Goal: Transaction & Acquisition: Purchase product/service

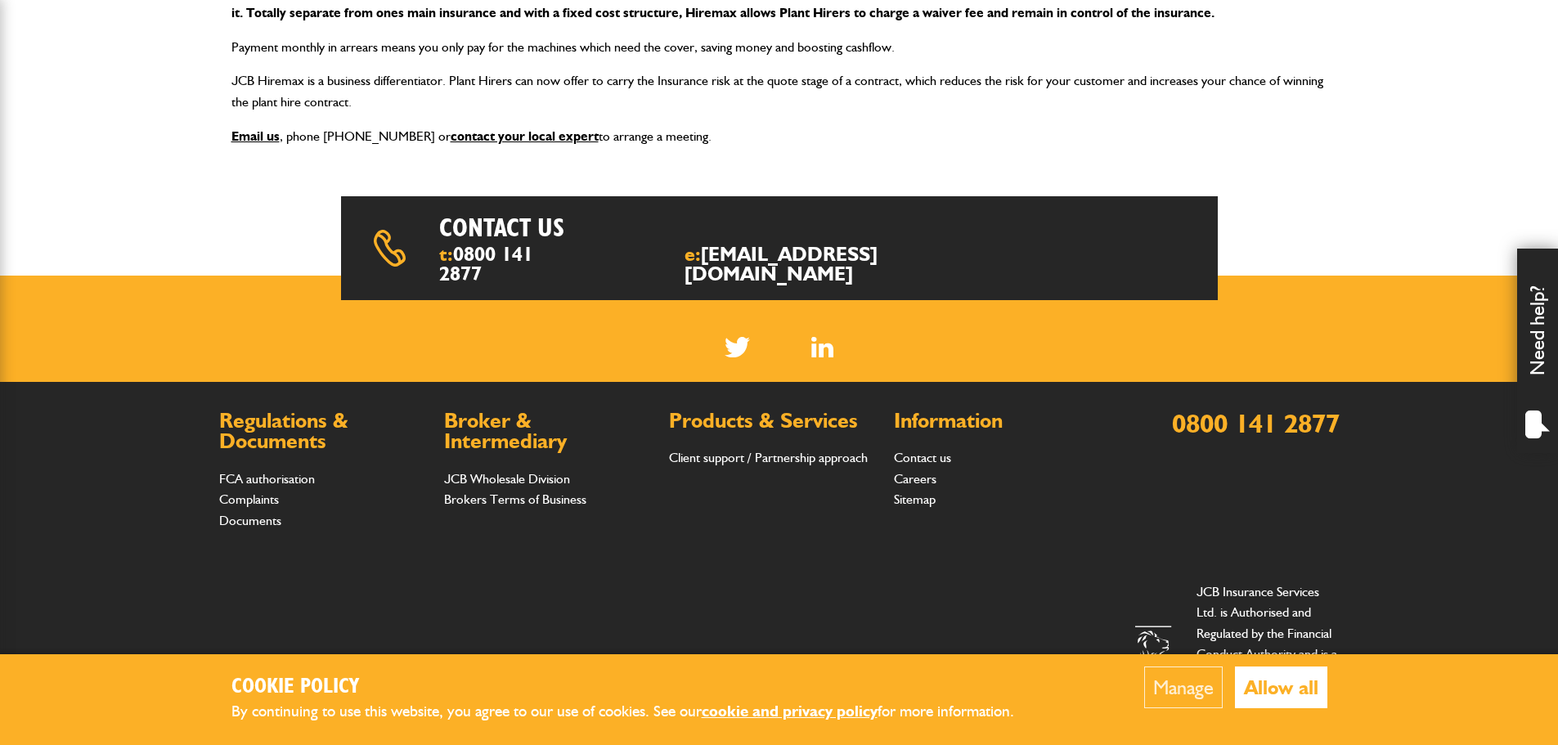
scroll to position [327, 0]
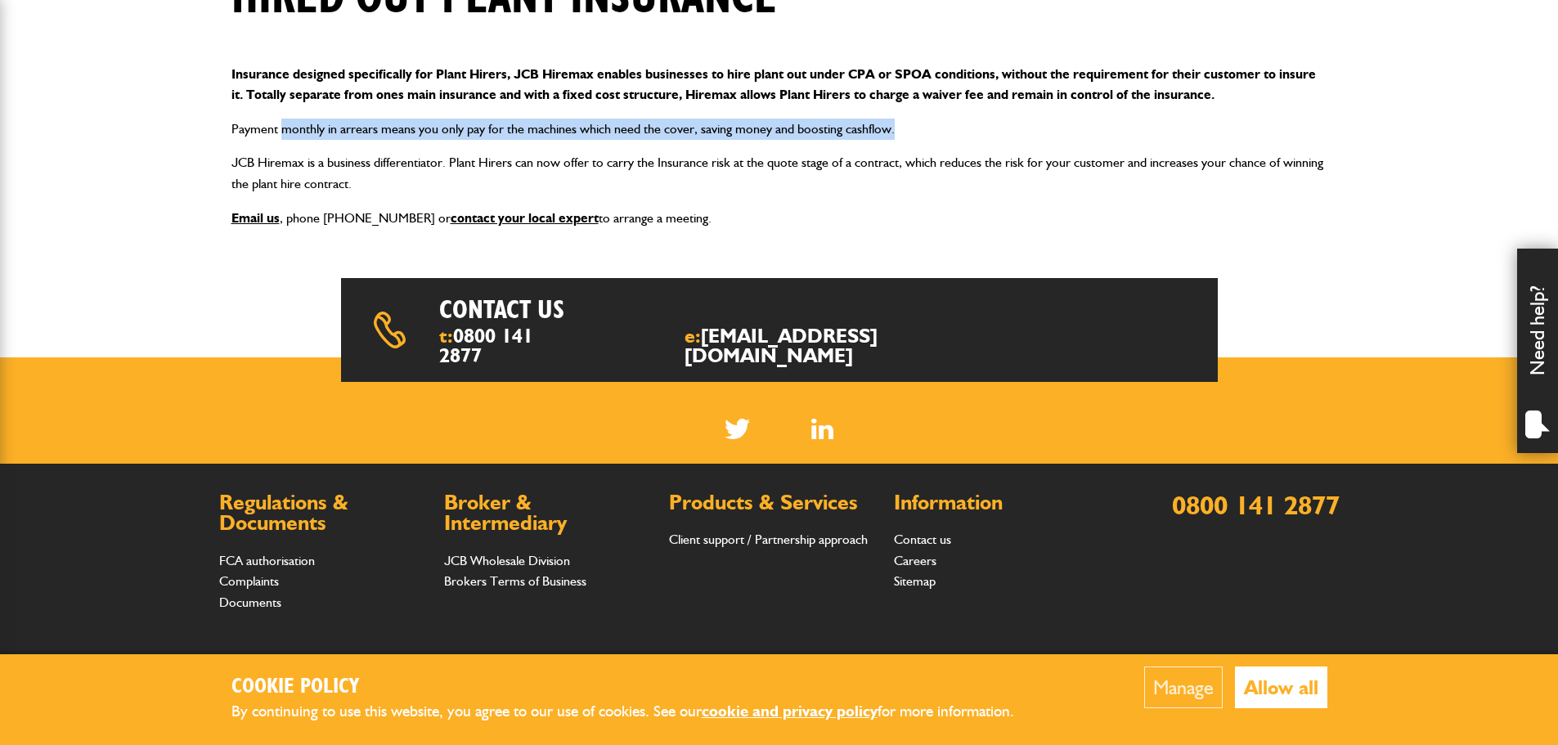
drag, startPoint x: 280, startPoint y: 128, endPoint x: 963, endPoint y: 128, distance: 683.1
click at [963, 128] on p "Payment monthly in arrears means you only pay for the machines which need the c…" at bounding box center [780, 129] width 1096 height 21
click at [968, 132] on p "Payment monthly in arrears means you only pay for the machines which need the c…" at bounding box center [780, 129] width 1096 height 21
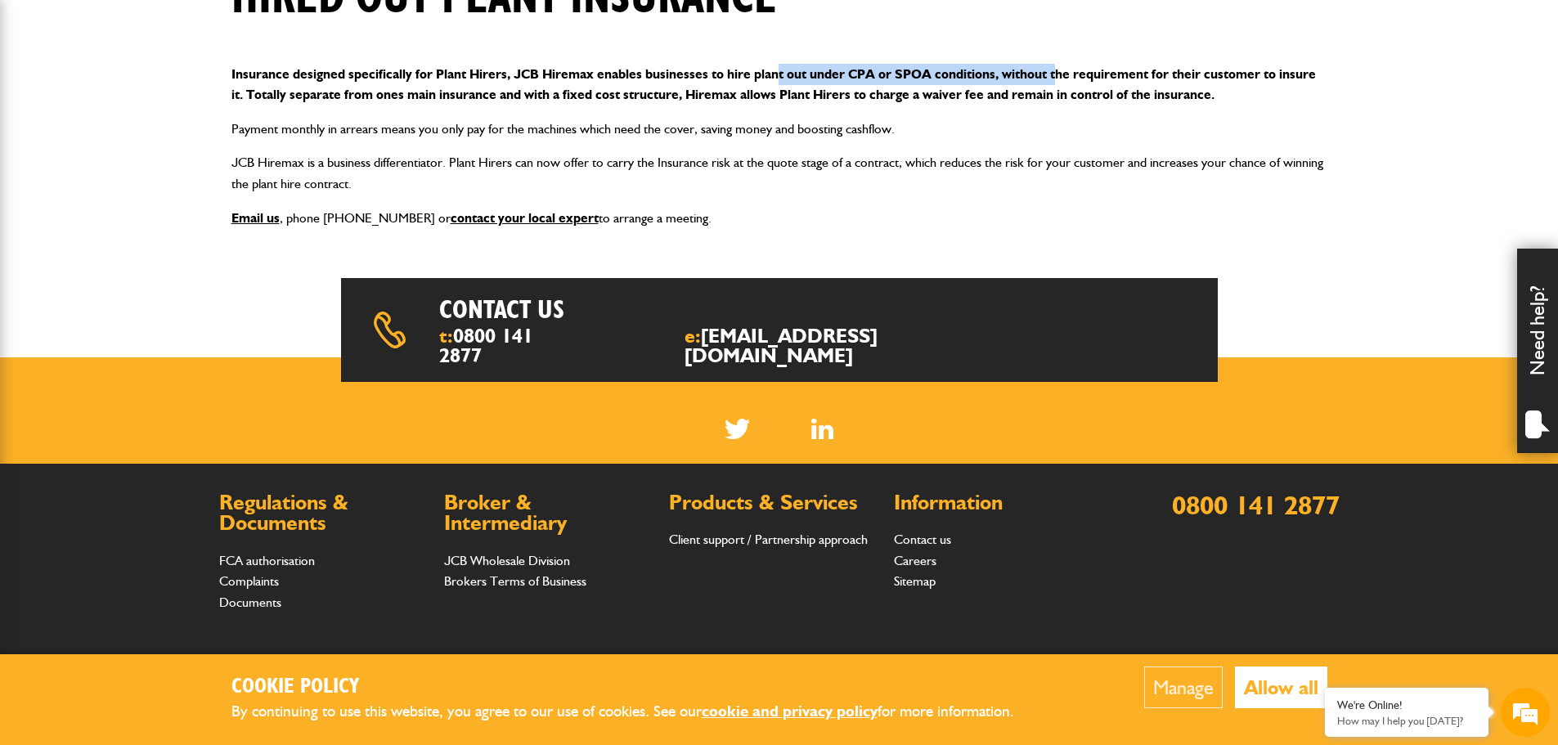
drag, startPoint x: 776, startPoint y: 84, endPoint x: 1056, endPoint y: 65, distance: 281.3
click at [1056, 65] on p "Insurance designed specifically for Plant Hirers, JCB Hiremax enables businesse…" at bounding box center [780, 85] width 1096 height 42
click at [265, 77] on p "Insurance designed specifically for Plant Hirers, JCB Hiremax enables businesse…" at bounding box center [780, 85] width 1096 height 42
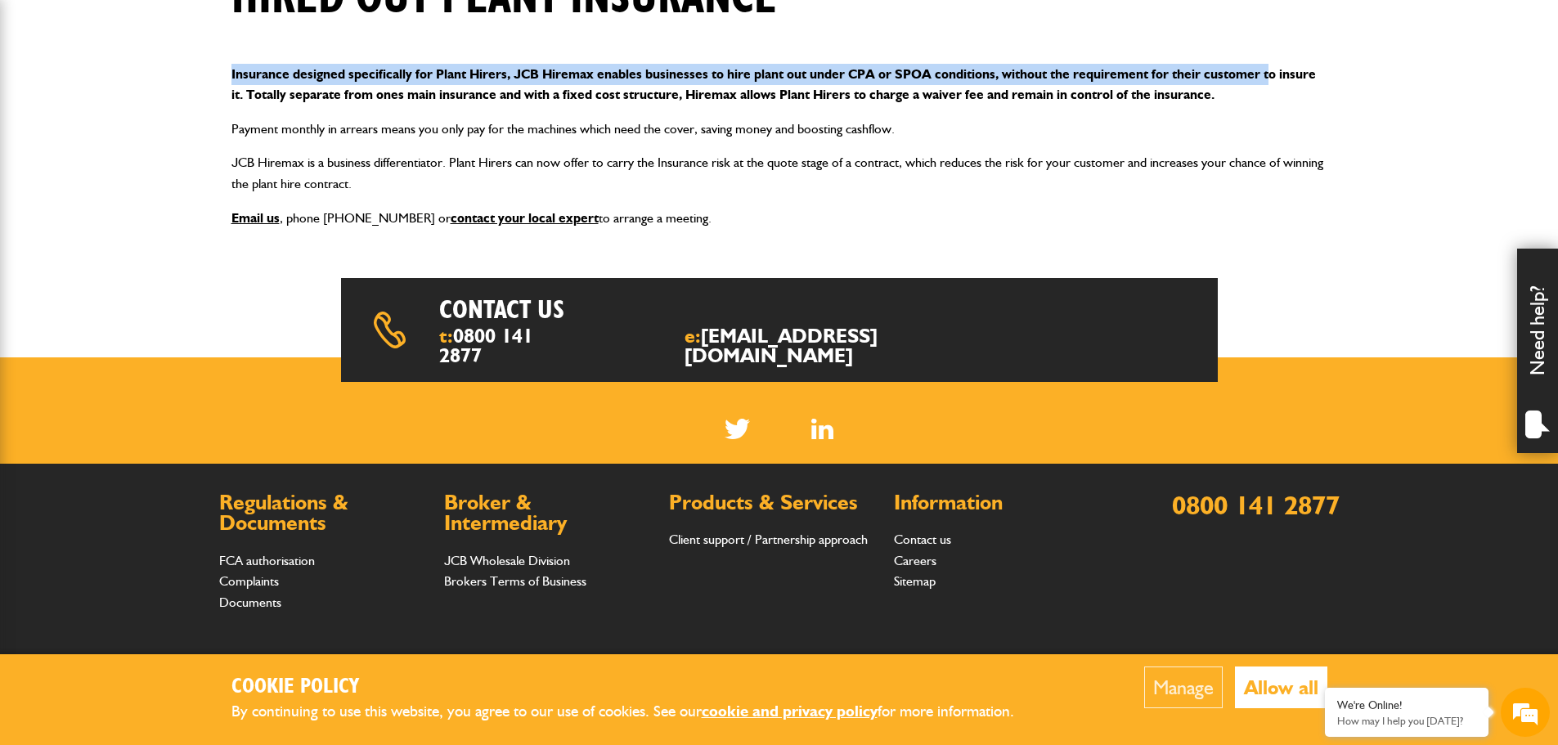
drag, startPoint x: 220, startPoint y: 77, endPoint x: 1265, endPoint y: 76, distance: 1044.7
click at [1265, 76] on div "Insurance designed specifically for Plant Hirers, JCB Hiremax enables businesse…" at bounding box center [779, 146] width 1121 height 191
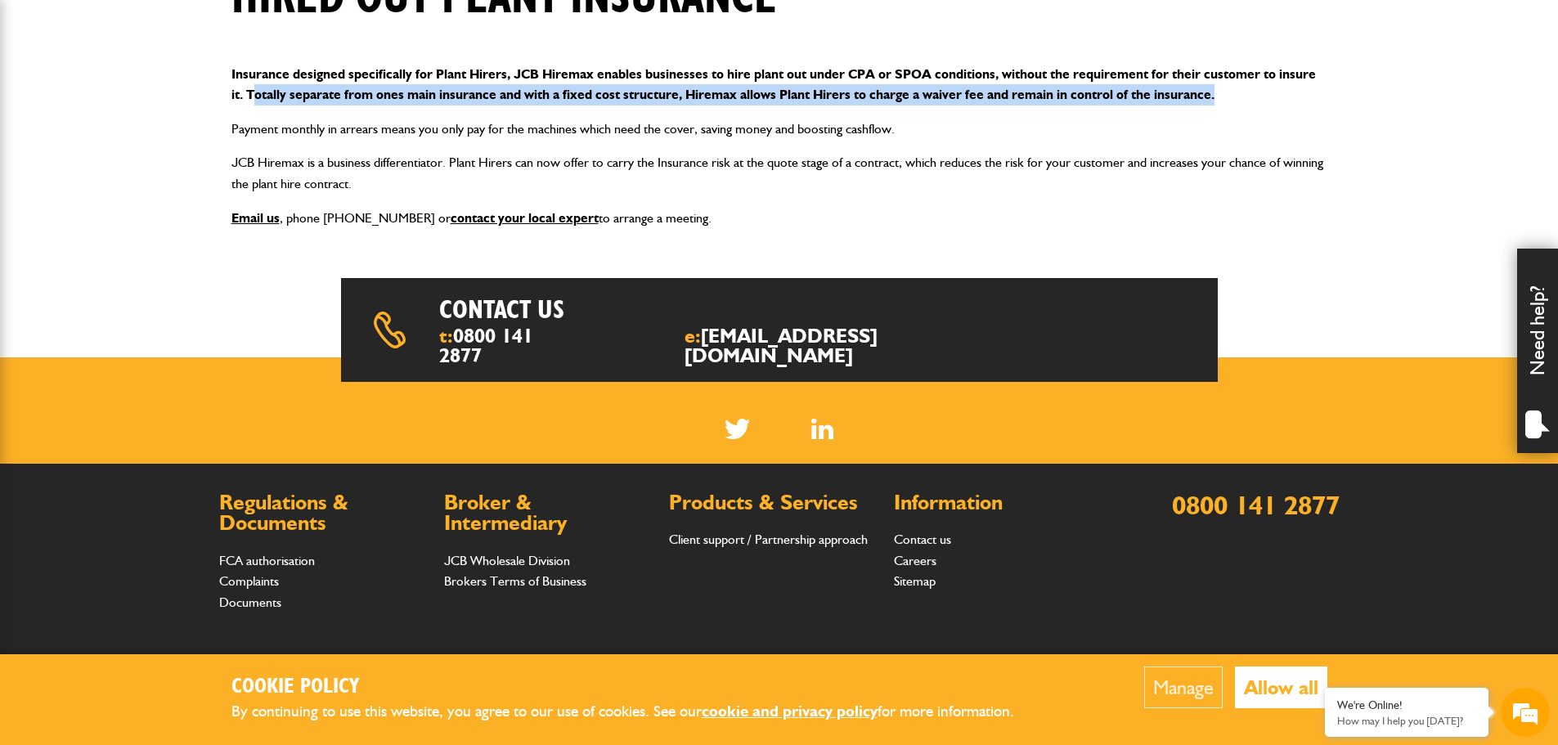
drag, startPoint x: 267, startPoint y: 98, endPoint x: 1250, endPoint y: 94, distance: 983.3
click at [1250, 94] on p "Insurance designed specifically for Plant Hirers, JCB Hiremax enables businesse…" at bounding box center [780, 85] width 1096 height 42
click at [1221, 101] on p "Insurance designed specifically for Plant Hirers, JCB Hiremax enables businesse…" at bounding box center [780, 85] width 1096 height 42
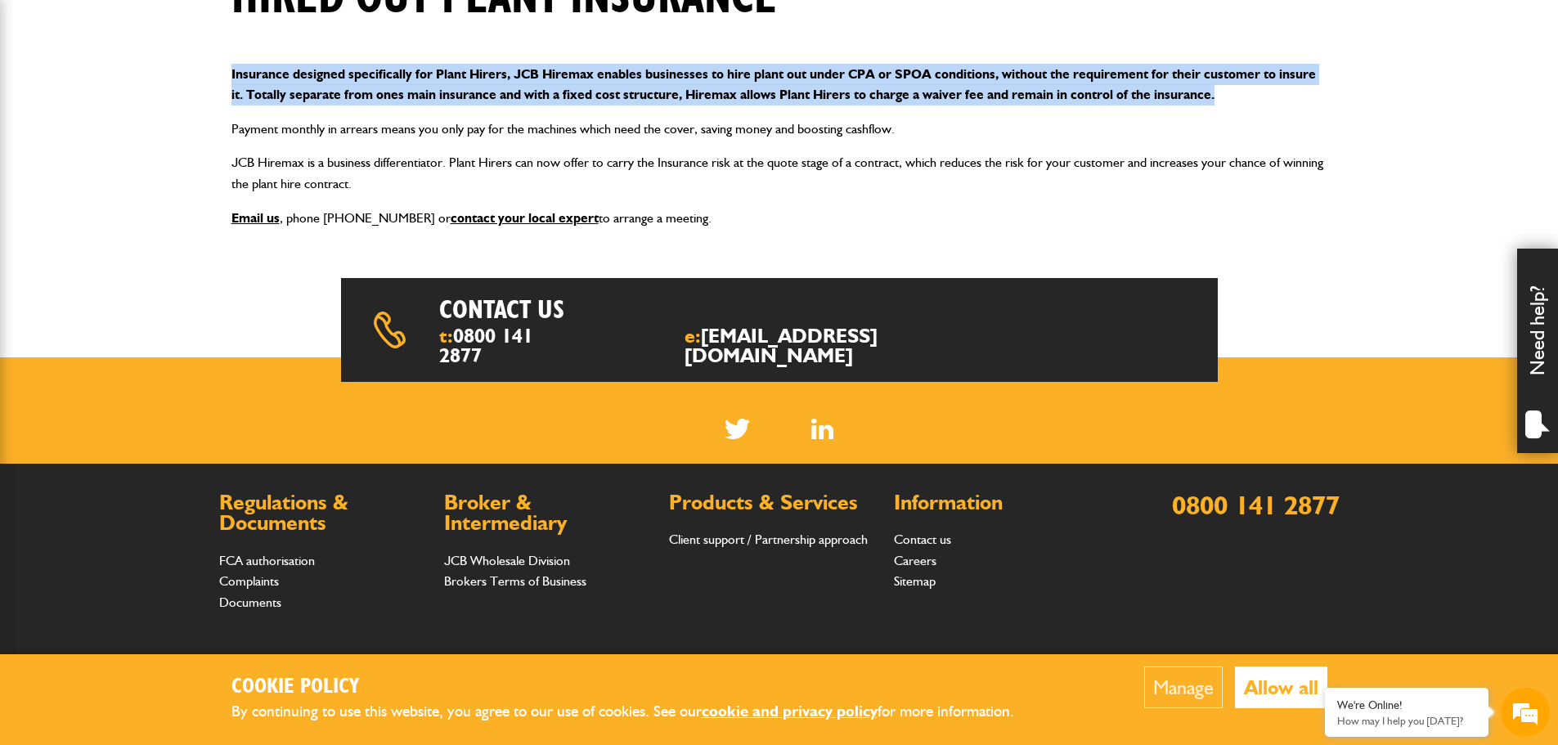
drag, startPoint x: 1216, startPoint y: 101, endPoint x: 127, endPoint y: 74, distance: 1090.0
click at [126, 74] on body "Cookie Policy By continuing to use this website, you agree to our use of cookie…" at bounding box center [779, 266] width 1558 height 1187
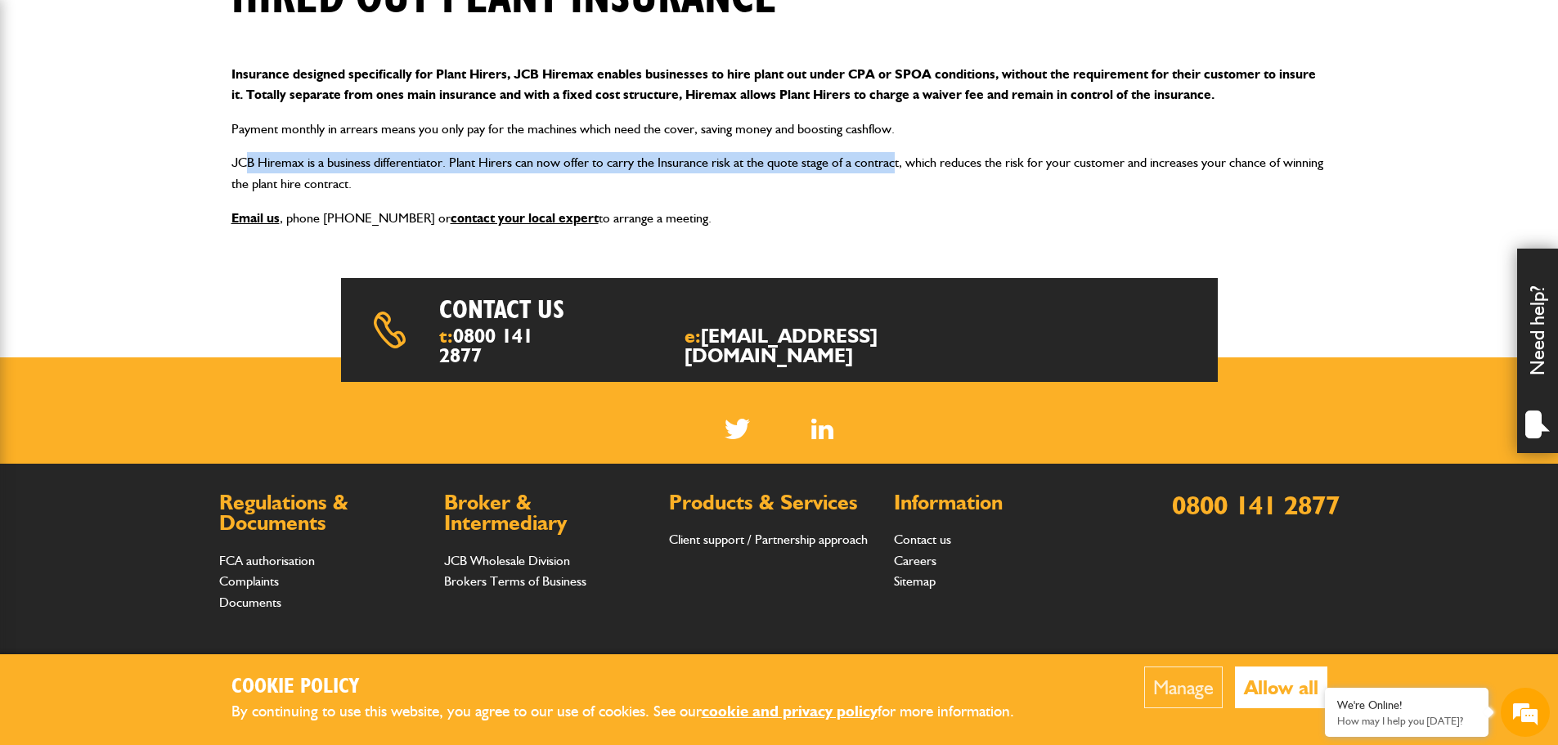
drag, startPoint x: 247, startPoint y: 162, endPoint x: 895, endPoint y: 162, distance: 647.9
click at [895, 162] on p "JCB Hiremax is a business differentiator. Plant Hirers can now offer to carry t…" at bounding box center [780, 173] width 1096 height 42
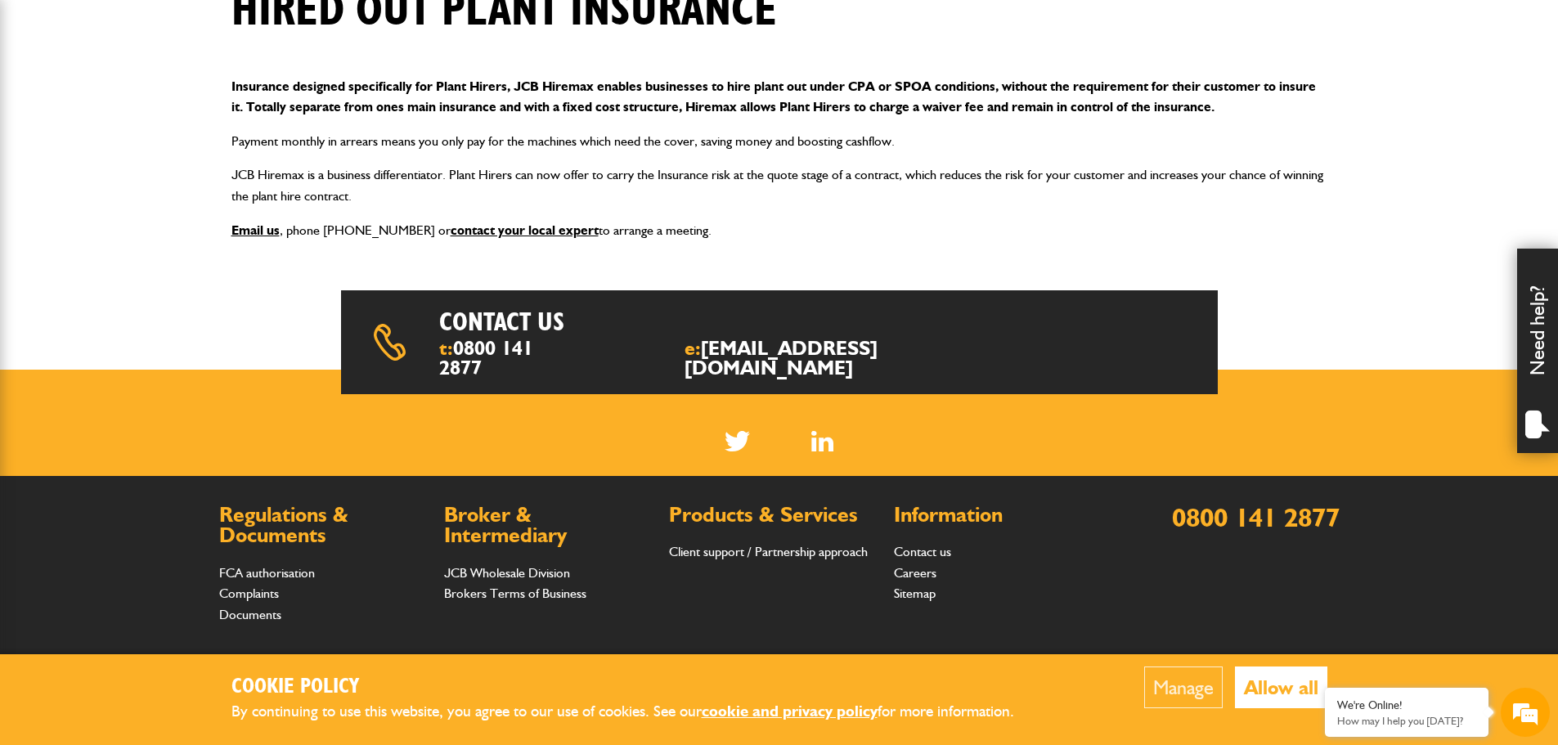
scroll to position [422, 0]
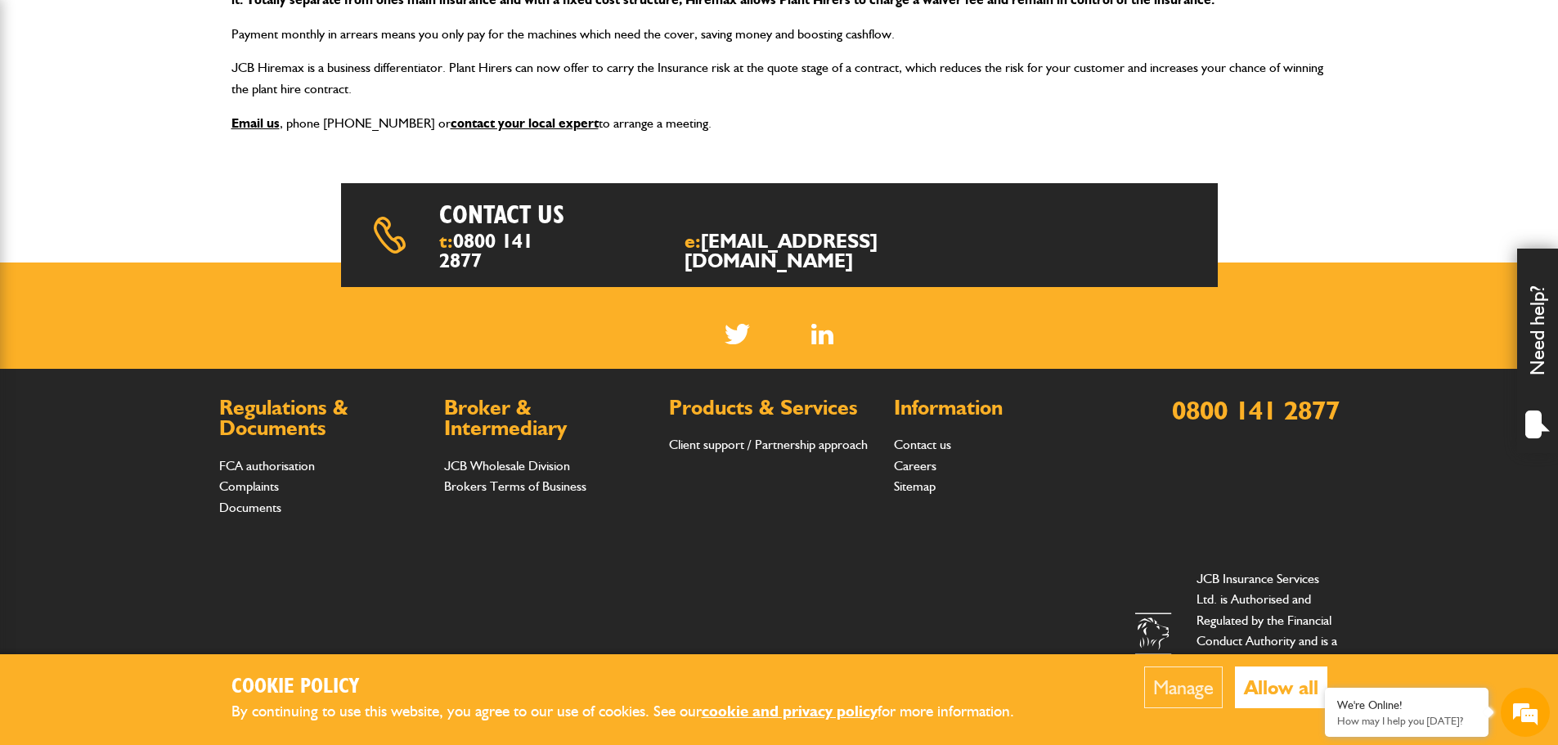
click at [1279, 679] on button "Allow all" at bounding box center [1281, 688] width 92 height 42
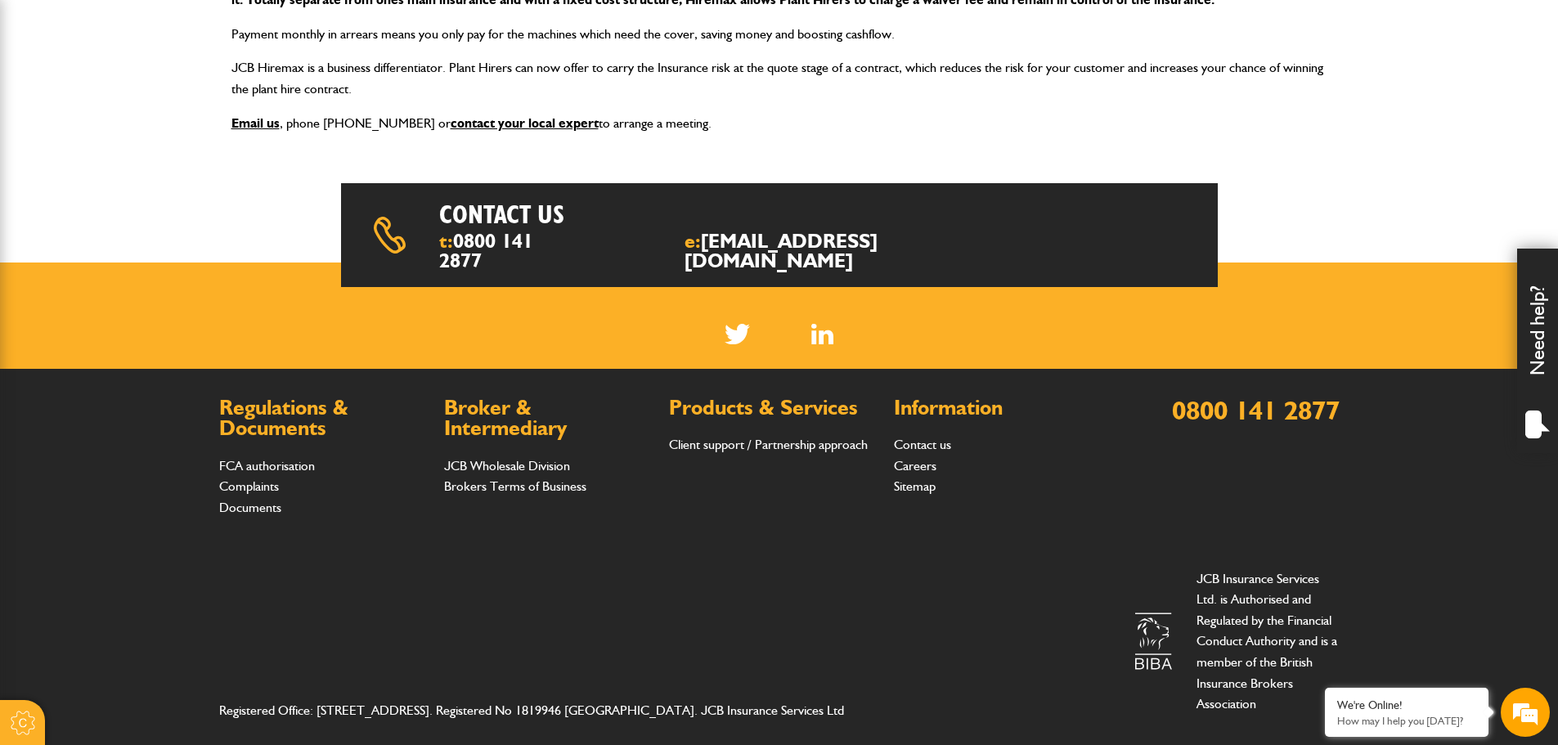
drag, startPoint x: 244, startPoint y: 659, endPoint x: 828, endPoint y: 659, distance: 584.1
click at [828, 659] on div "Registered Office: Station Road, Rocester, Staffordshire, England, ST14 5JS. Re…" at bounding box center [779, 641] width 1121 height 173
click at [691, 626] on div "Registered Office: Station Road, Rocester, Staffordshire, England, ST14 5JS. Re…" at bounding box center [779, 641] width 1121 height 173
click at [1526, 716] on em at bounding box center [1526, 712] width 44 height 44
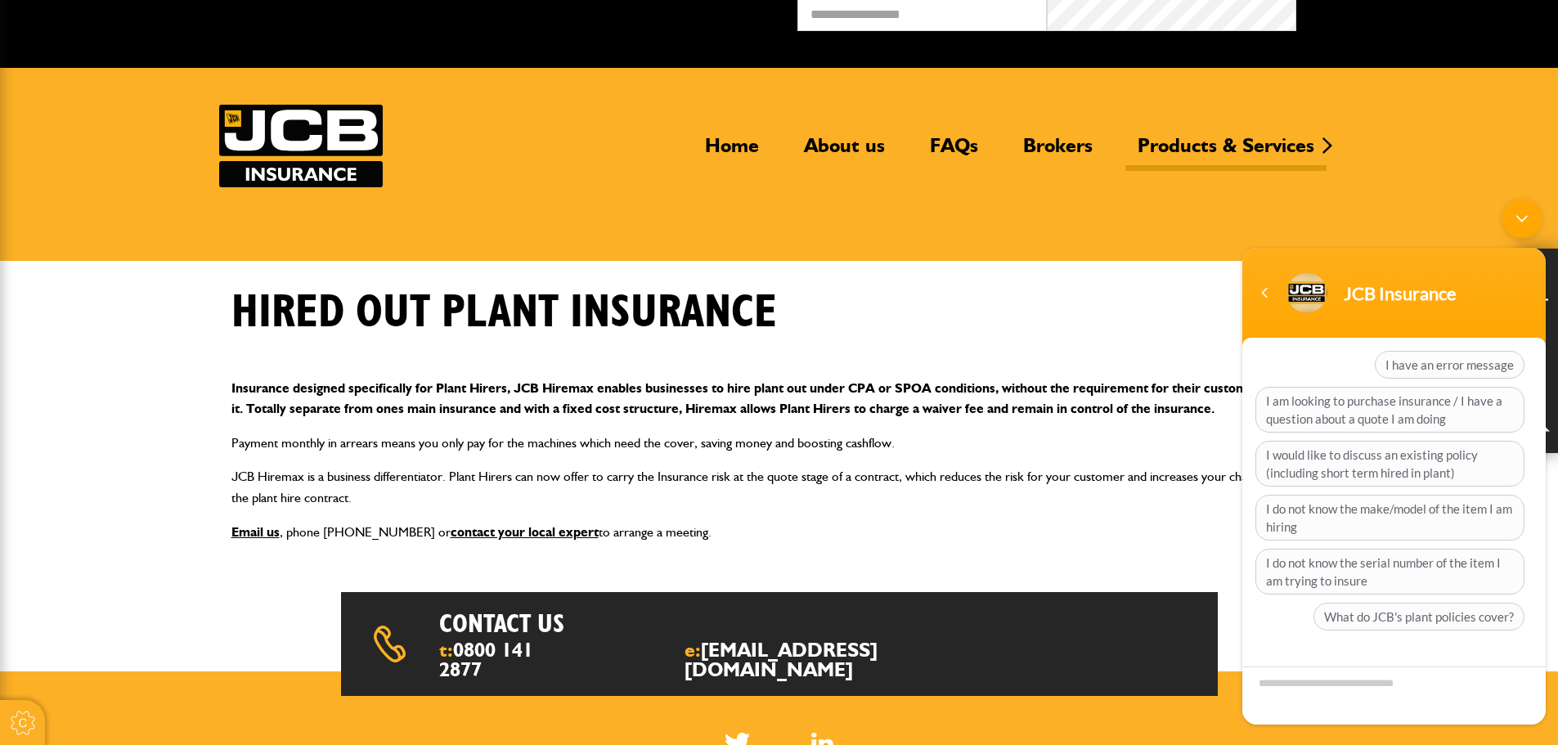
scroll to position [0, 0]
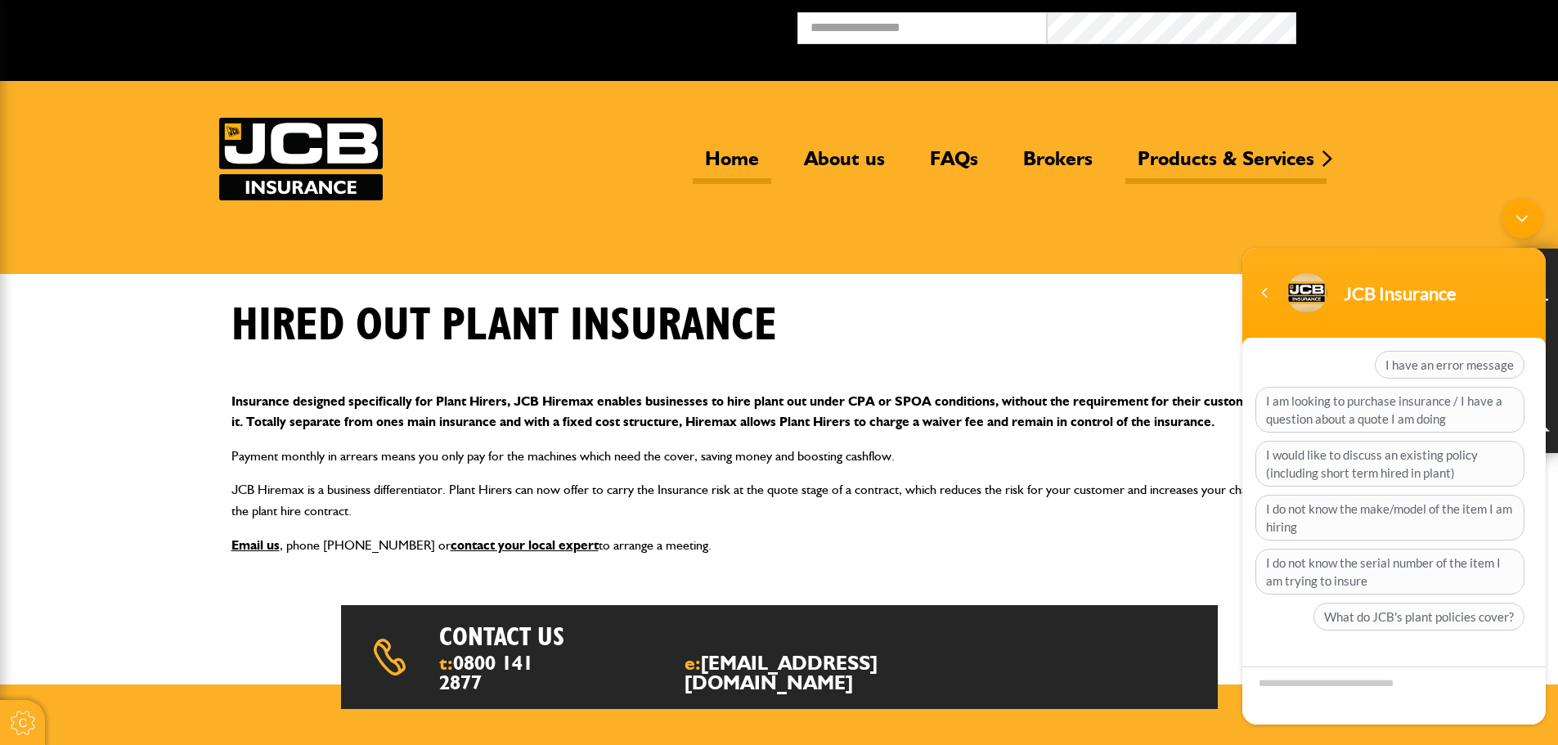
click at [721, 159] on link "Home" at bounding box center [732, 165] width 79 height 38
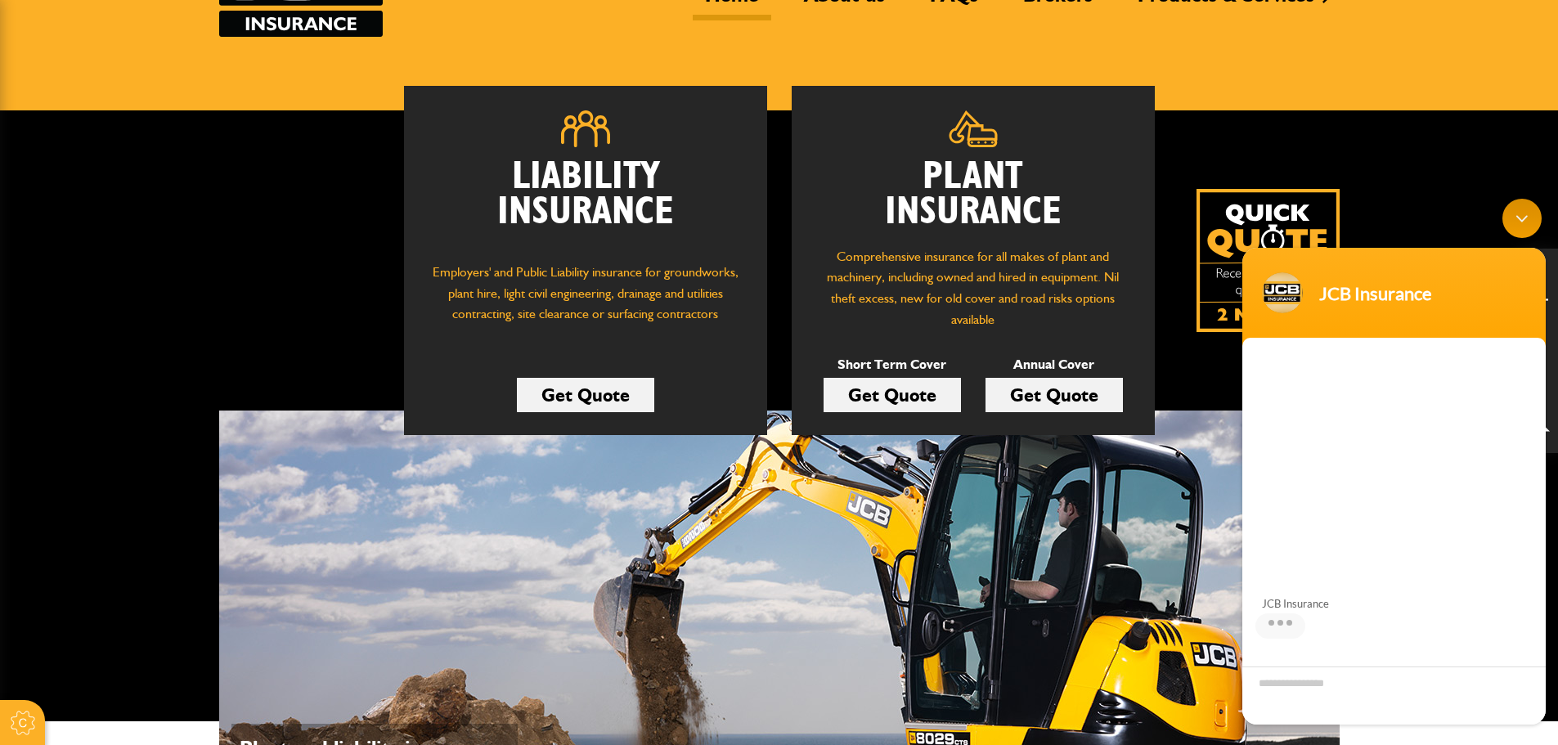
scroll to position [110, 0]
click at [1522, 217] on div "Minimize live chat window" at bounding box center [1522, 218] width 39 height 39
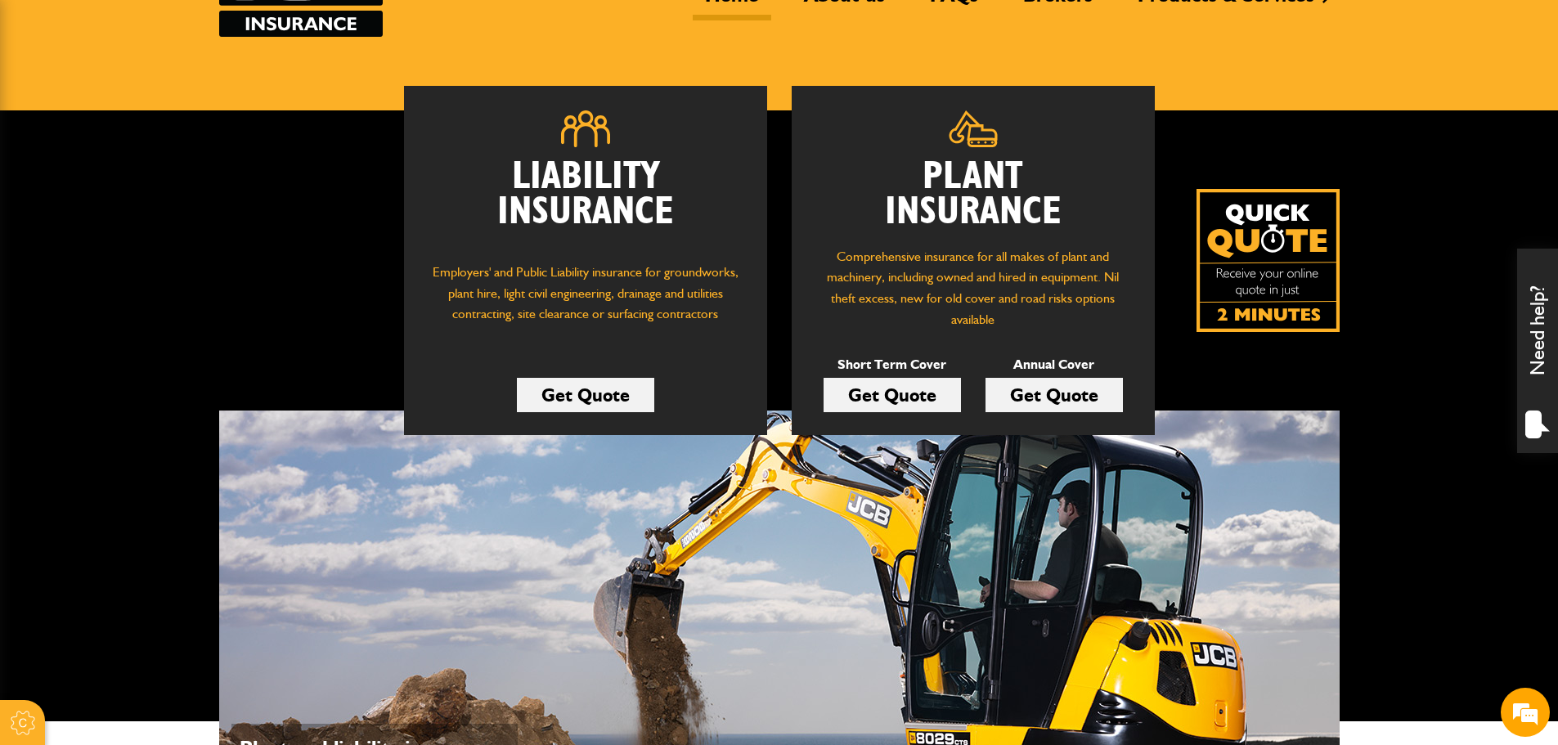
click at [1073, 403] on link "Get Quote" at bounding box center [1054, 395] width 137 height 34
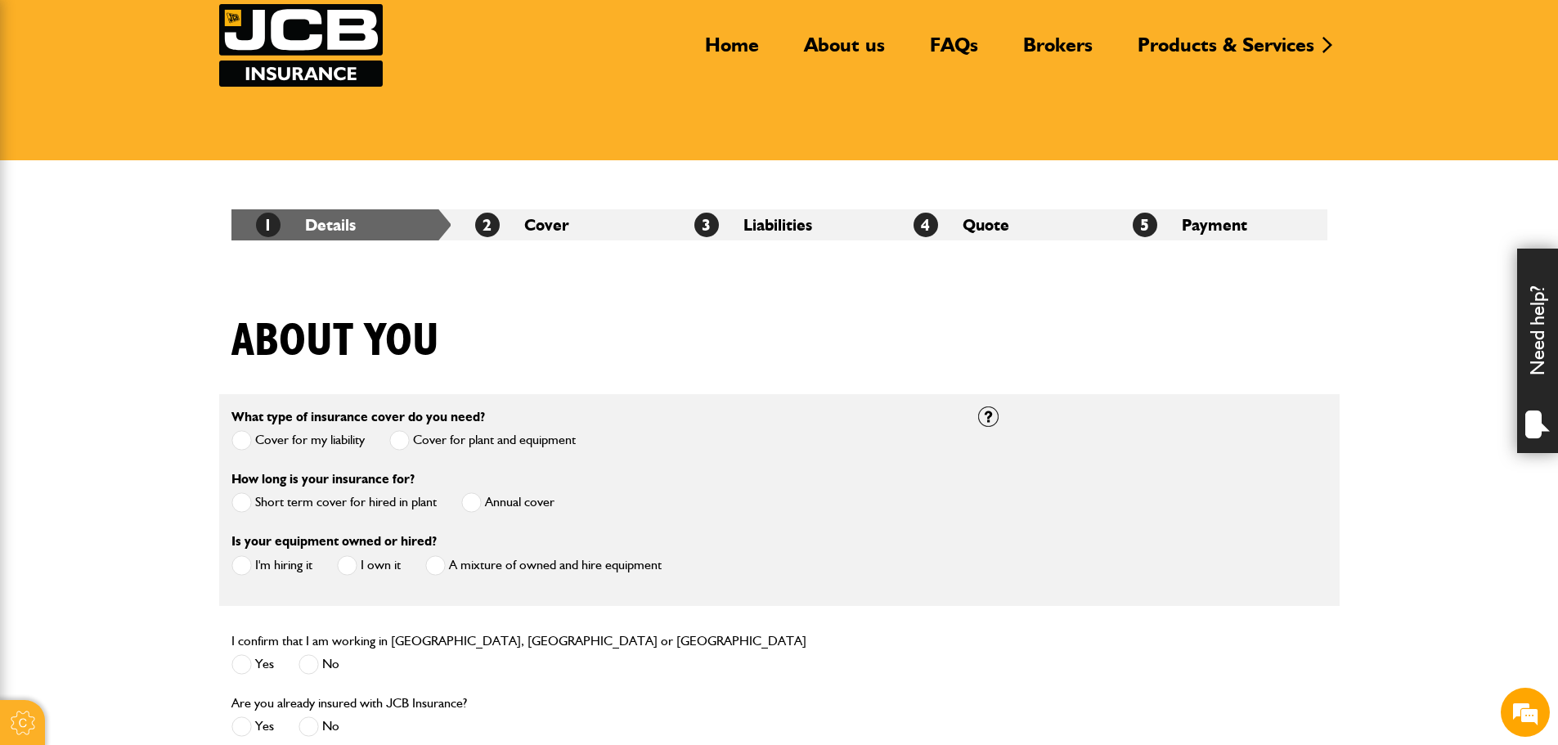
scroll to position [245, 0]
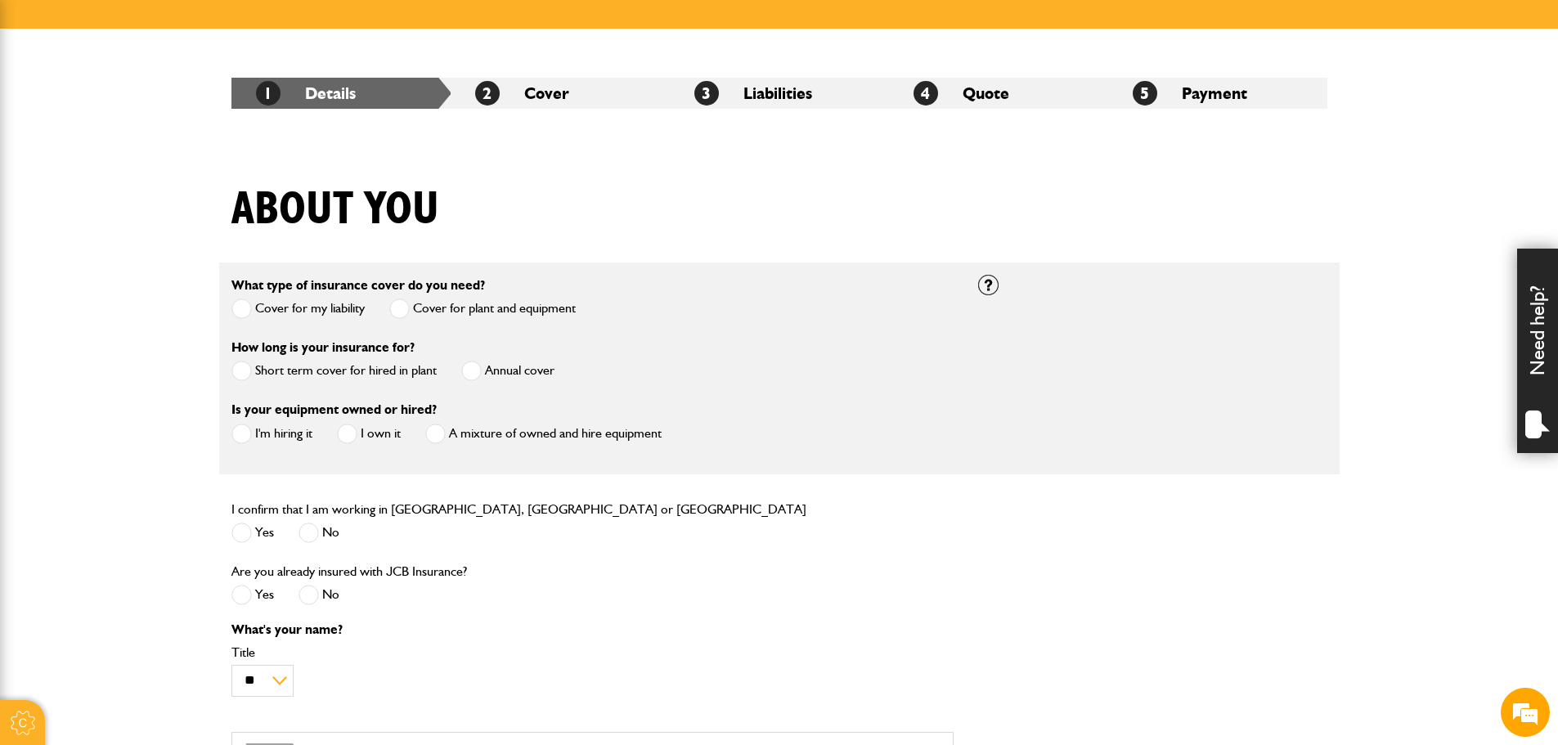
click at [410, 308] on span at bounding box center [399, 309] width 20 height 20
click at [477, 372] on span at bounding box center [471, 371] width 20 height 20
click at [350, 434] on span at bounding box center [347, 434] width 20 height 20
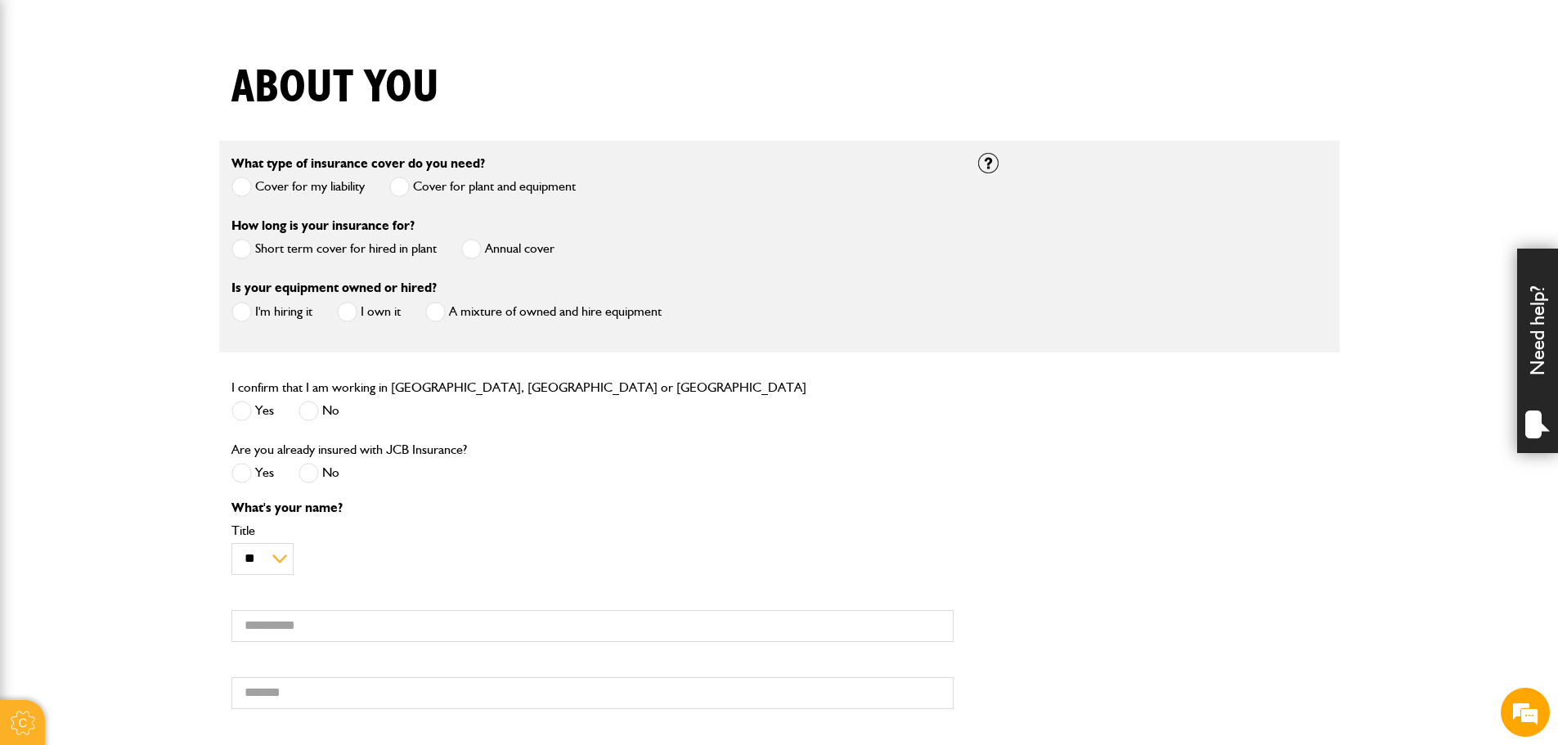
scroll to position [409, 0]
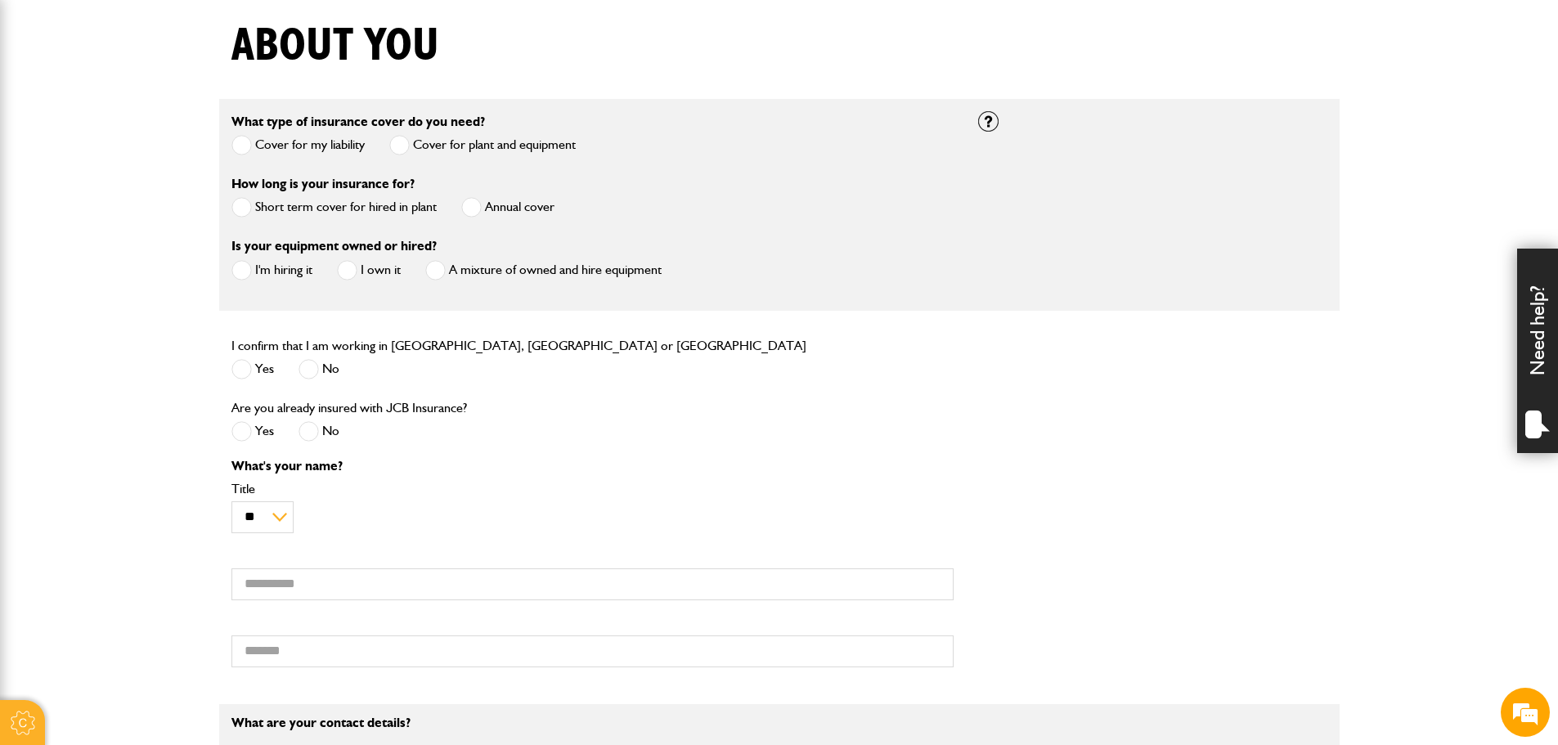
click at [254, 370] on label "Yes" at bounding box center [253, 369] width 43 height 20
click at [245, 435] on span at bounding box center [242, 431] width 20 height 20
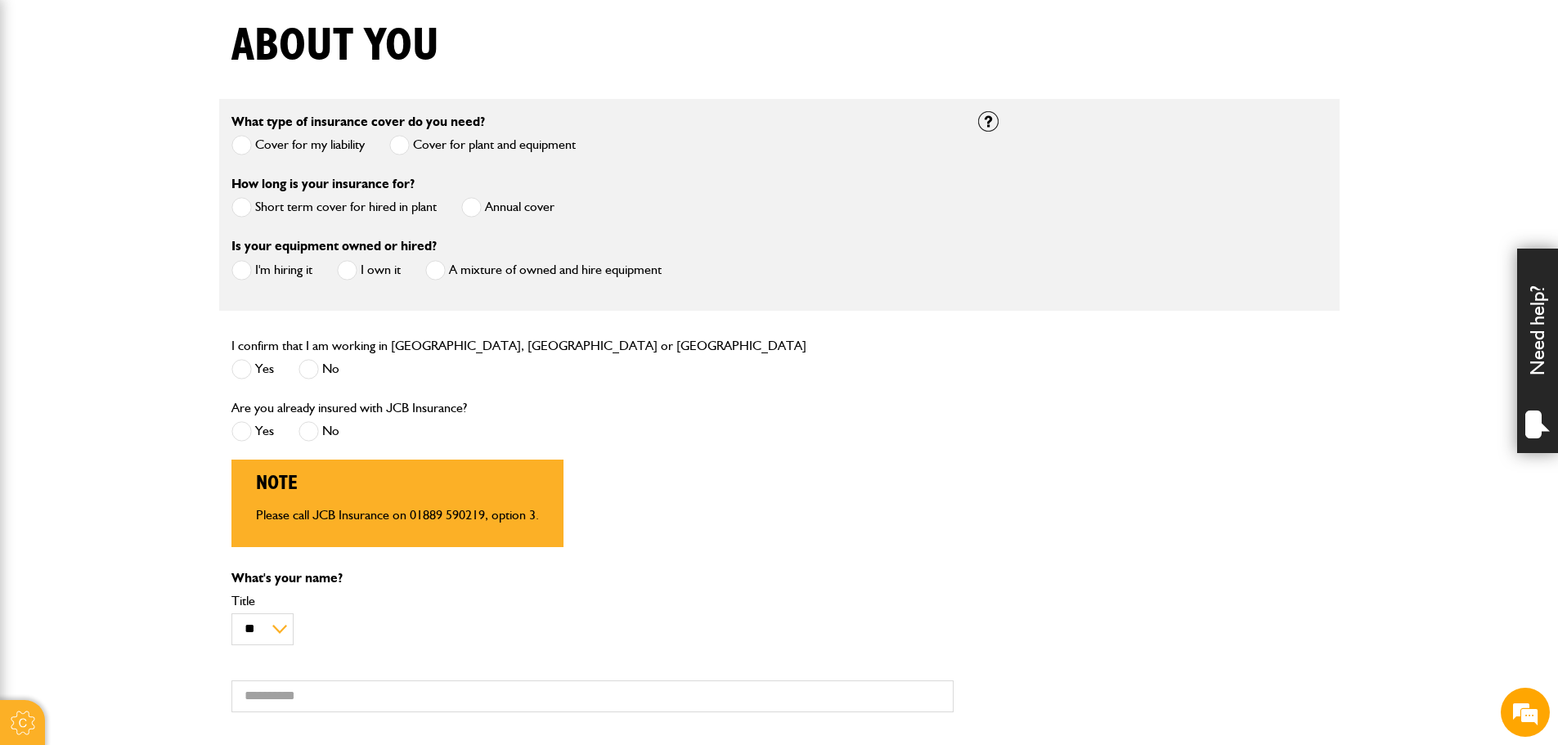
click at [245, 433] on span at bounding box center [242, 431] width 20 height 20
click at [313, 432] on span at bounding box center [309, 431] width 20 height 20
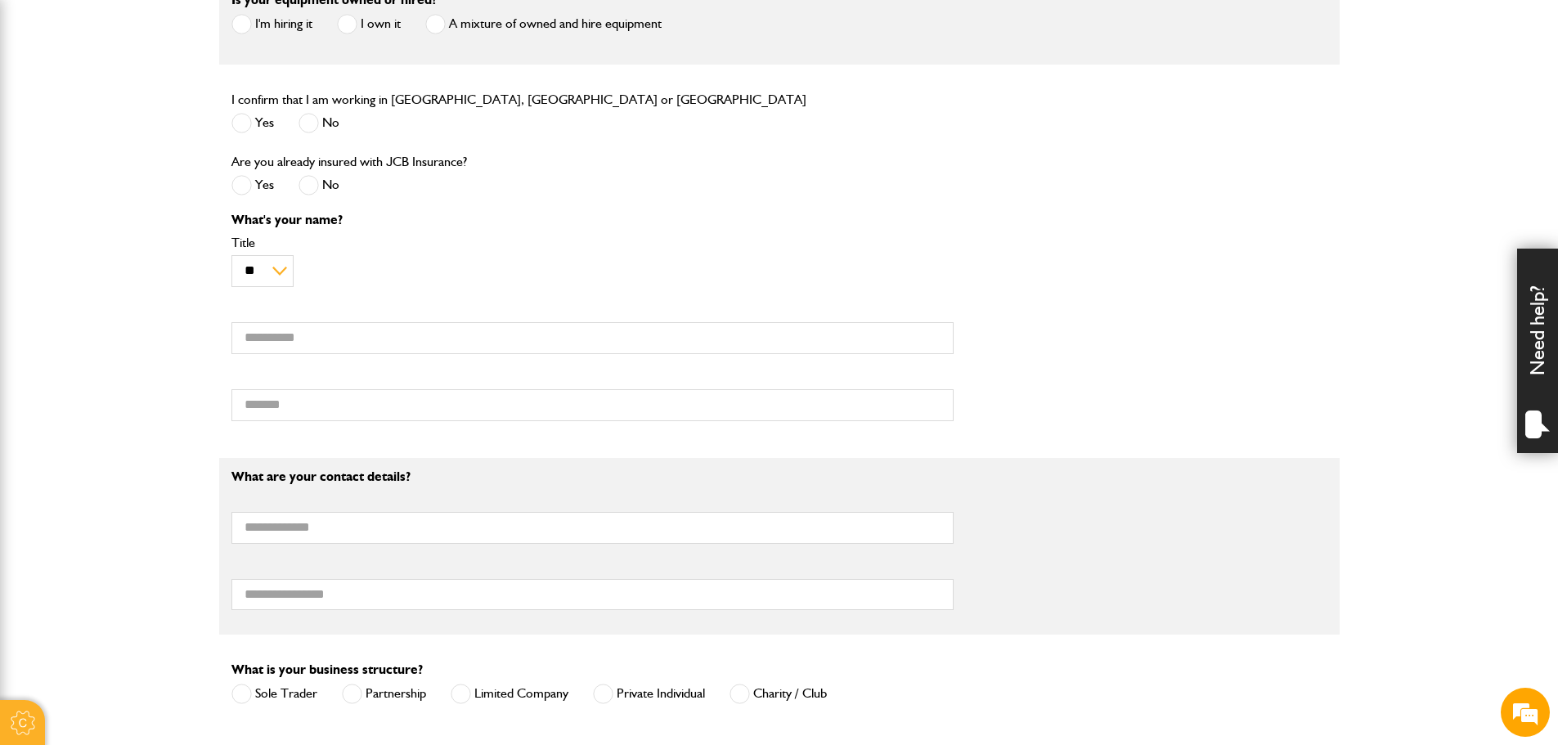
scroll to position [491, 0]
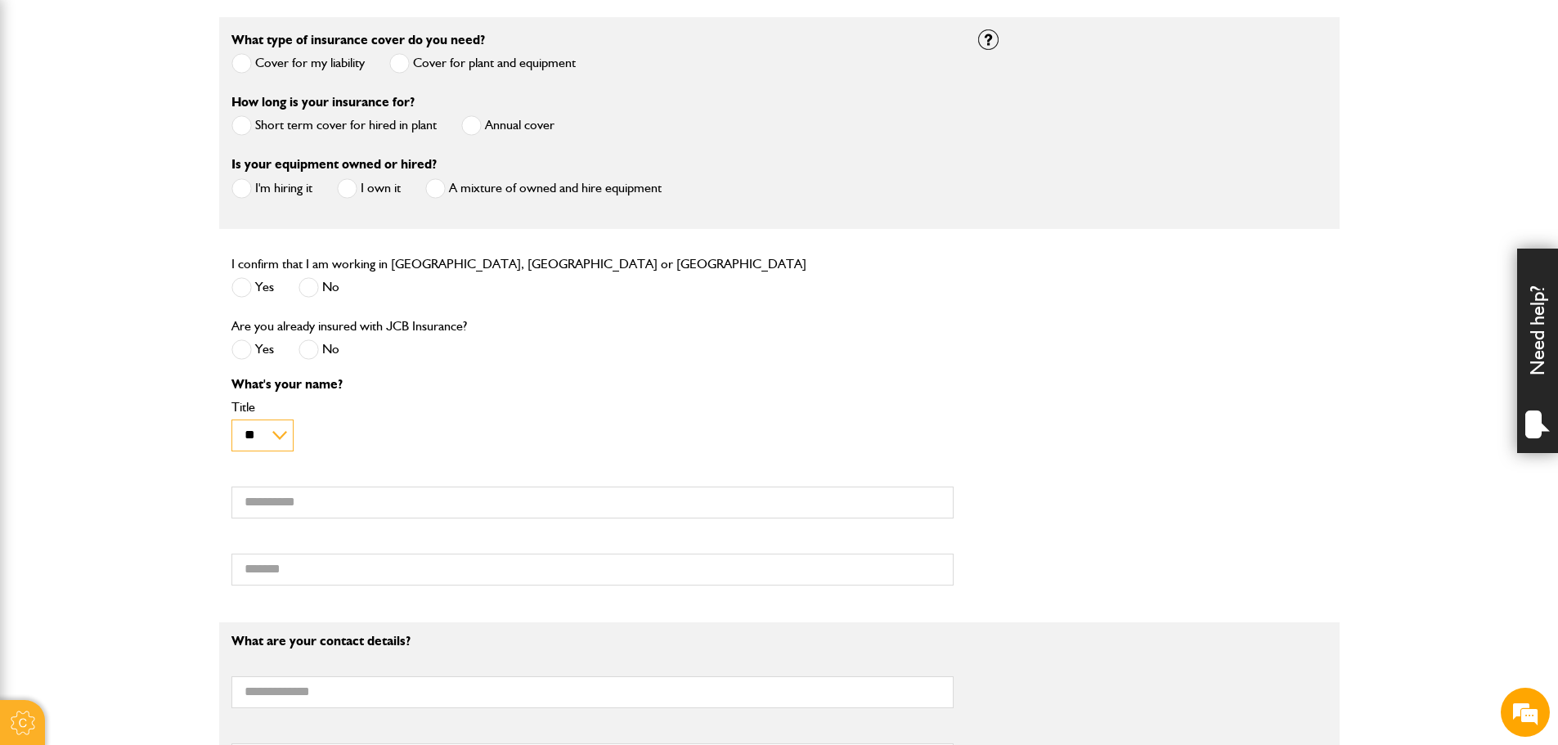
drag, startPoint x: 254, startPoint y: 438, endPoint x: 279, endPoint y: 438, distance: 25.4
click at [254, 438] on select "** *** **** ** ** **" at bounding box center [263, 436] width 62 height 32
select select "*"
click at [232, 422] on select "** *** **** ** ** **" at bounding box center [263, 436] width 62 height 32
click at [359, 503] on input "First name" at bounding box center [593, 503] width 722 height 32
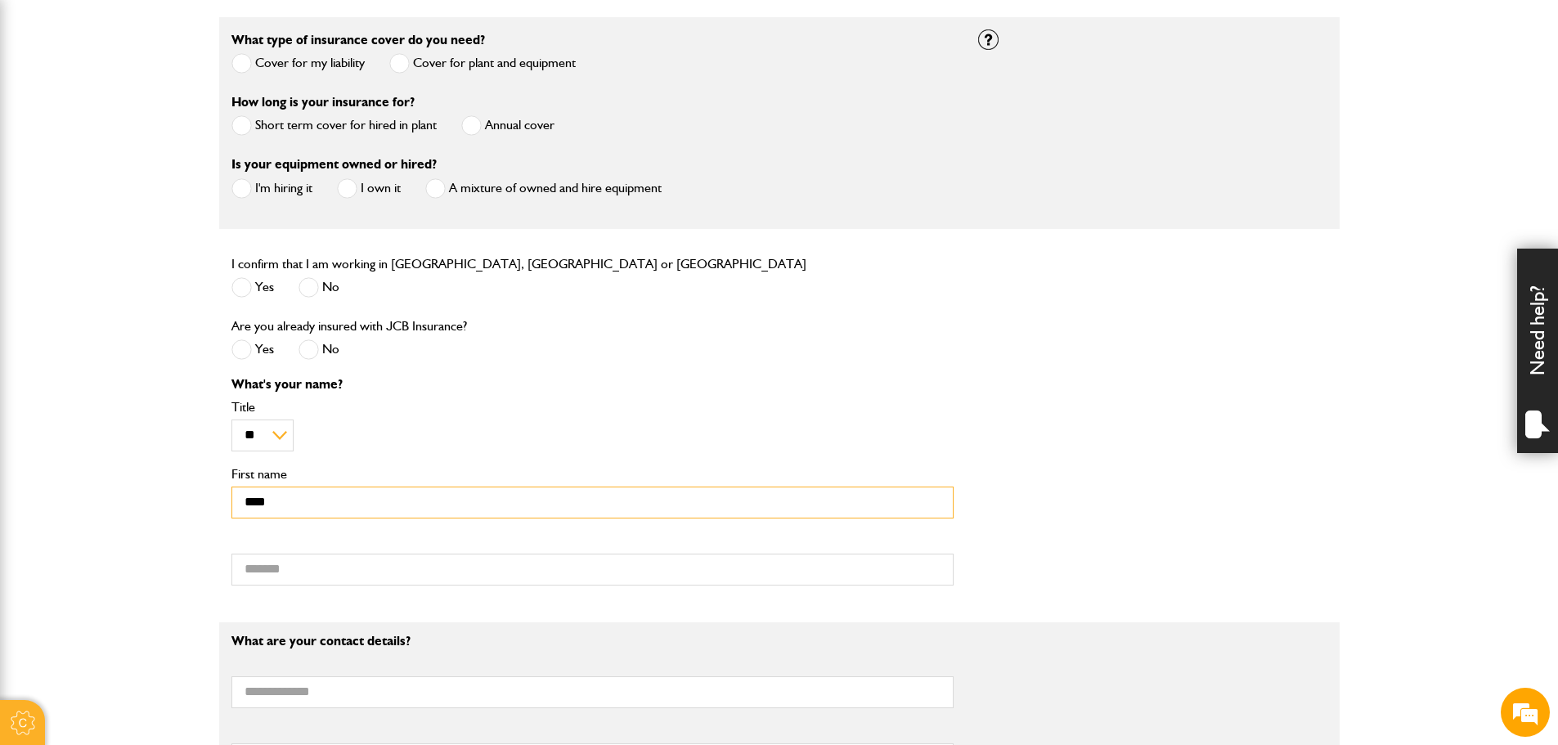
type input "****"
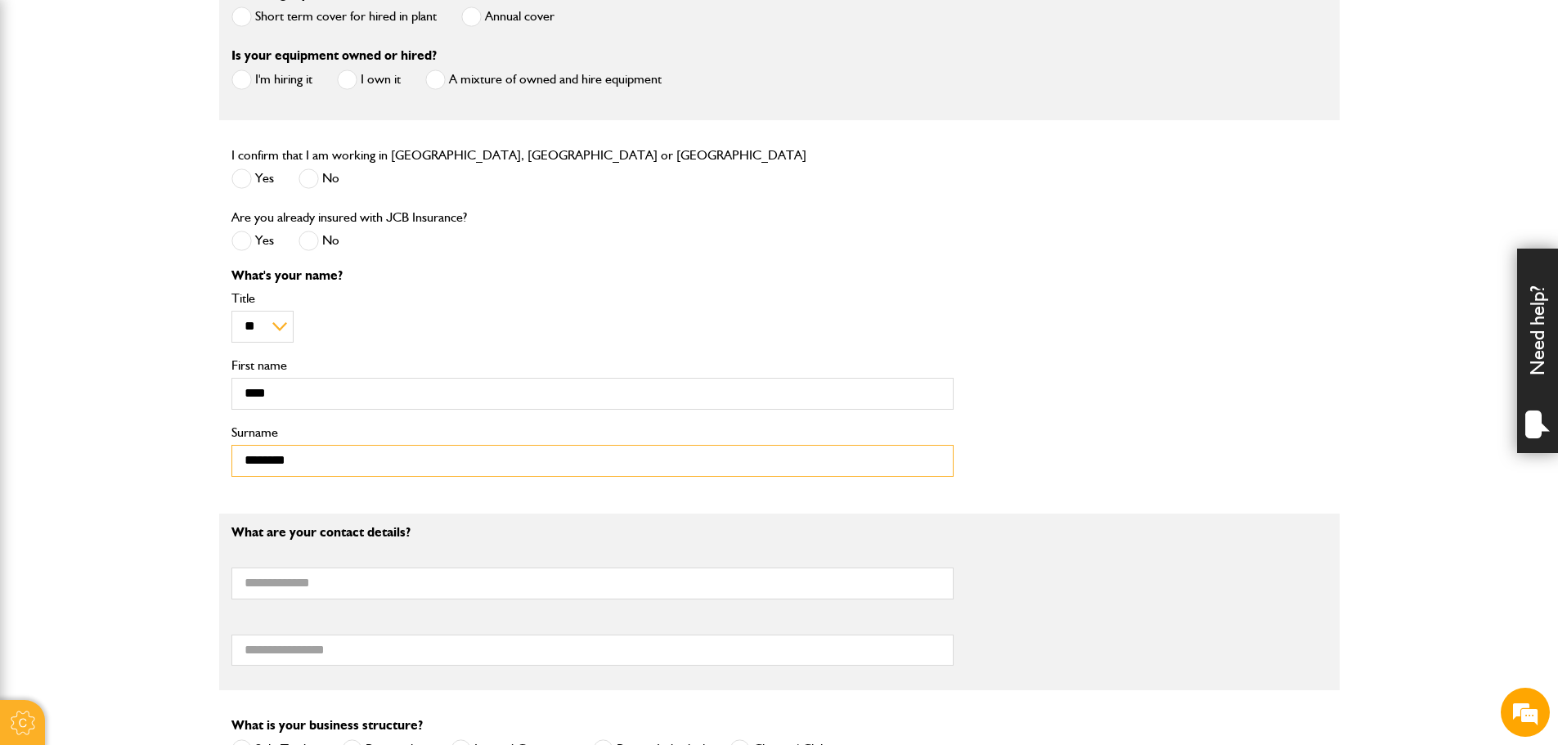
scroll to position [818, 0]
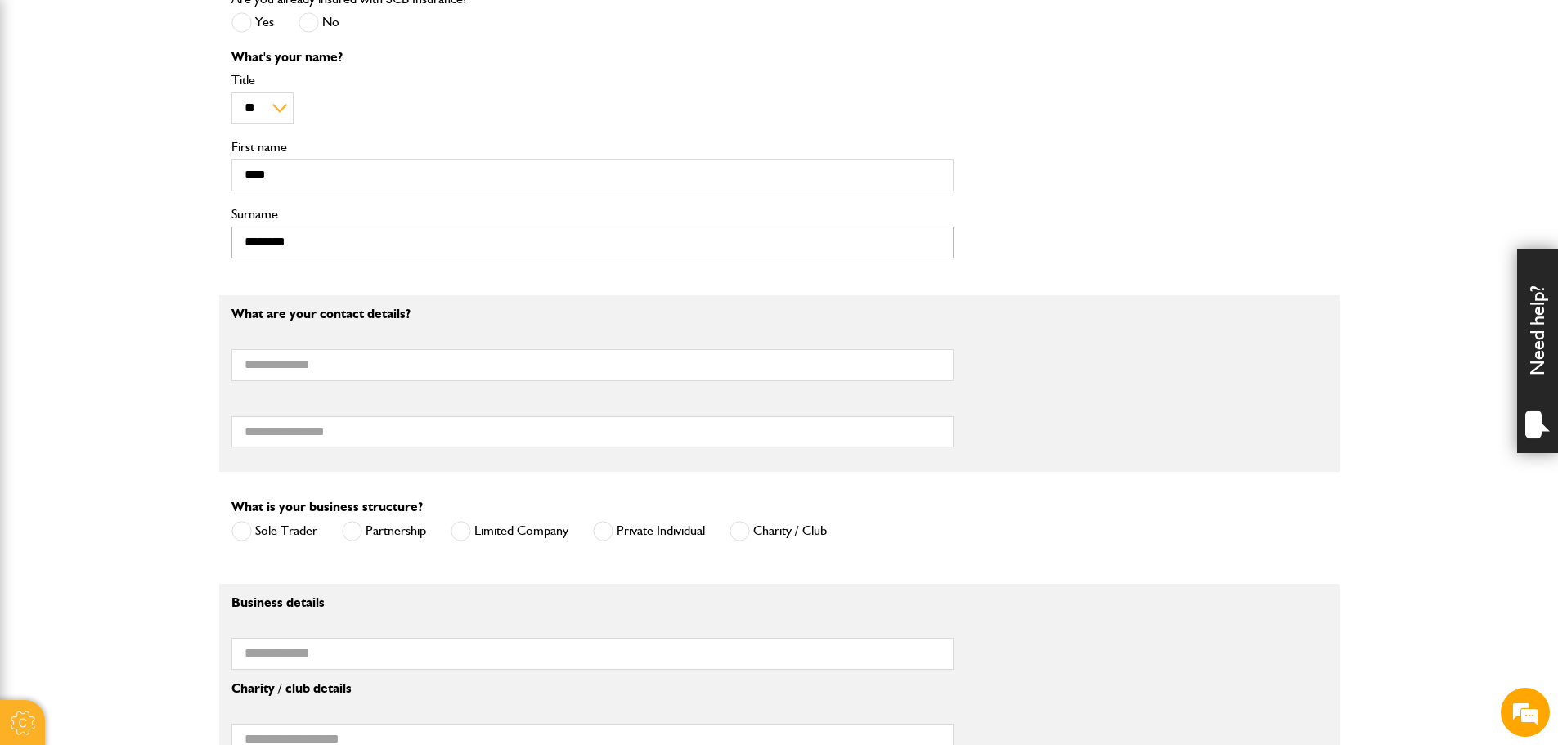
type input "********"
click at [332, 385] on div "What are your contact details? Email address Telephone number" at bounding box center [592, 384] width 747 height 153
click at [340, 377] on input "Email address" at bounding box center [593, 365] width 722 height 32
type input "**********"
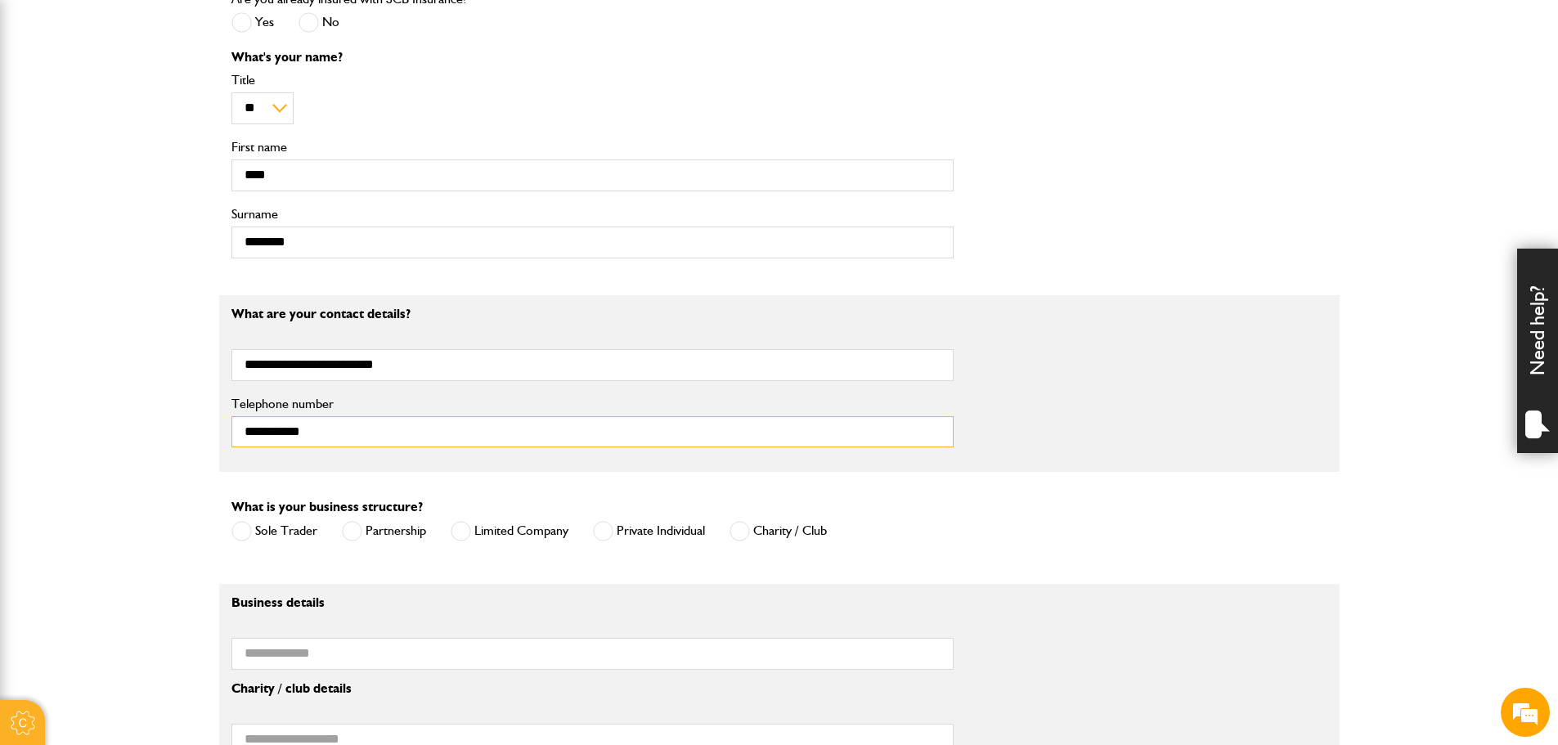
type input "**********"
click at [468, 534] on span at bounding box center [461, 531] width 20 height 20
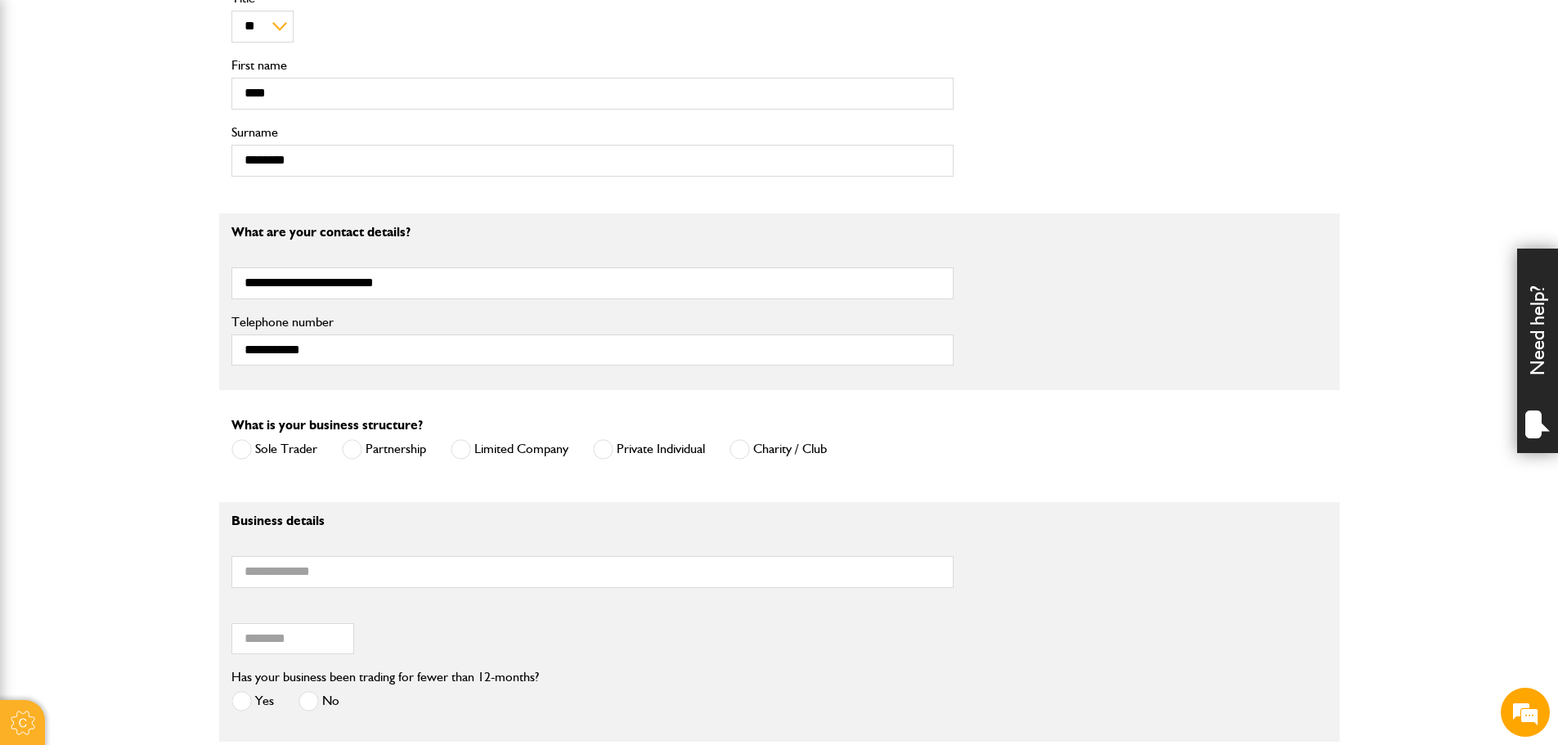
scroll to position [1064, 0]
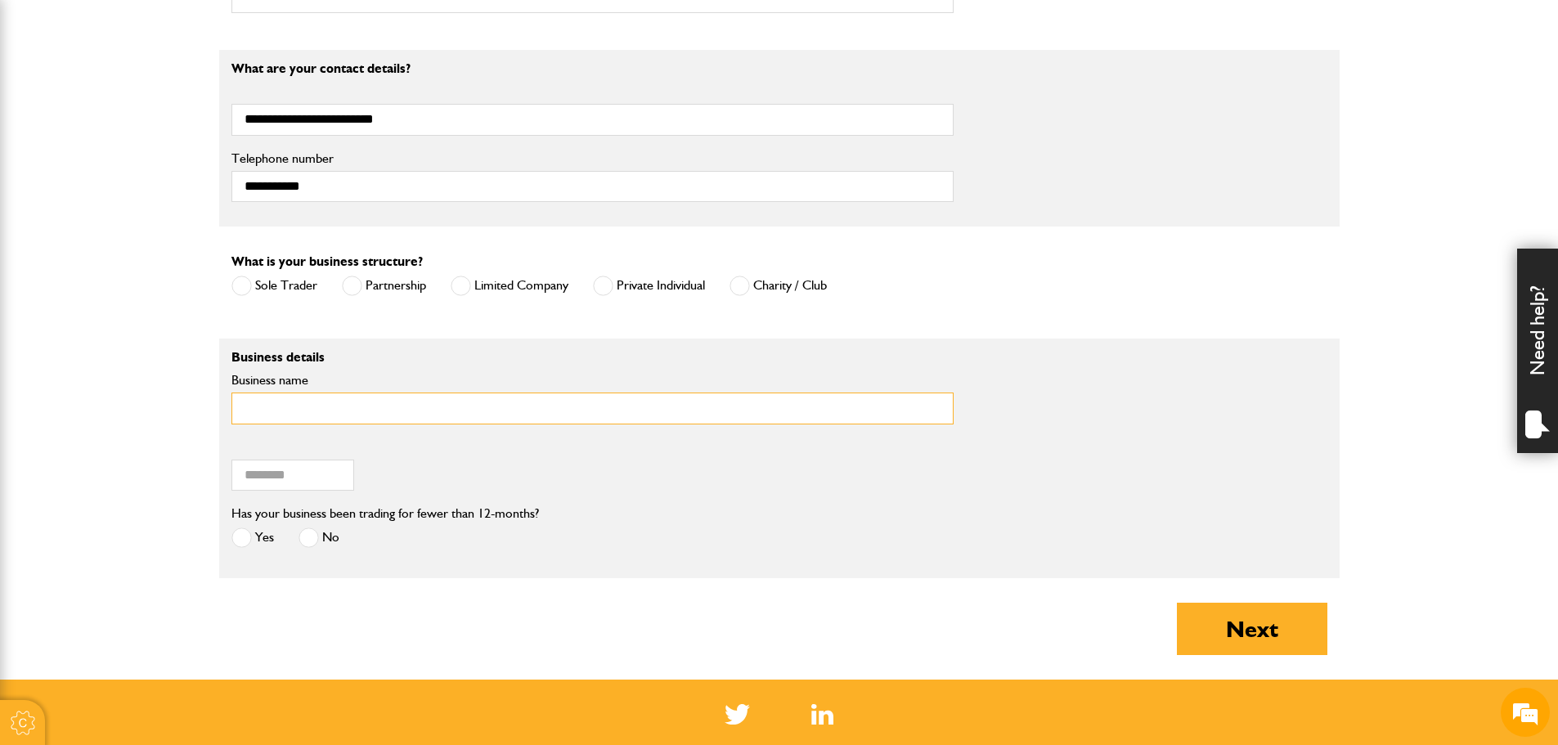
click at [338, 416] on input "Business name" at bounding box center [593, 409] width 722 height 32
type input "**********"
type input "*******"
click at [247, 548] on span at bounding box center [242, 538] width 20 height 20
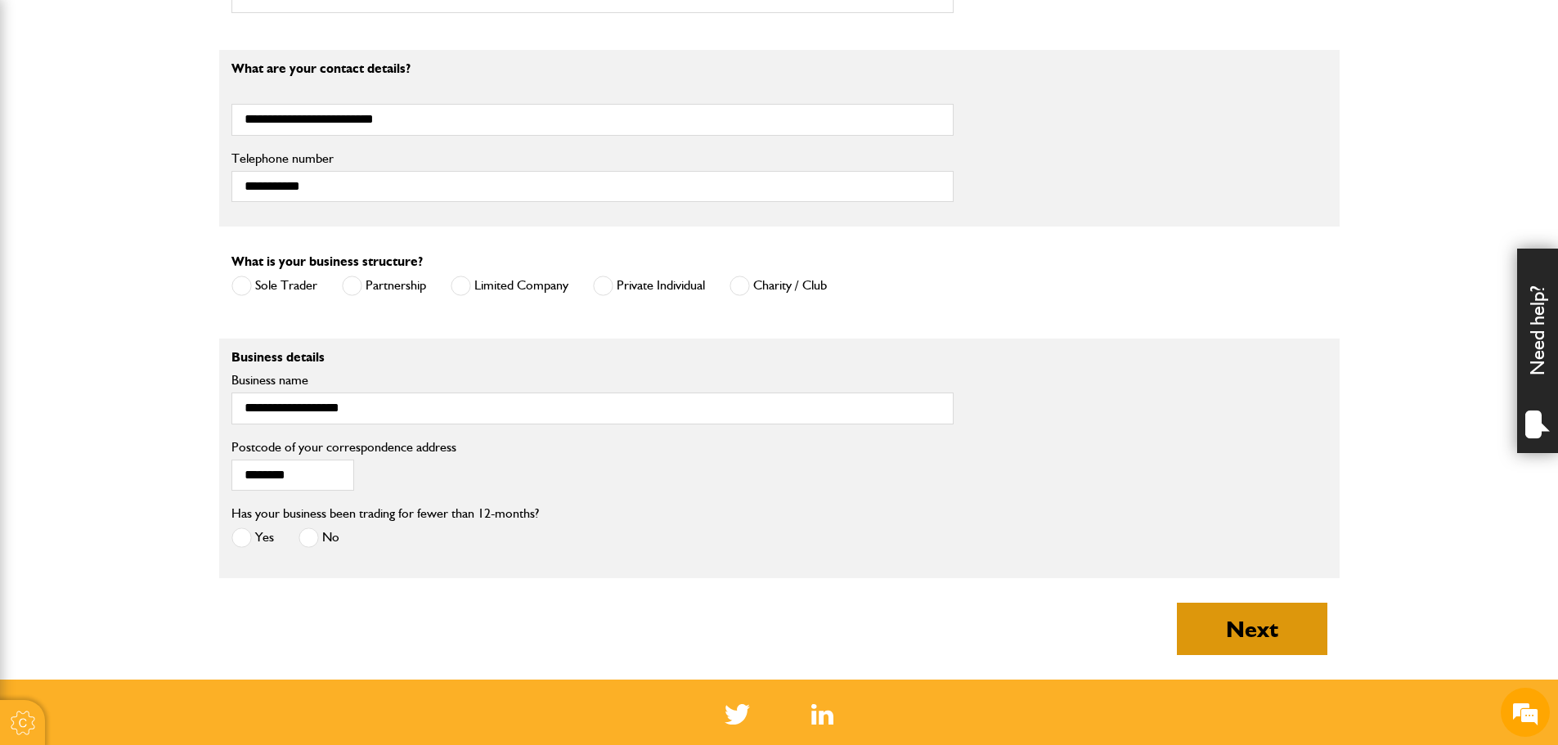
click at [1254, 638] on button "Next" at bounding box center [1252, 629] width 151 height 52
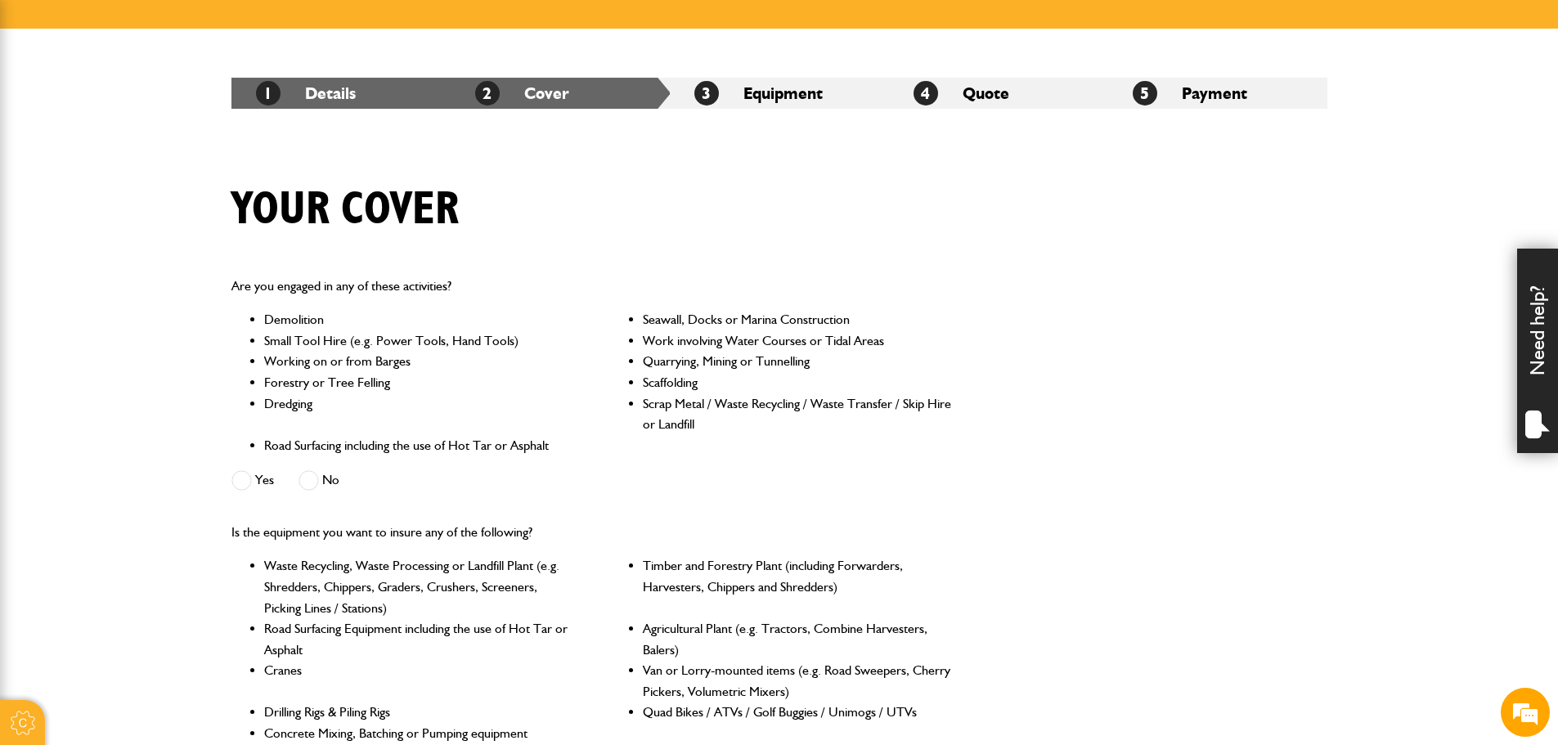
scroll to position [109, 0]
click at [311, 481] on span at bounding box center [309, 480] width 20 height 20
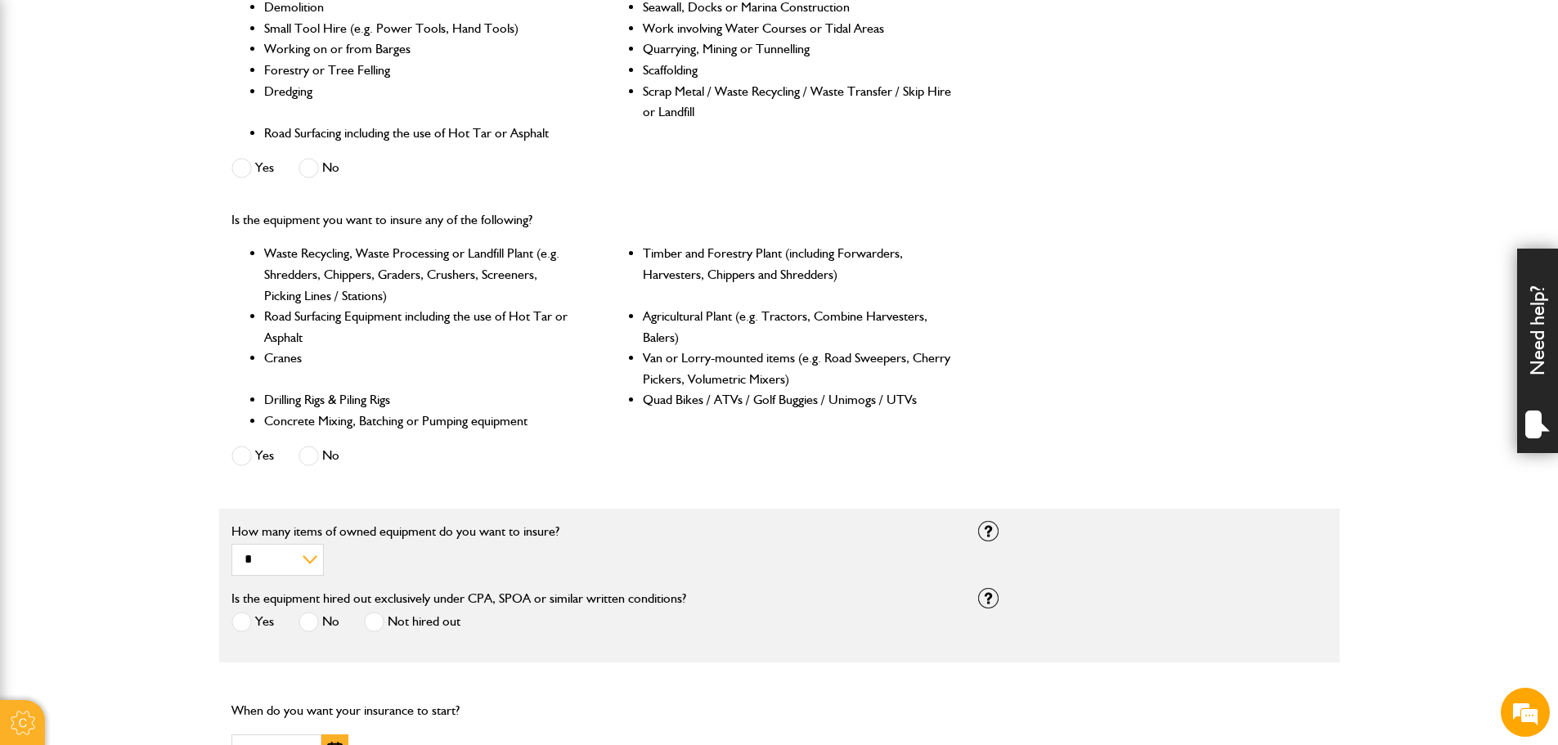
scroll to position [573, 0]
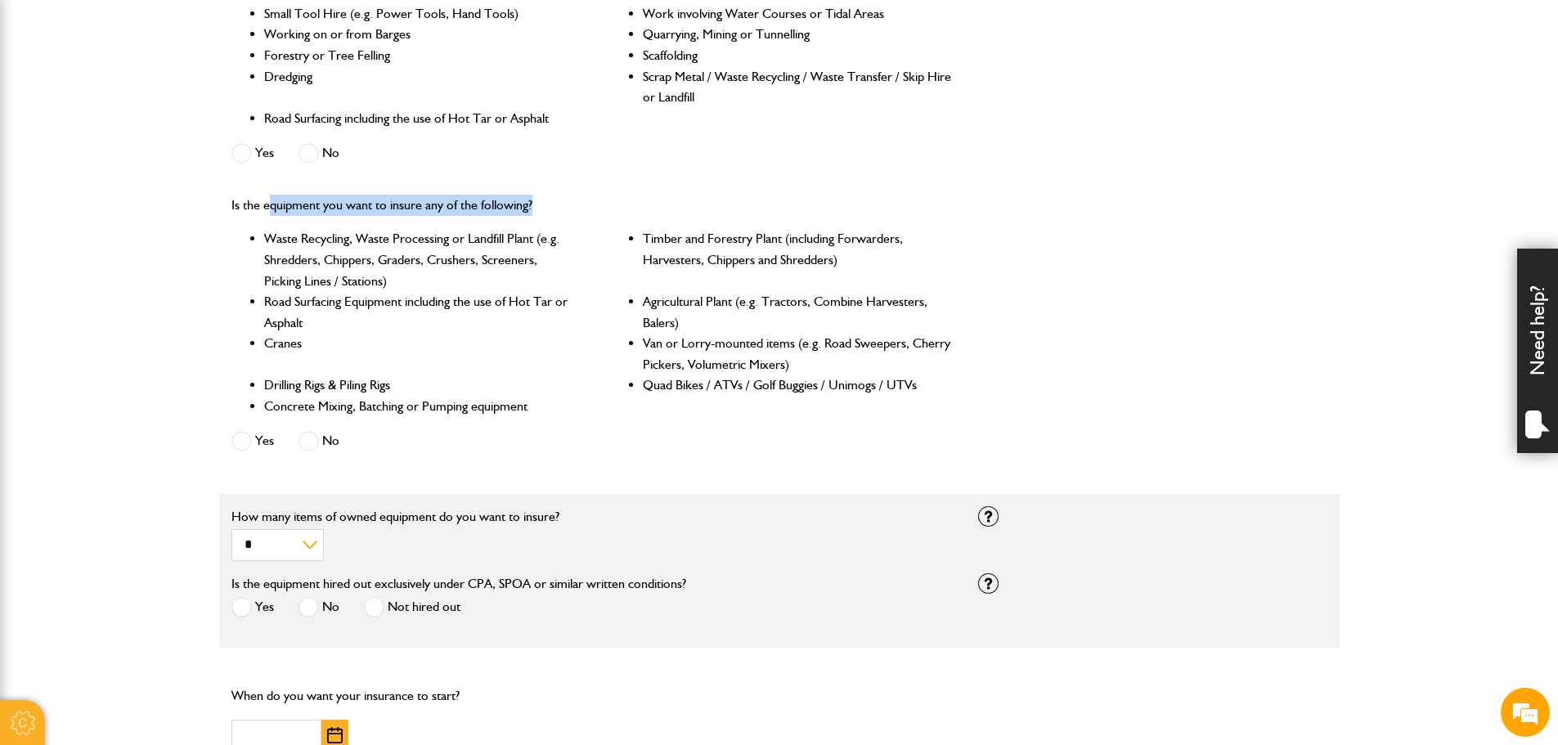
drag, startPoint x: 272, startPoint y: 191, endPoint x: 543, endPoint y: 213, distance: 271.6
click at [543, 213] on div "Is the equipment you want to insure any of the following? Waste Recycling, Wast…" at bounding box center [592, 326] width 747 height 288
drag, startPoint x: 462, startPoint y: 254, endPoint x: 502, endPoint y: 259, distance: 40.5
click at [517, 257] on li "Waste Recycling, Waste Processing or Landfill Plant (e.g. Shredders, Chippers, …" at bounding box center [419, 259] width 310 height 63
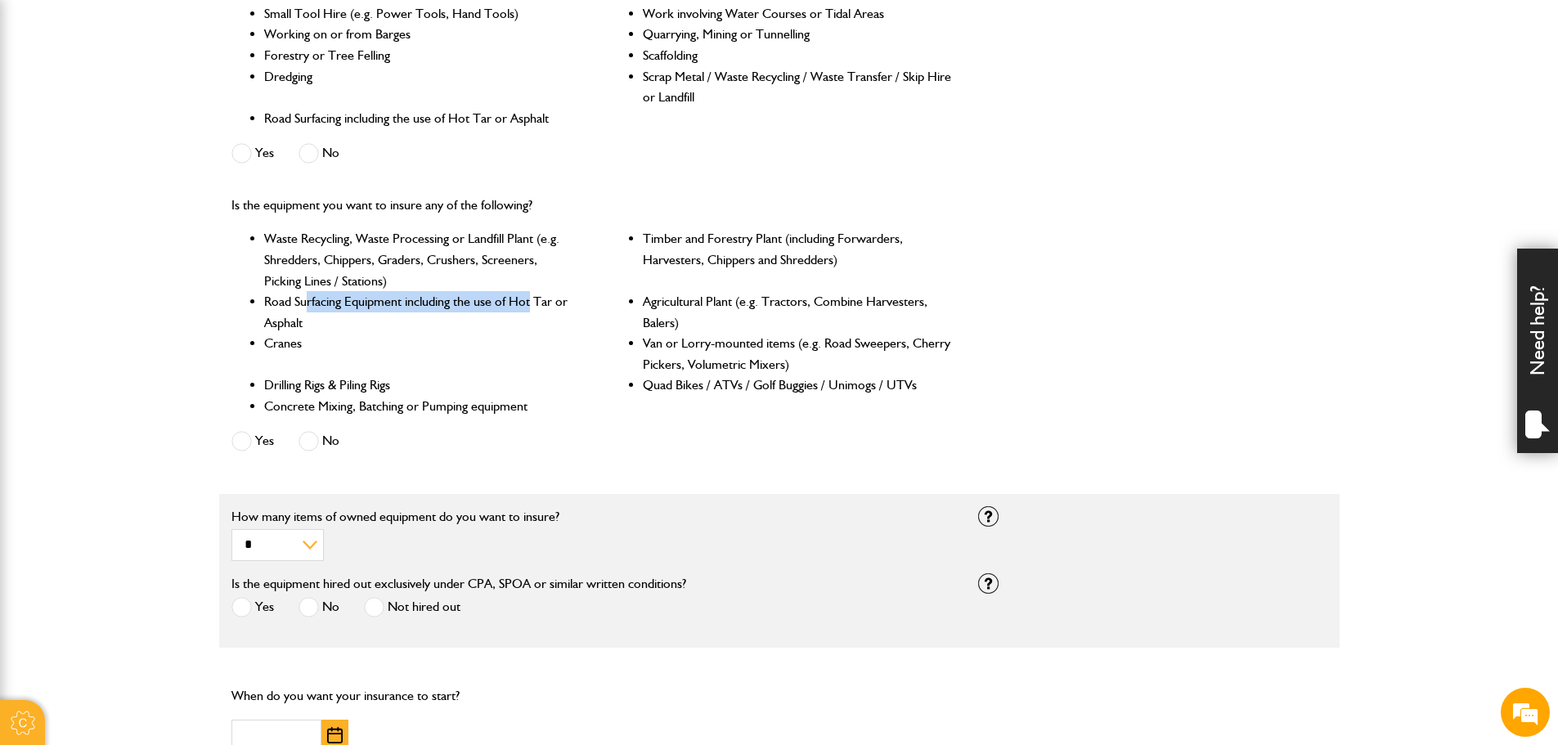
drag, startPoint x: 306, startPoint y: 301, endPoint x: 532, endPoint y: 301, distance: 225.8
click at [532, 301] on li "Road Surfacing Equipment including the use of Hot Tar or Asphalt" at bounding box center [419, 312] width 310 height 42
drag, startPoint x: 265, startPoint y: 338, endPoint x: 290, endPoint y: 340, distance: 24.6
click at [290, 340] on li "Cranes" at bounding box center [419, 354] width 310 height 42
drag, startPoint x: 284, startPoint y: 391, endPoint x: 402, endPoint y: 379, distance: 118.4
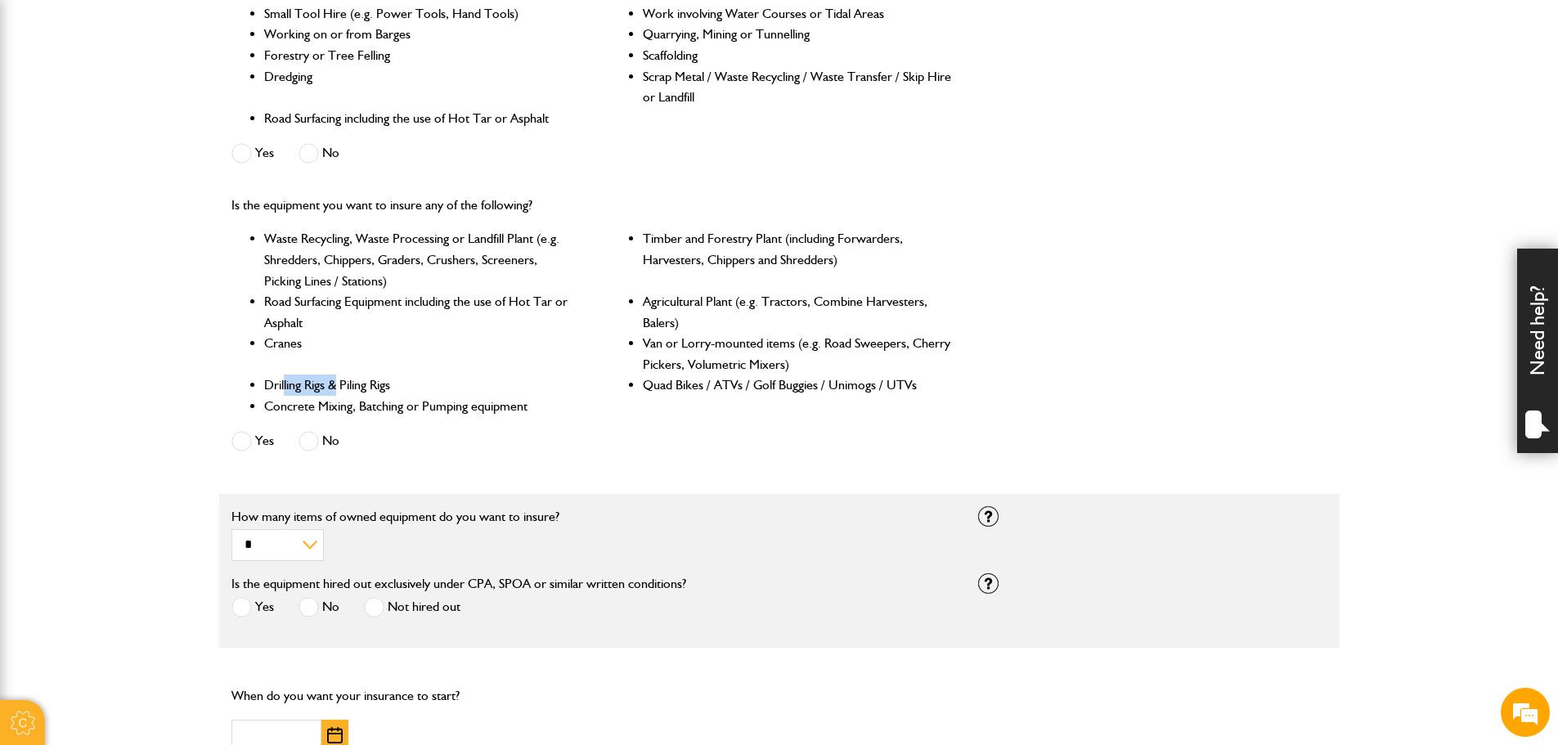
click at [339, 391] on li "Drilling Rigs & Piling Rigs" at bounding box center [419, 385] width 310 height 21
drag, startPoint x: 689, startPoint y: 236, endPoint x: 785, endPoint y: 236, distance: 95.7
click at [785, 236] on li "Timber and Forestry Plant (including Forwarders, Harvesters, Chippers and Shred…" at bounding box center [798, 259] width 310 height 63
drag, startPoint x: 649, startPoint y: 299, endPoint x: 942, endPoint y: 307, distance: 293.8
click at [942, 307] on li "Agricultural Plant (e.g. Tractors, Combine Harvesters, Balers)" at bounding box center [798, 312] width 310 height 42
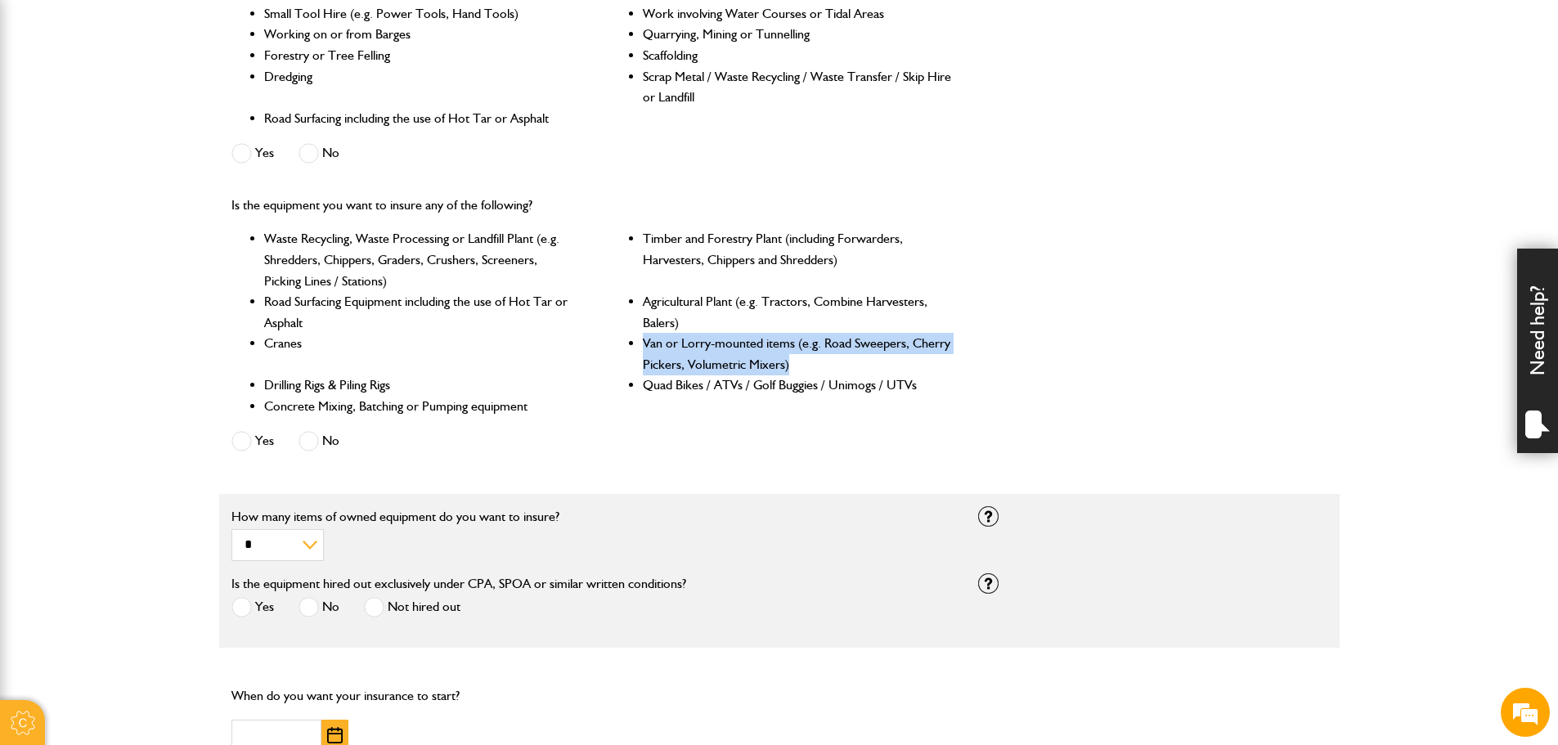
drag, startPoint x: 647, startPoint y: 345, endPoint x: 969, endPoint y: 367, distance: 323.0
click at [969, 367] on div "Is the equipment you want to insure any of the following? Waste Recycling, Wast…" at bounding box center [779, 326] width 1121 height 288
click at [296, 442] on div "Yes No" at bounding box center [357, 443] width 250 height 27
click at [320, 443] on label "No" at bounding box center [319, 441] width 41 height 20
click at [533, 425] on div "Is the equipment you want to insure any of the following? Waste Recycling, Wast…" at bounding box center [592, 326] width 747 height 288
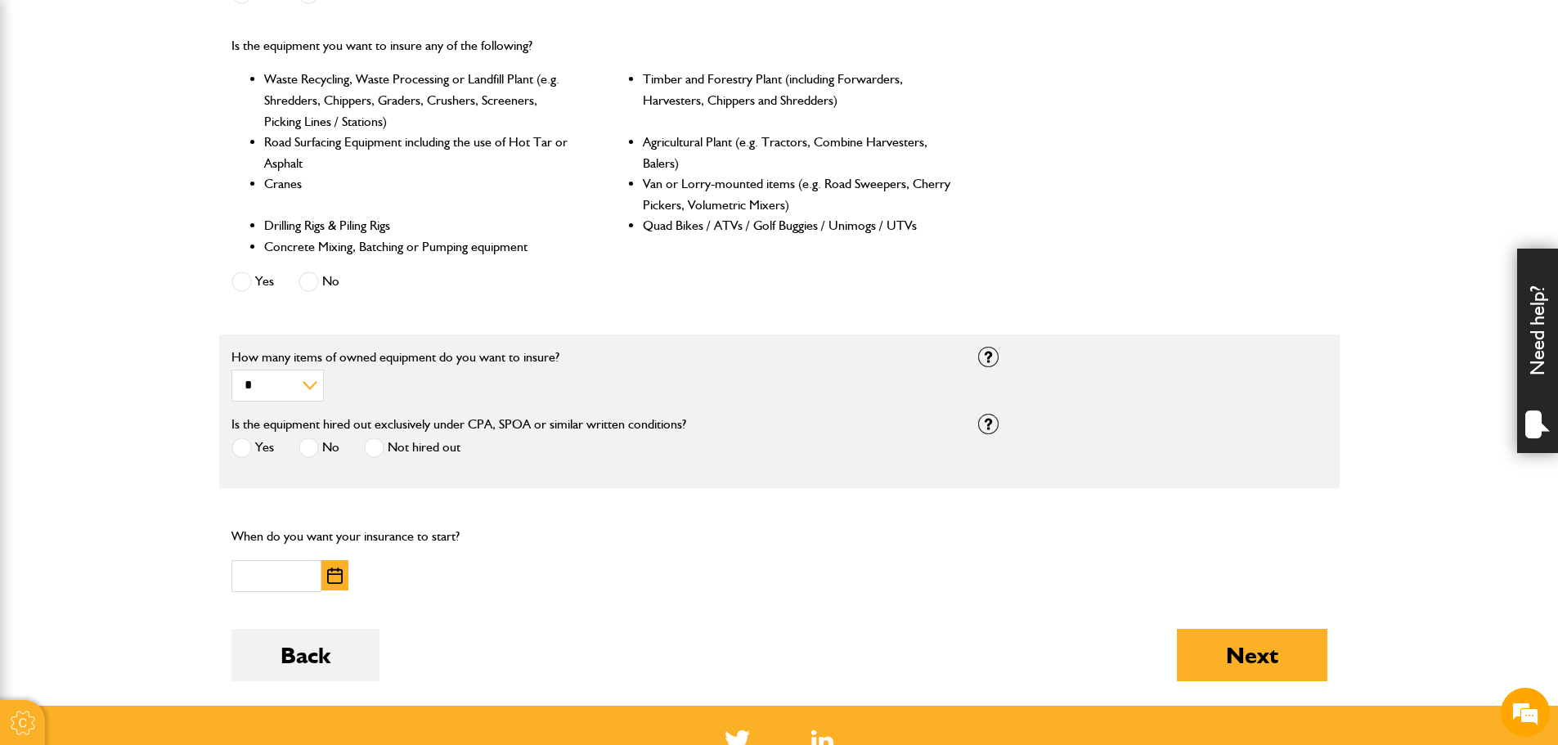
scroll to position [736, 0]
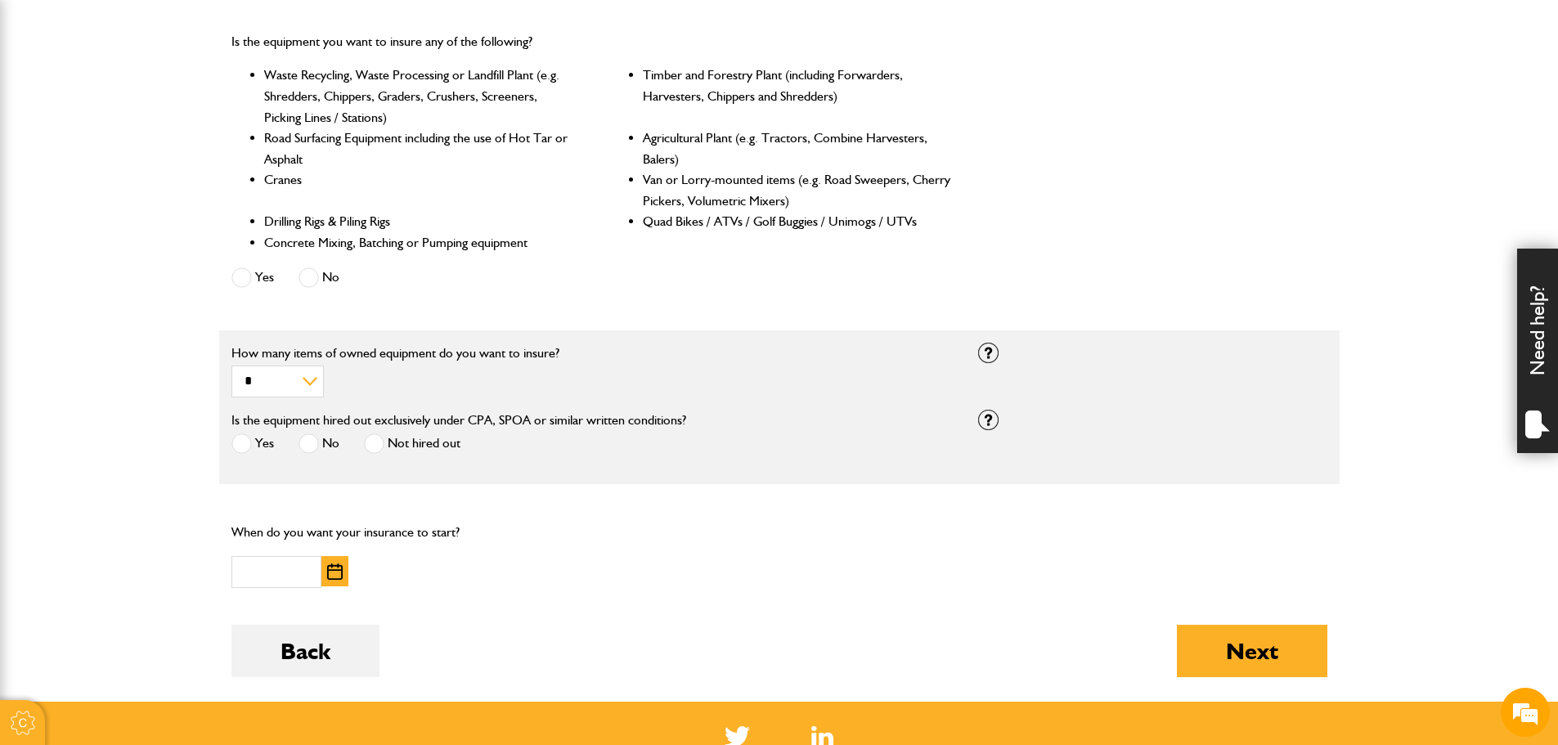
click at [247, 449] on span at bounding box center [242, 444] width 20 height 20
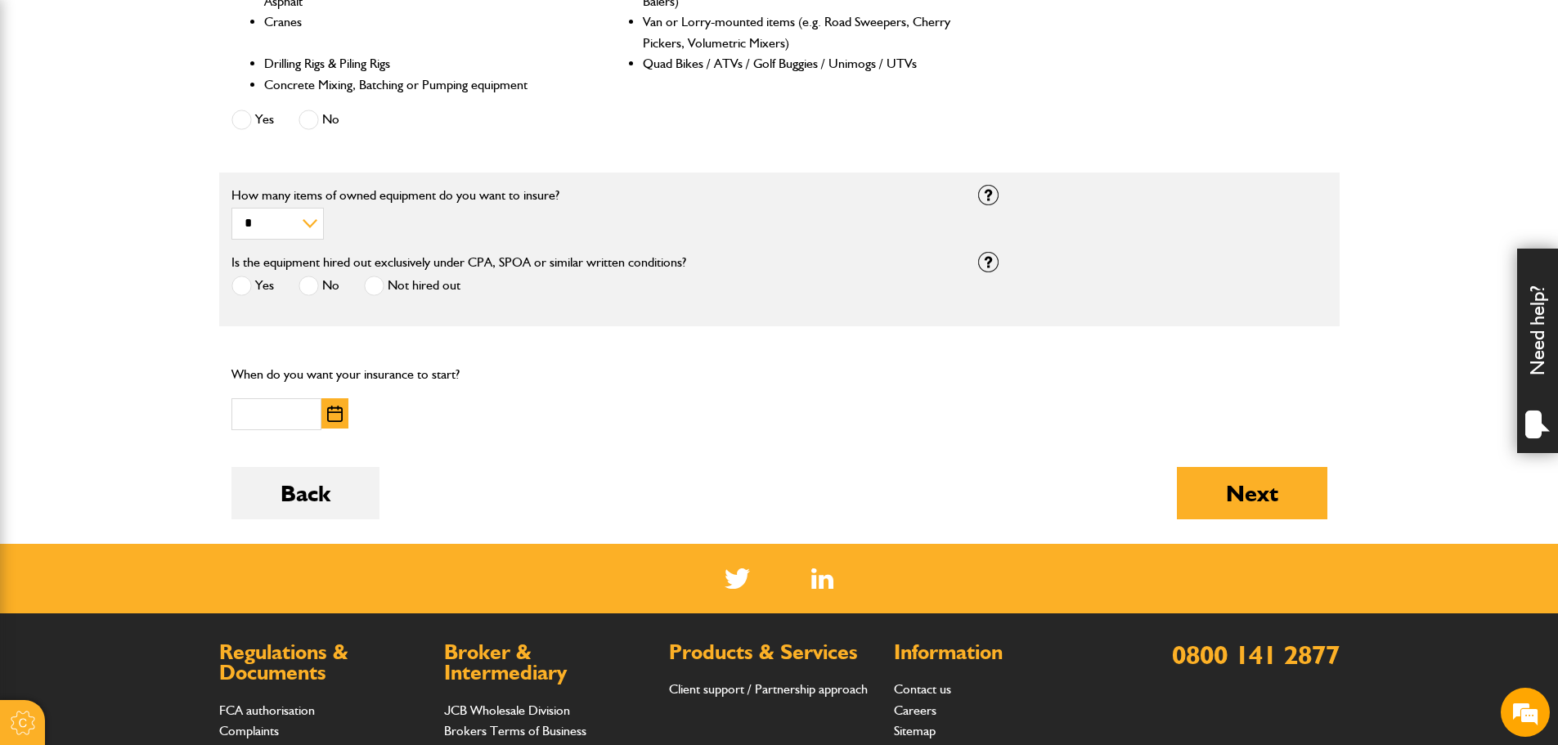
scroll to position [900, 0]
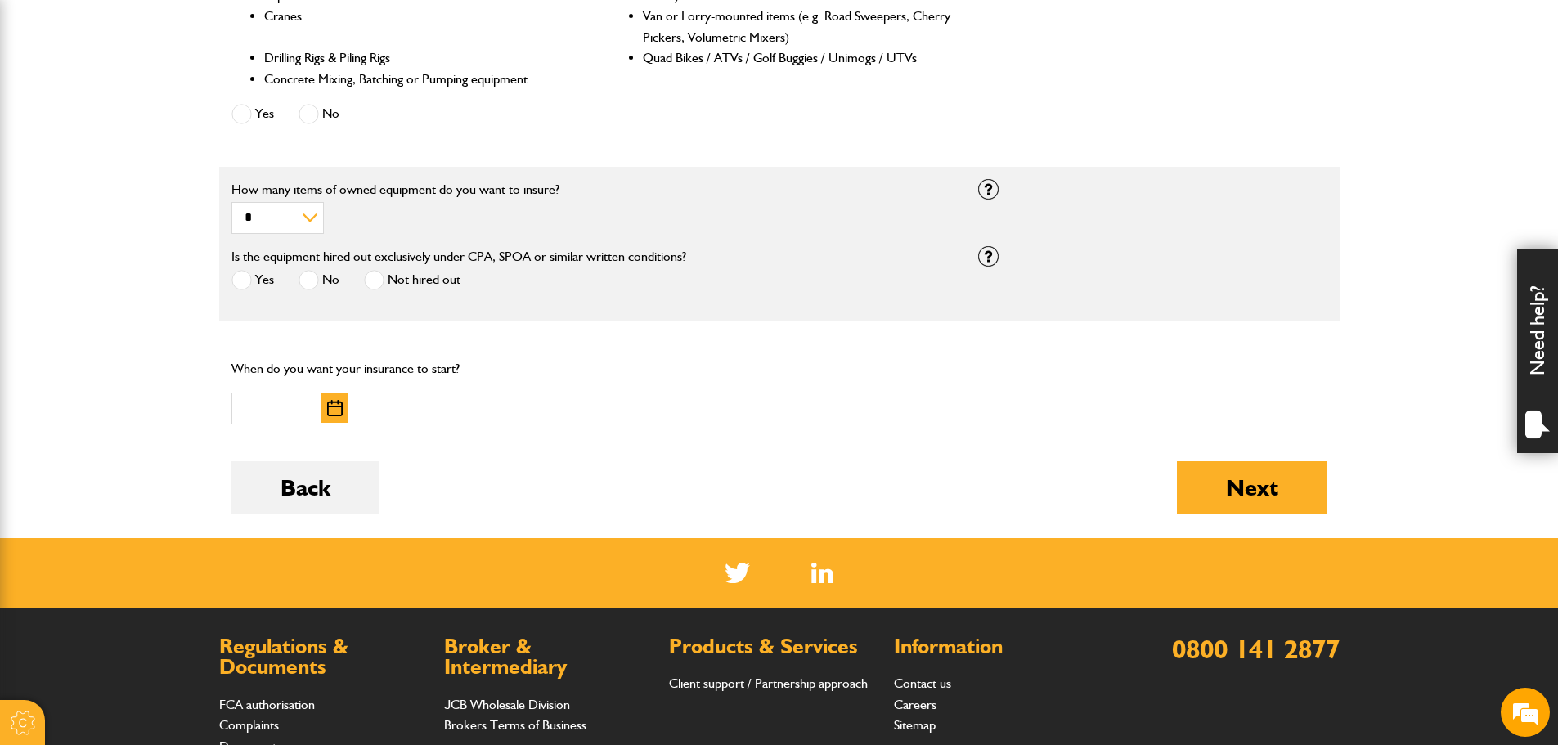
click at [336, 410] on img "button" at bounding box center [335, 408] width 16 height 16
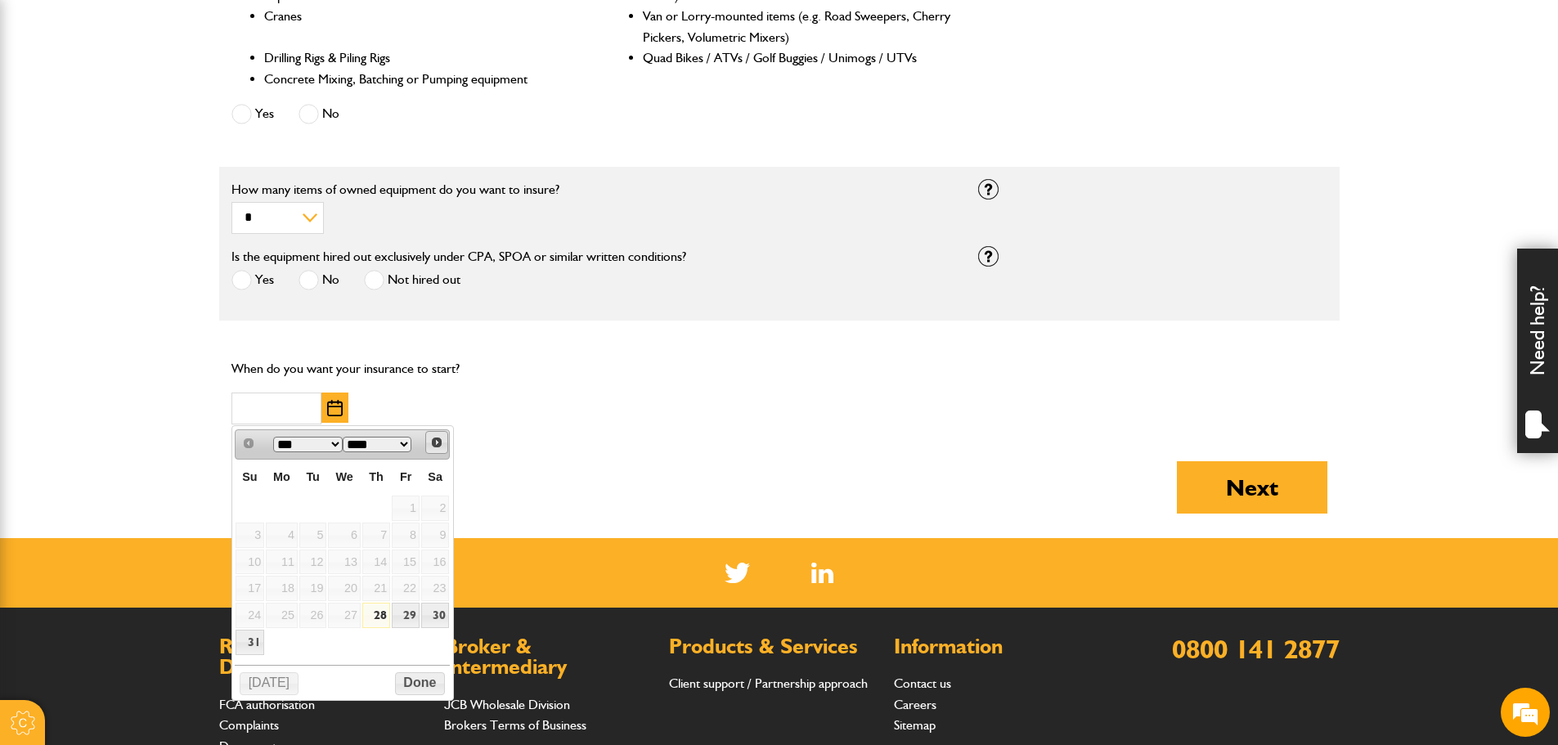
click at [434, 447] on span "Next" at bounding box center [436, 442] width 13 height 13
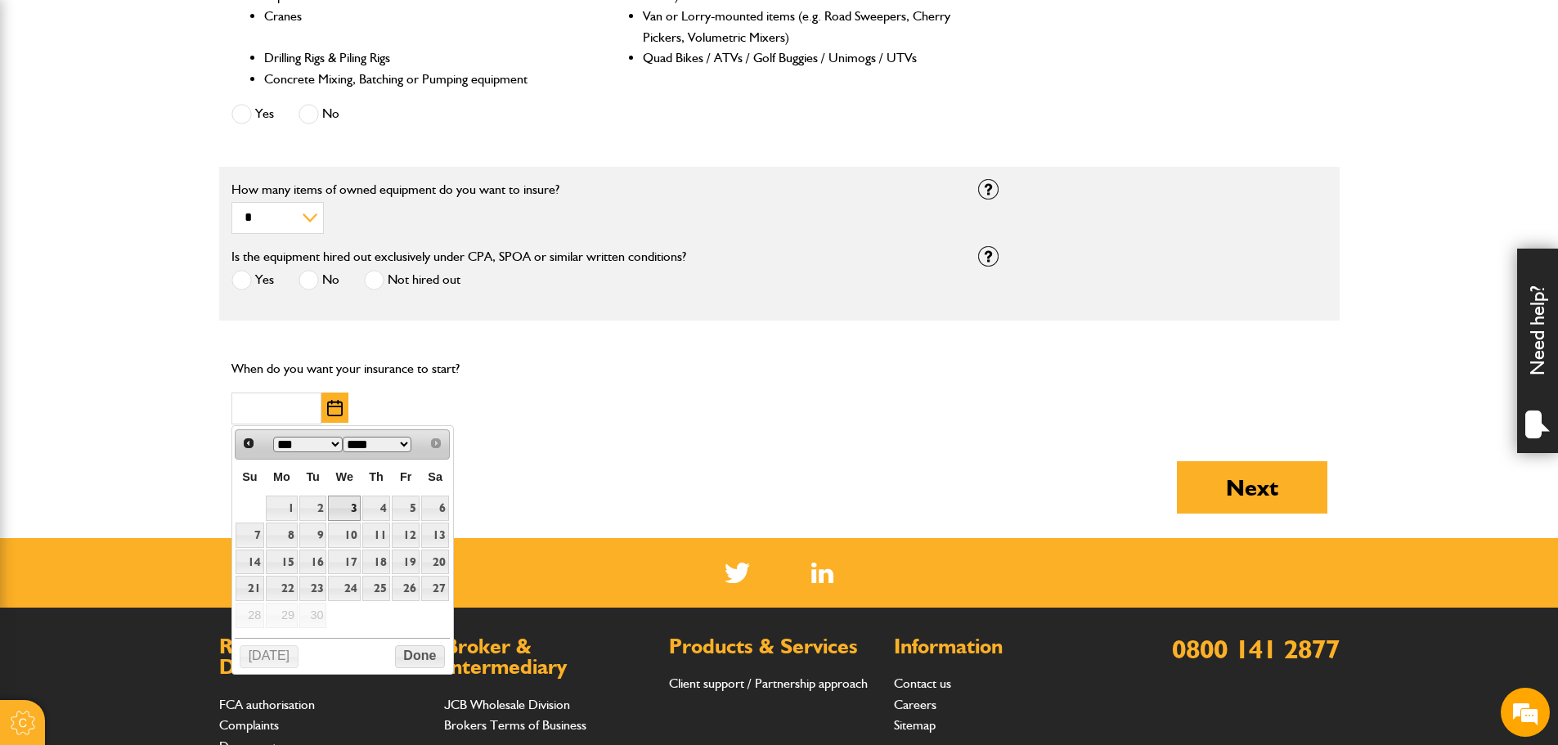
click at [341, 508] on link "3" at bounding box center [344, 508] width 32 height 25
type input "**********"
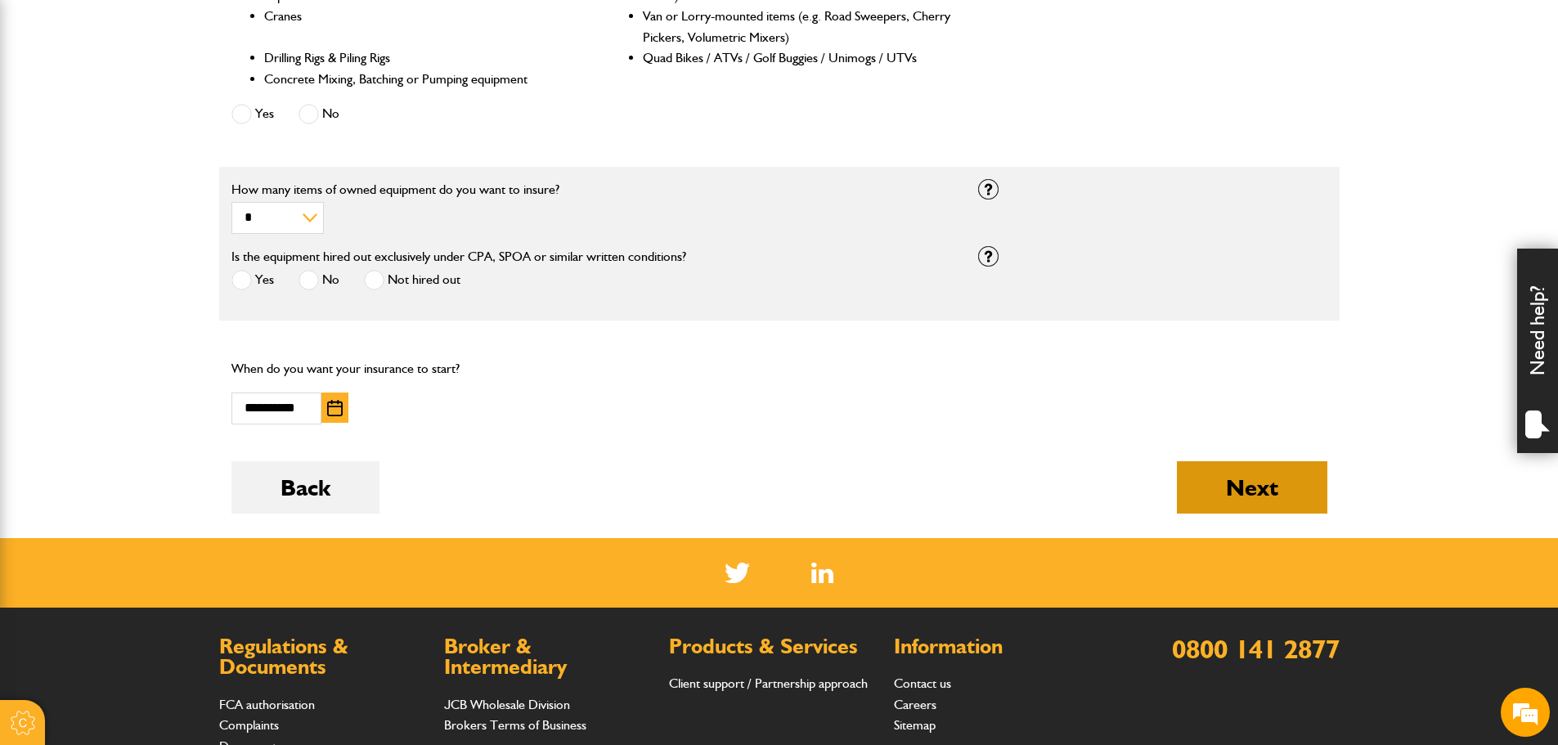
click at [1227, 492] on button "Next" at bounding box center [1252, 487] width 151 height 52
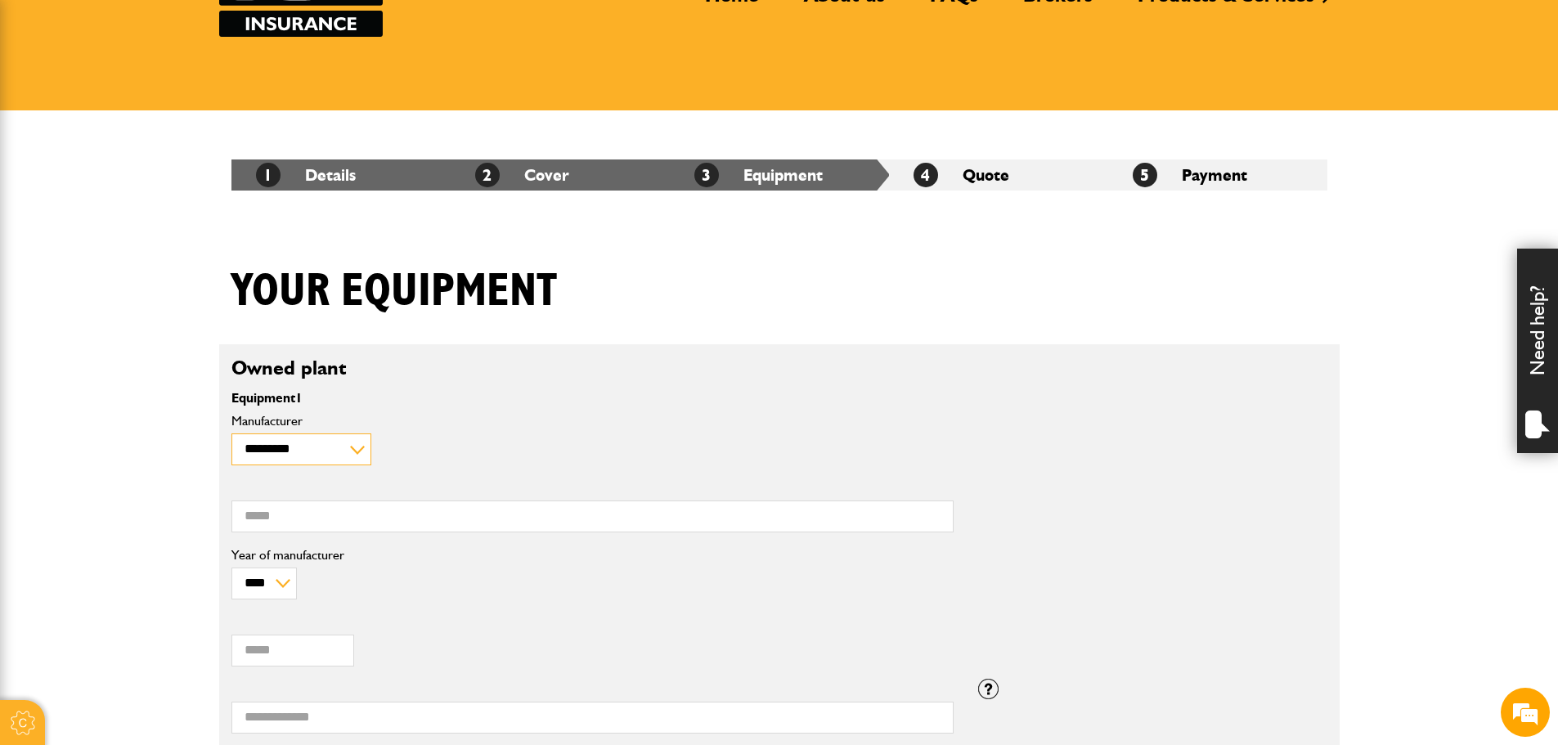
scroll to position [109, 0]
click at [284, 451] on select "**********" at bounding box center [302, 450] width 140 height 32
select select "*"
click at [232, 434] on select "**********" at bounding box center [302, 450] width 140 height 32
click at [398, 515] on input "Model" at bounding box center [593, 517] width 722 height 32
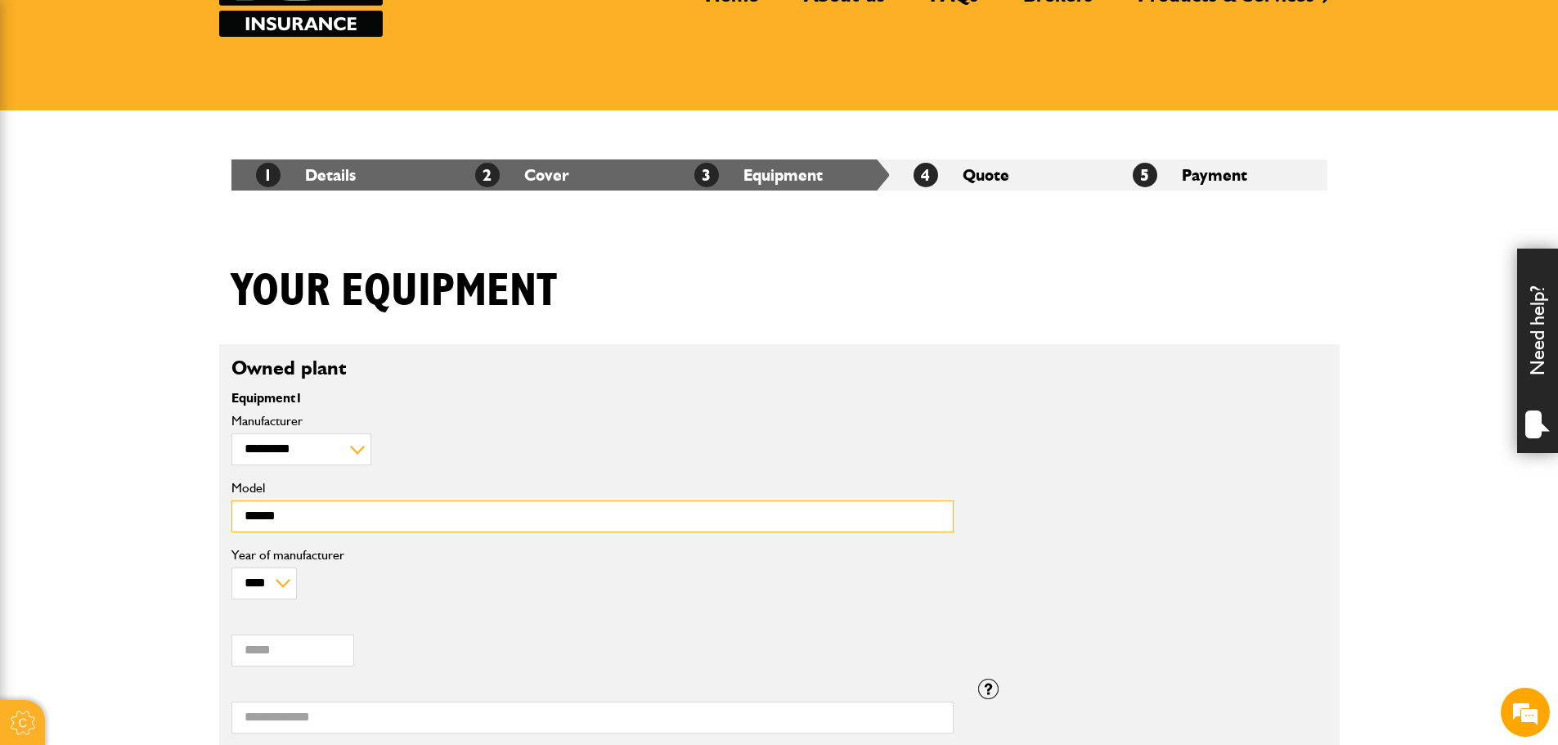
type input "******"
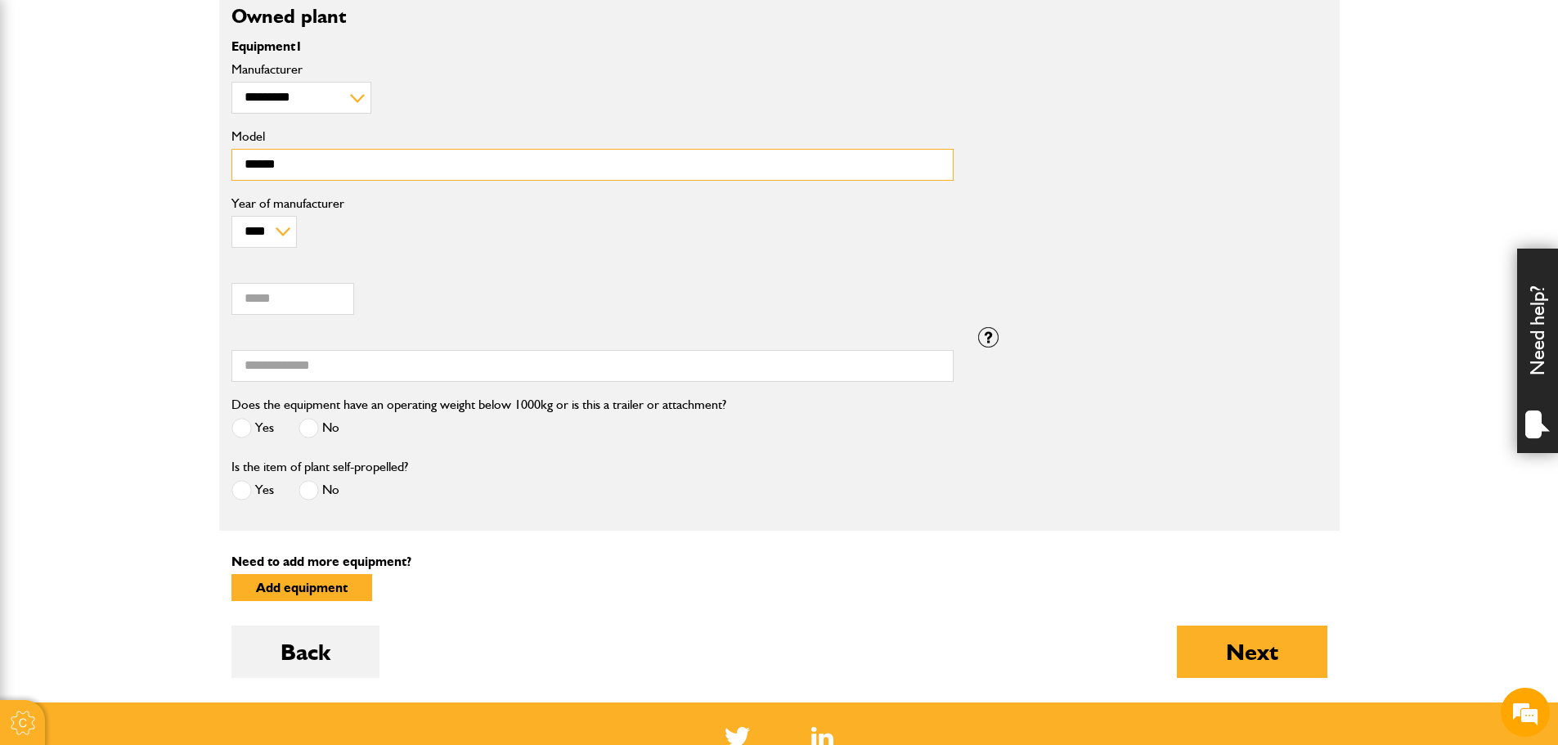
scroll to position [491, 0]
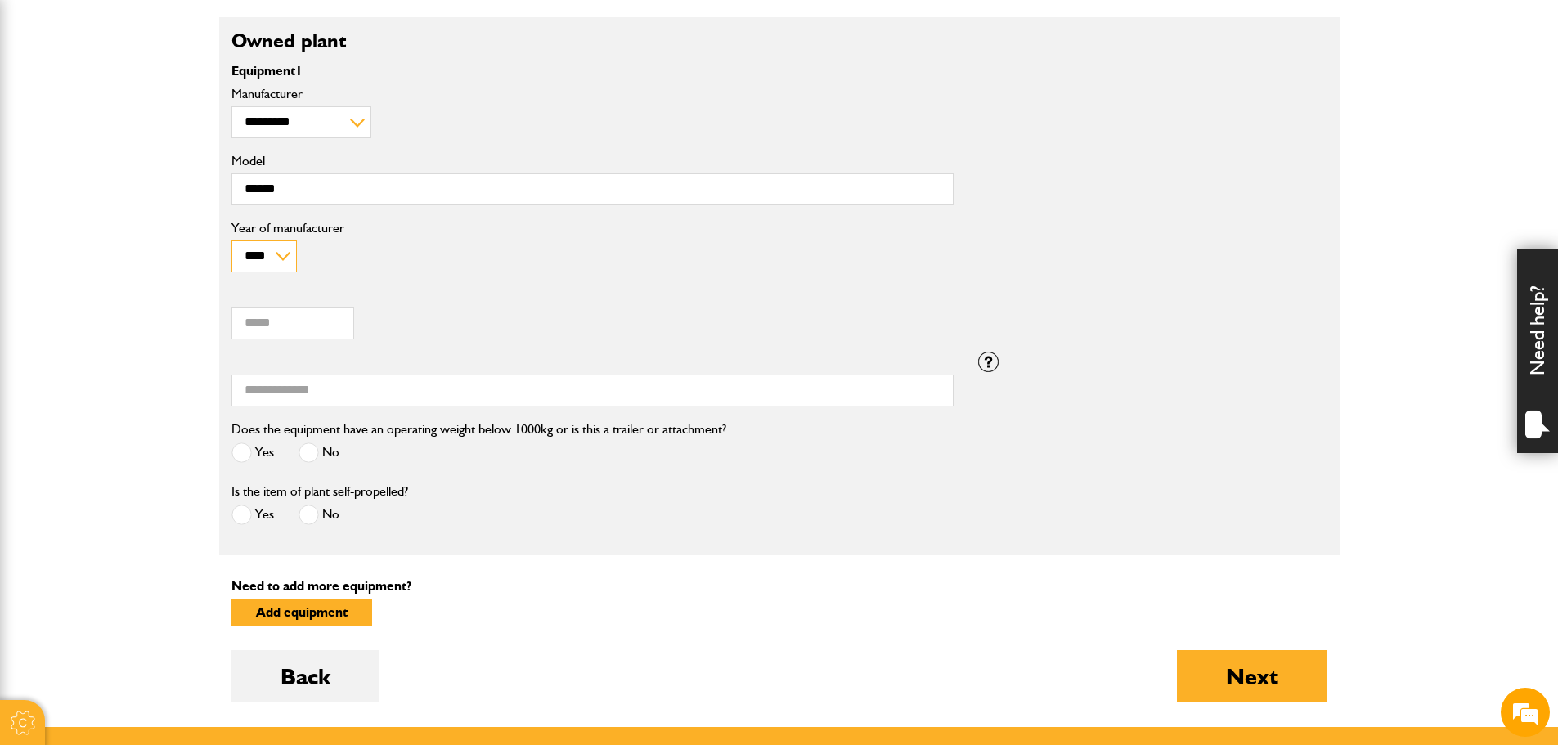
click at [263, 246] on select "**** **** **** **** **** **** **** **** **** **** **** **** **** **** **** ****…" at bounding box center [264, 257] width 65 height 32
drag, startPoint x: 276, startPoint y: 183, endPoint x: 78, endPoint y: 170, distance: 198.4
click at [0, 133] on html "Cookie Options You can control which cookies we use with the form below. Please…" at bounding box center [779, 351] width 1558 height 1684
drag, startPoint x: 958, startPoint y: 565, endPoint x: 1009, endPoint y: 527, distance: 63.6
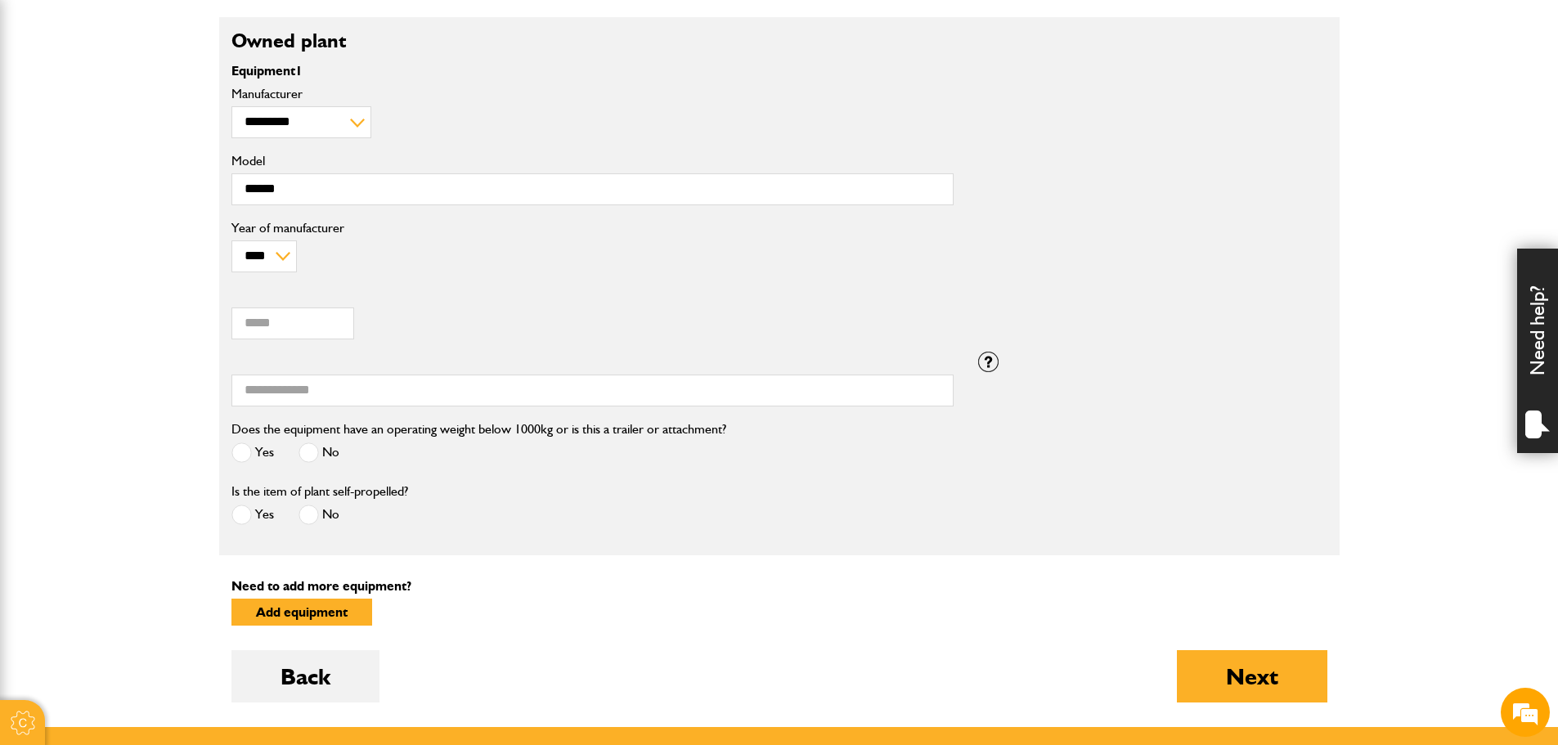
click at [958, 564] on form "**********" at bounding box center [780, 372] width 1096 height 711
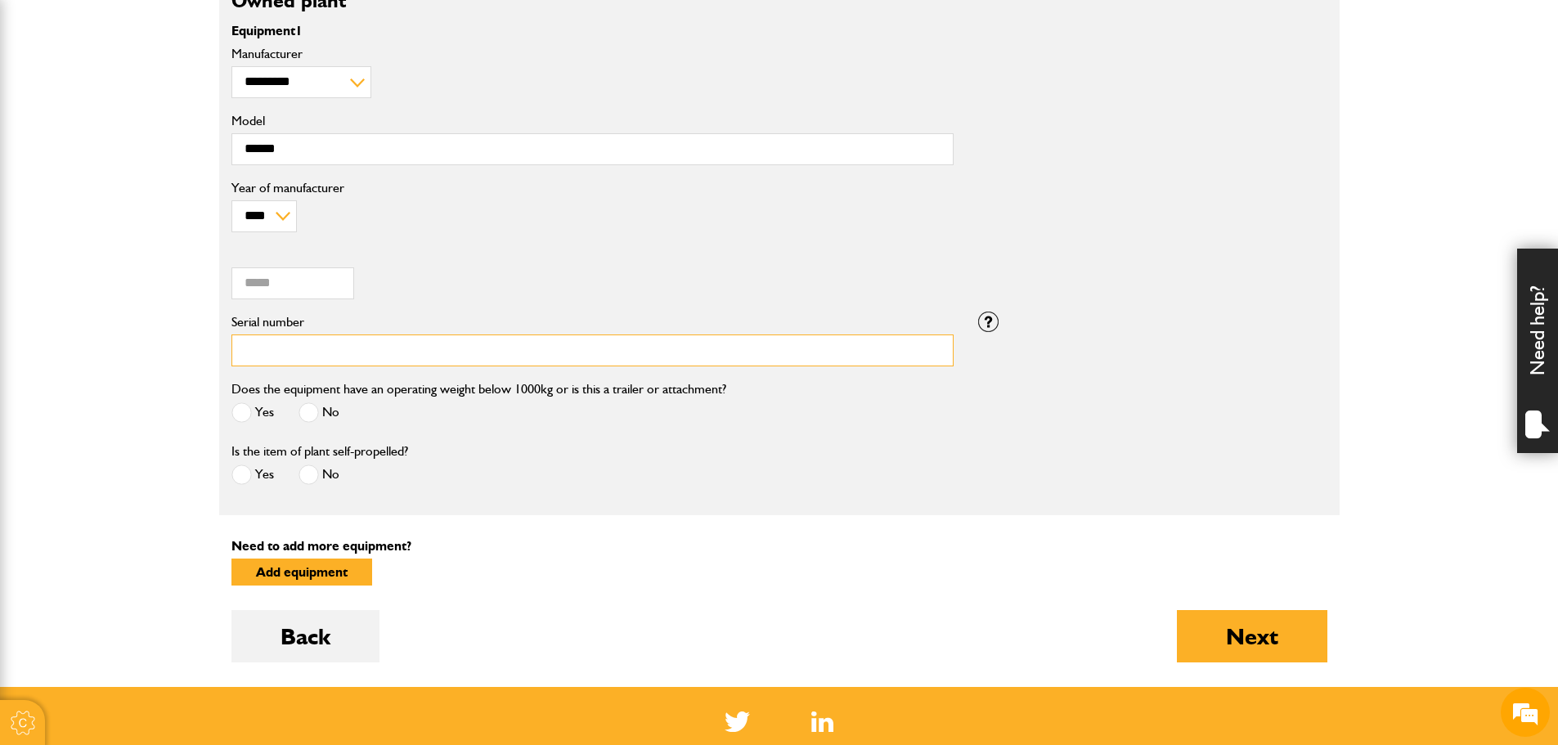
click at [784, 349] on input "Serial number" at bounding box center [593, 351] width 722 height 32
click at [683, 244] on div "**********" at bounding box center [592, 143] width 747 height 201
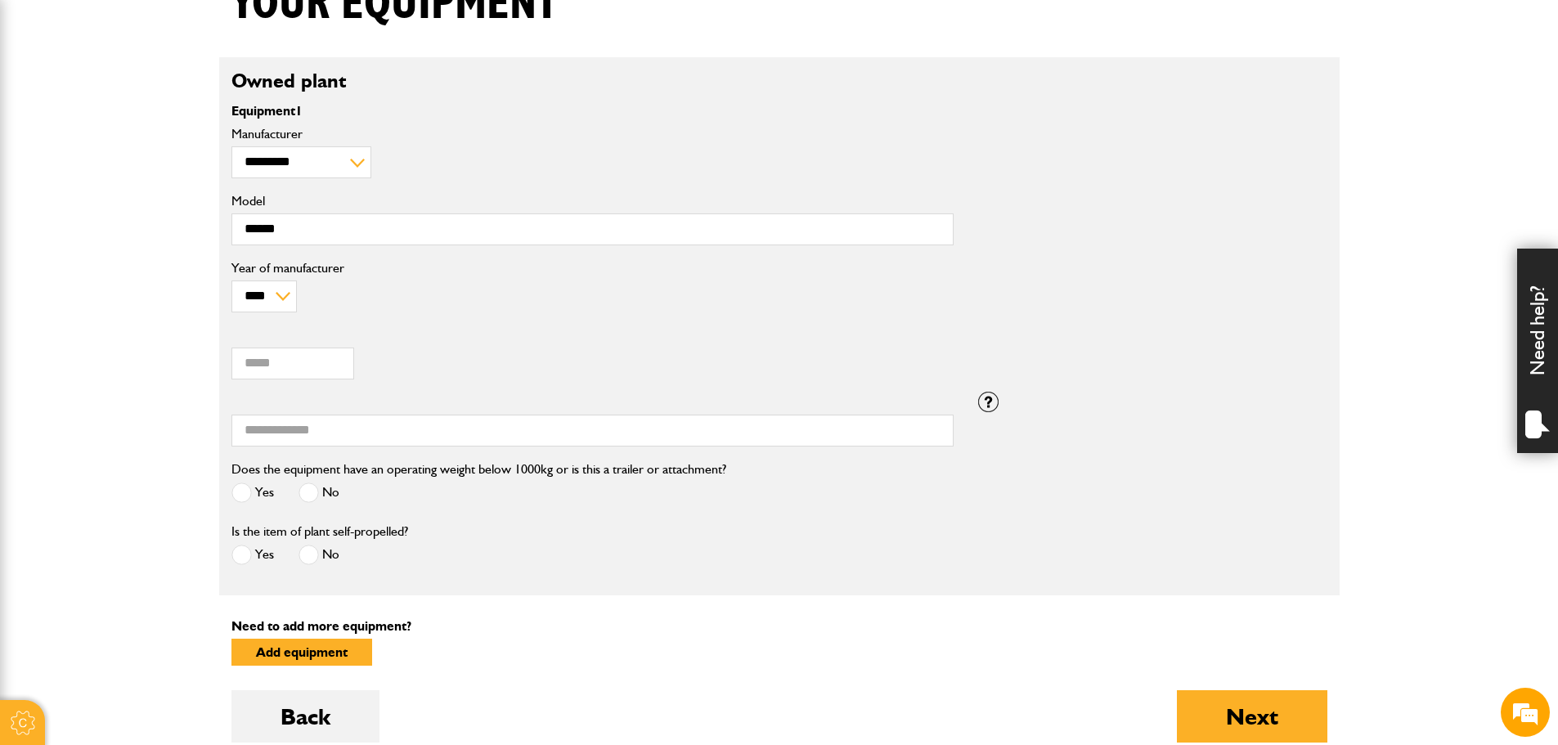
scroll to position [491, 0]
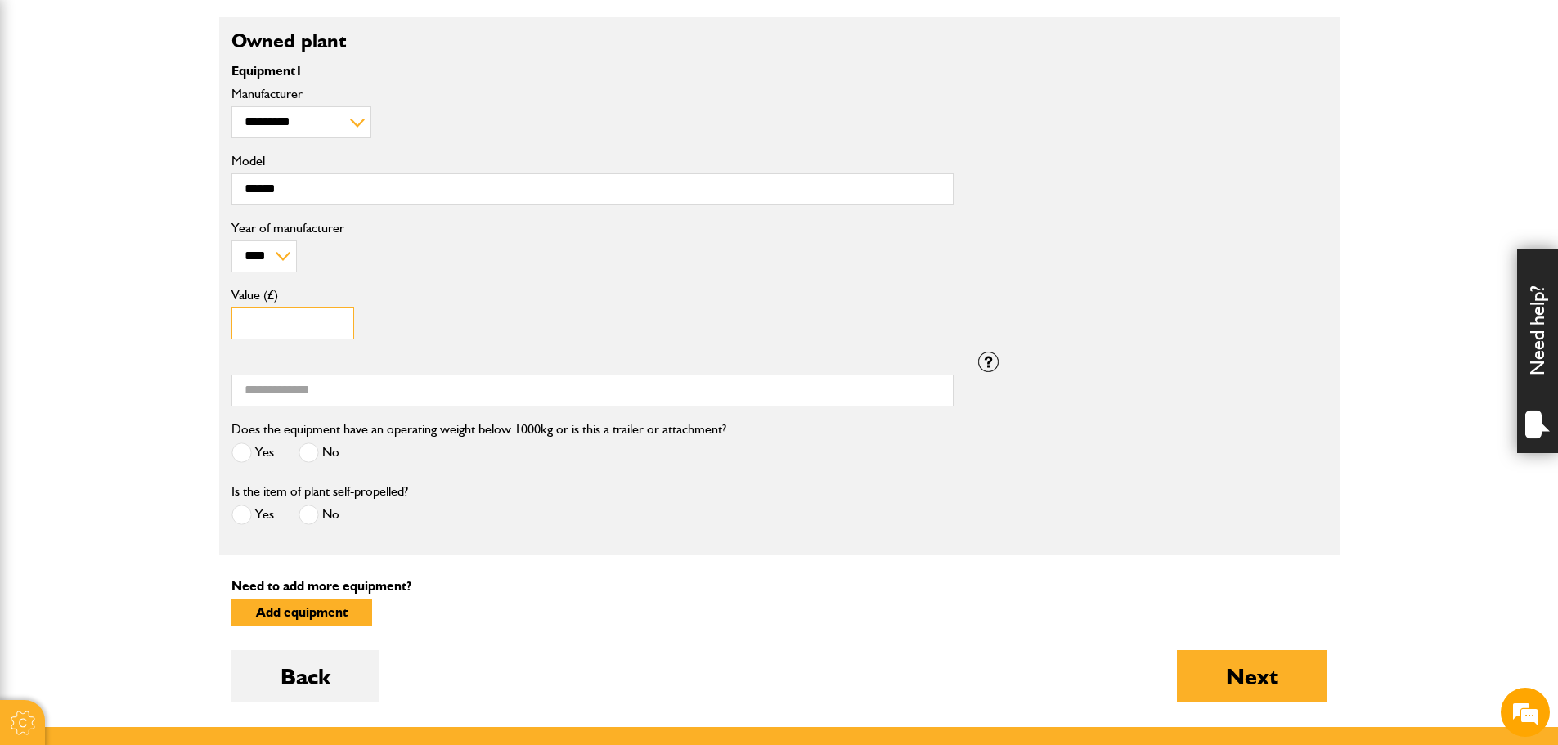
click at [271, 320] on input "Value (£)" at bounding box center [293, 324] width 123 height 32
type input "*****"
click at [330, 388] on input "Serial number" at bounding box center [593, 391] width 722 height 32
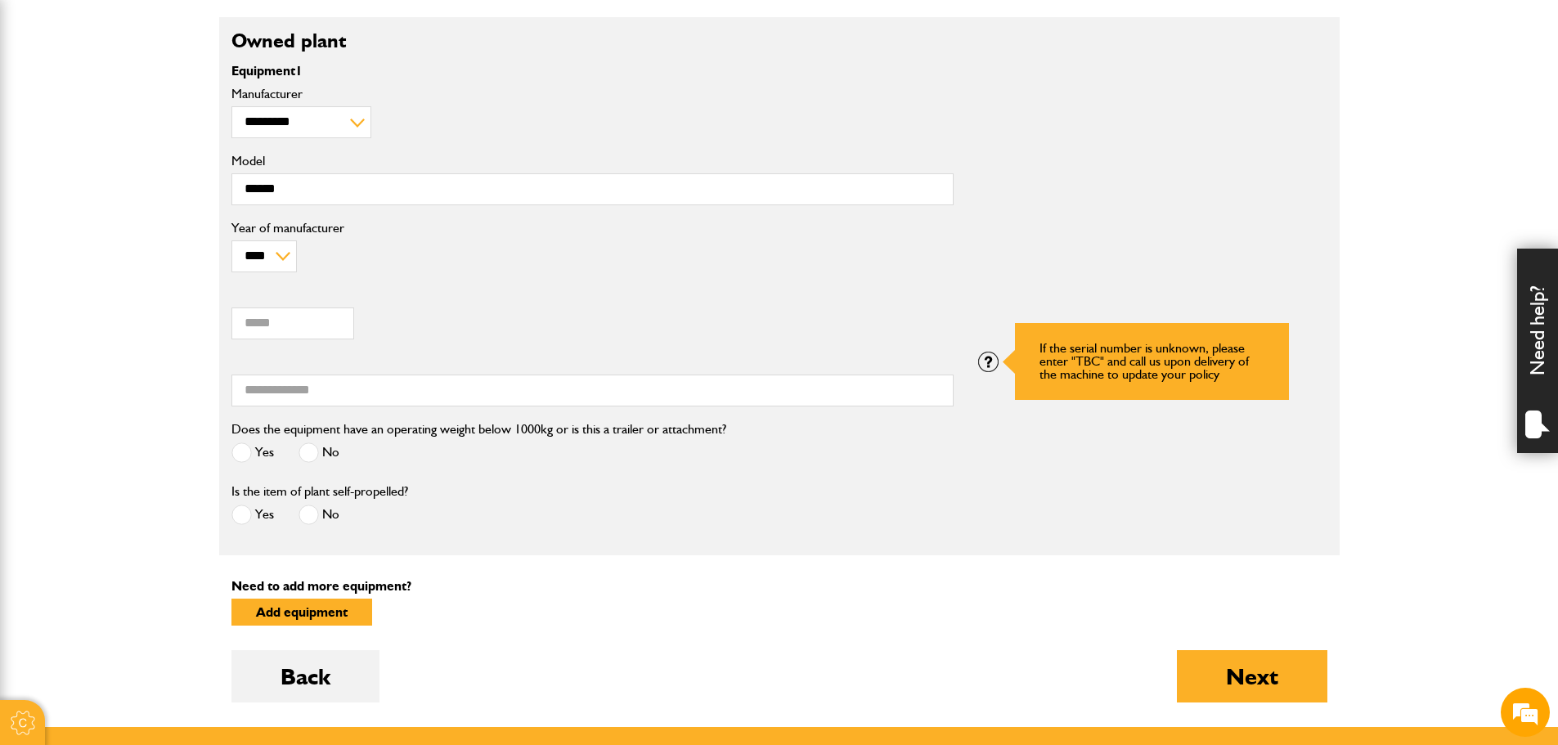
click at [989, 362] on div at bounding box center [988, 362] width 20 height 20
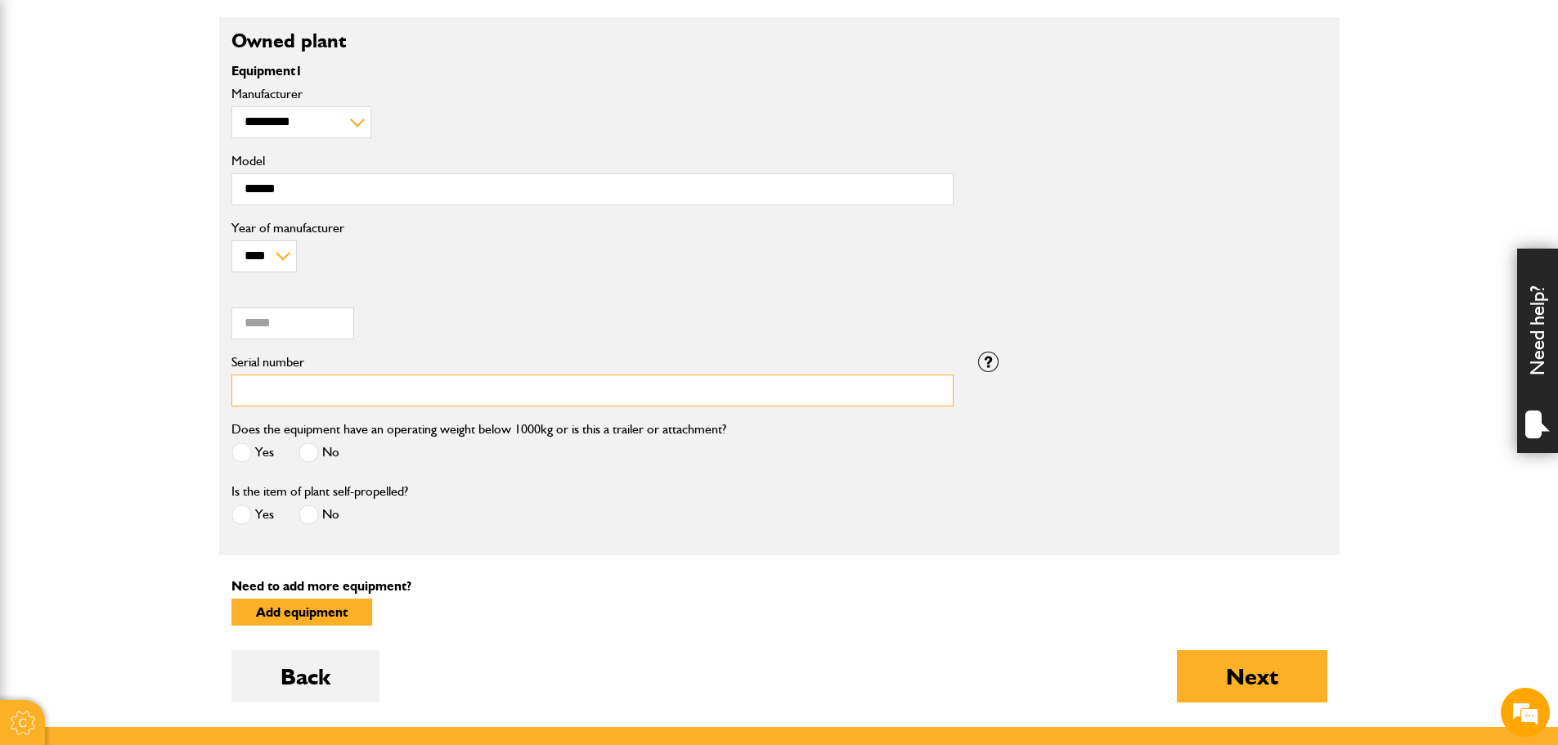
click at [823, 397] on input "Serial number" at bounding box center [593, 391] width 722 height 32
type input "***"
click at [722, 467] on div "Yes No" at bounding box center [479, 455] width 495 height 27
drag, startPoint x: 540, startPoint y: 431, endPoint x: 776, endPoint y: 429, distance: 235.6
click at [773, 425] on div "Does the equipment have an operating weight below 1000kg or is this a trailer o…" at bounding box center [592, 450] width 747 height 62
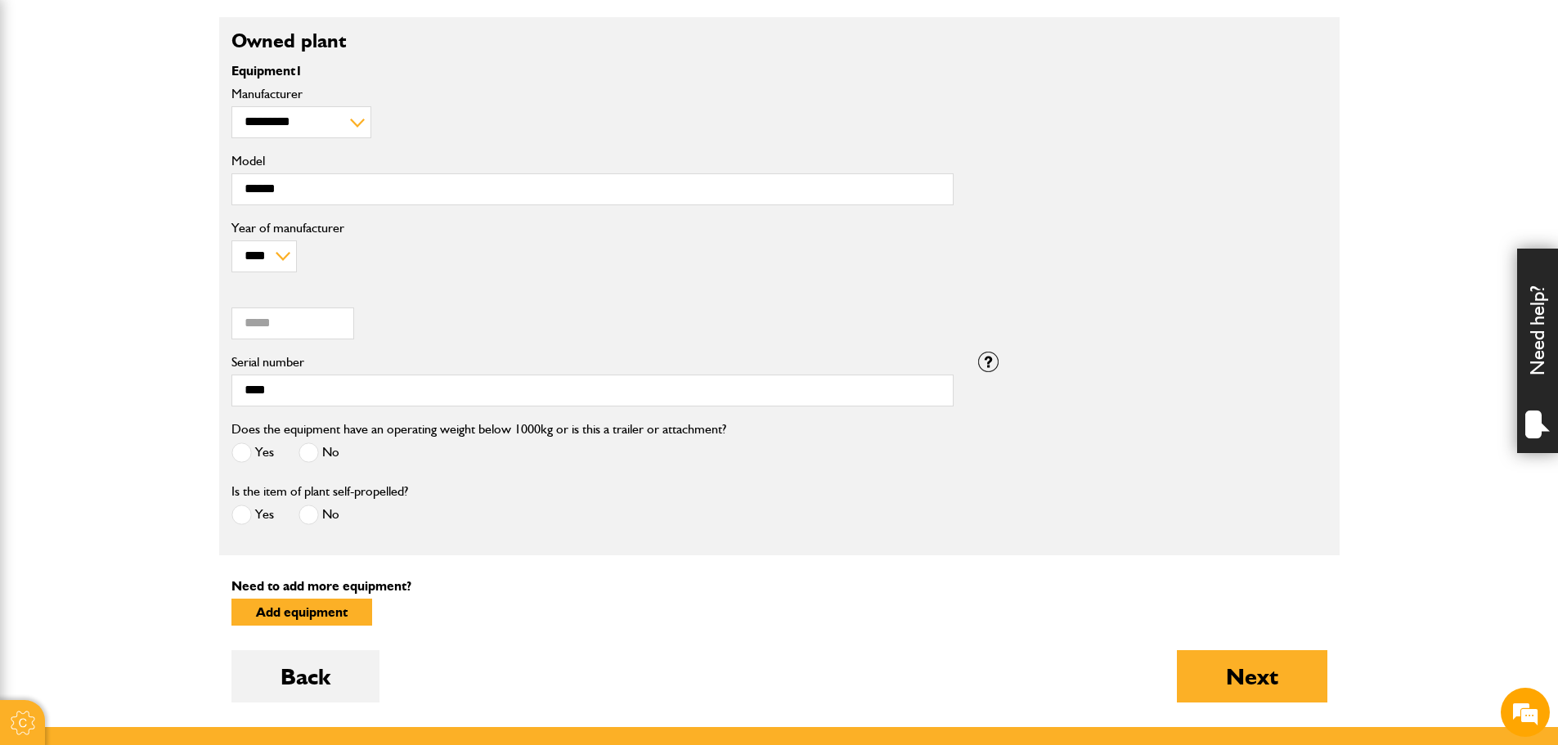
click at [779, 445] on div "Does the equipment have an operating weight below 1000kg or is this a trailer o…" at bounding box center [592, 450] width 747 height 62
click at [314, 455] on span at bounding box center [309, 453] width 20 height 20
click at [314, 515] on span at bounding box center [309, 515] width 20 height 20
click at [629, 515] on div "Is the item of plant self-propelled? Yes No" at bounding box center [592, 512] width 747 height 62
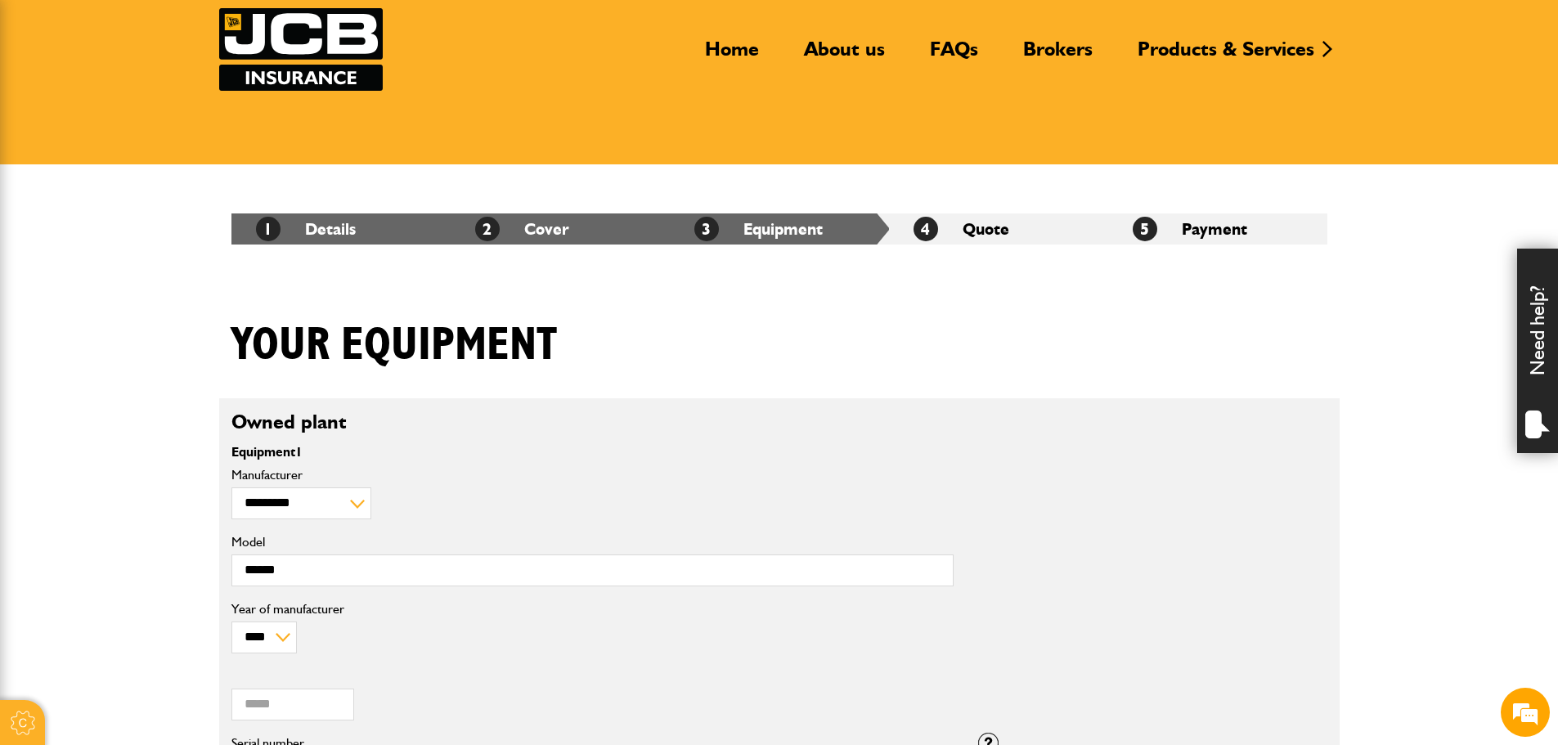
scroll to position [0, 0]
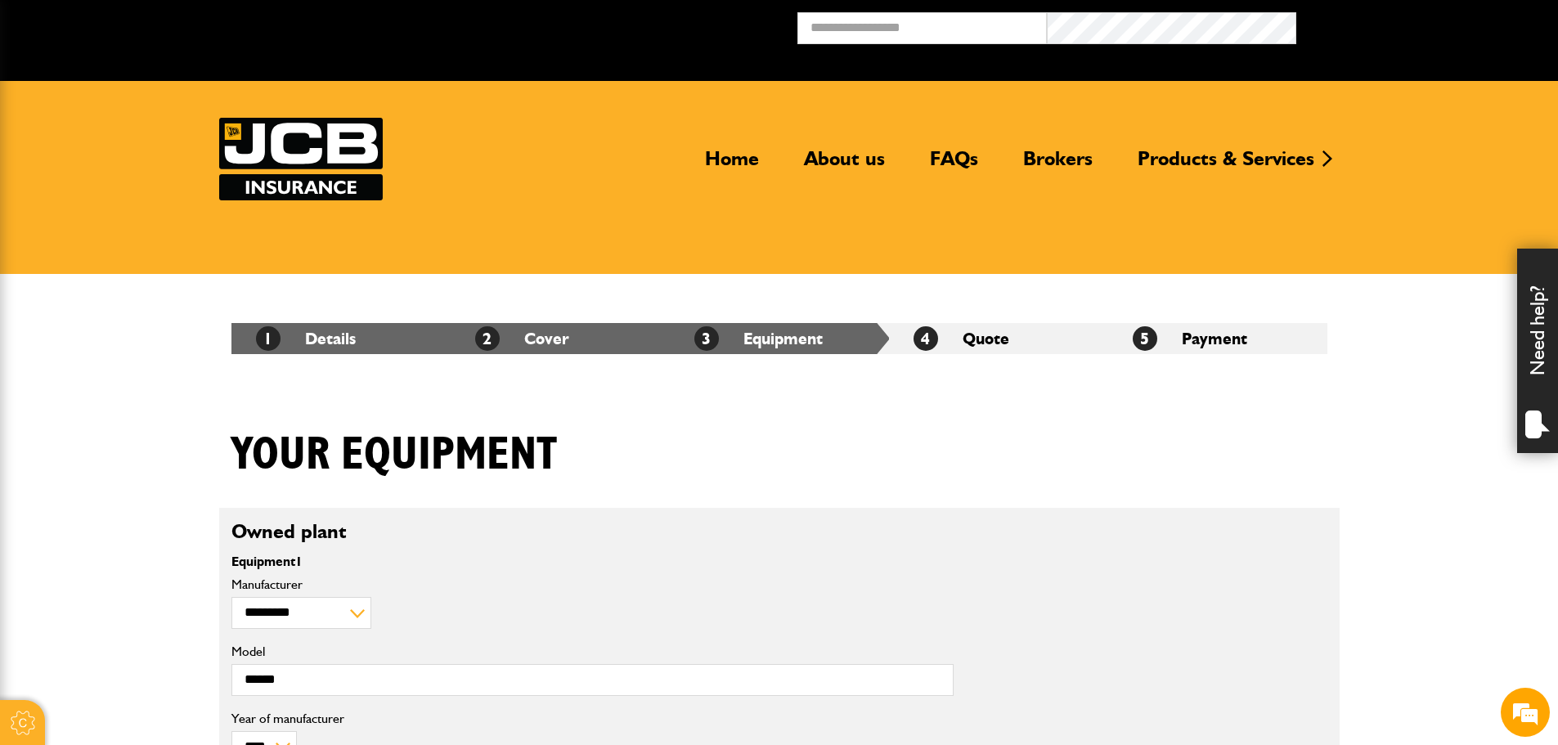
click at [1049, 454] on div "Your equipment" at bounding box center [779, 467] width 1121 height 79
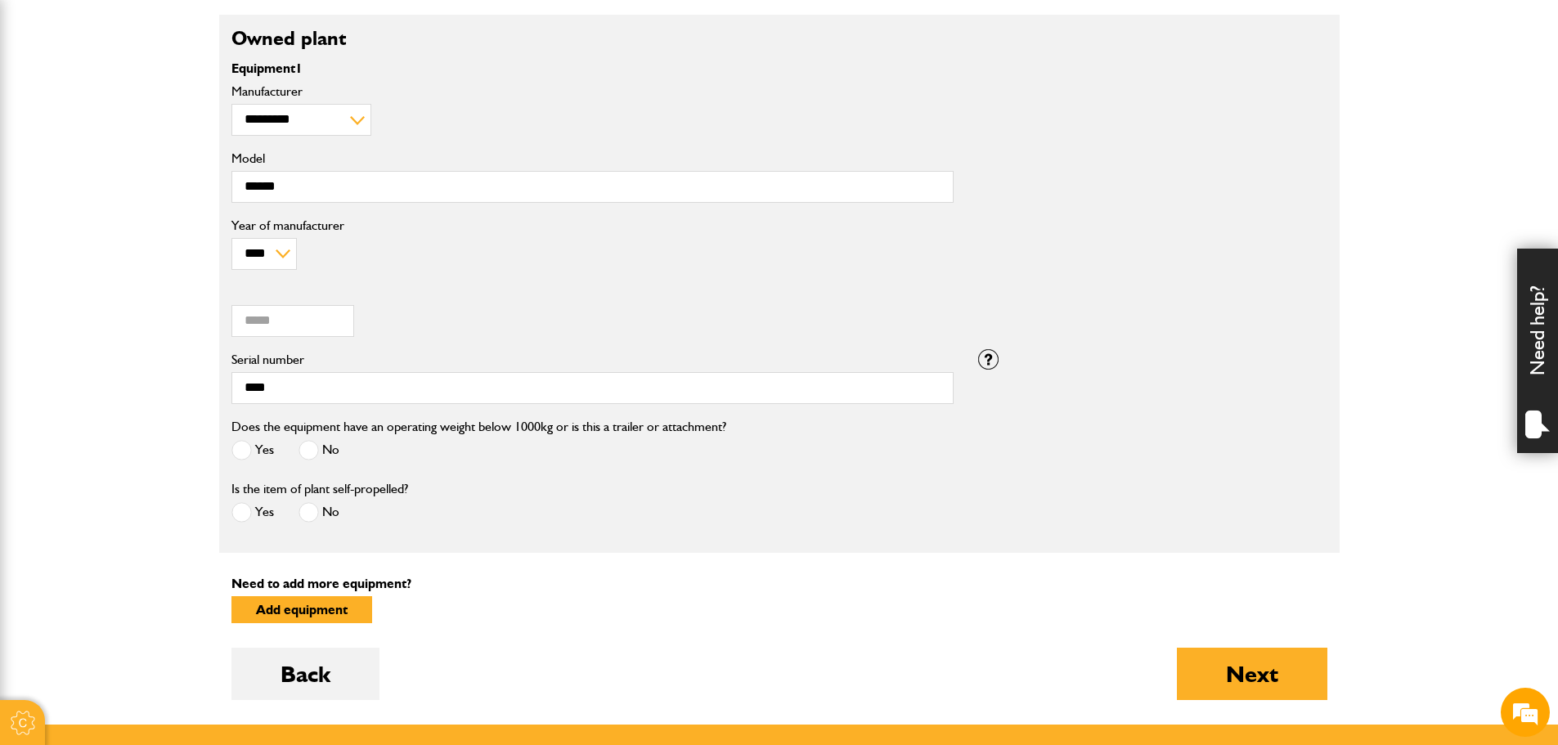
scroll to position [654, 0]
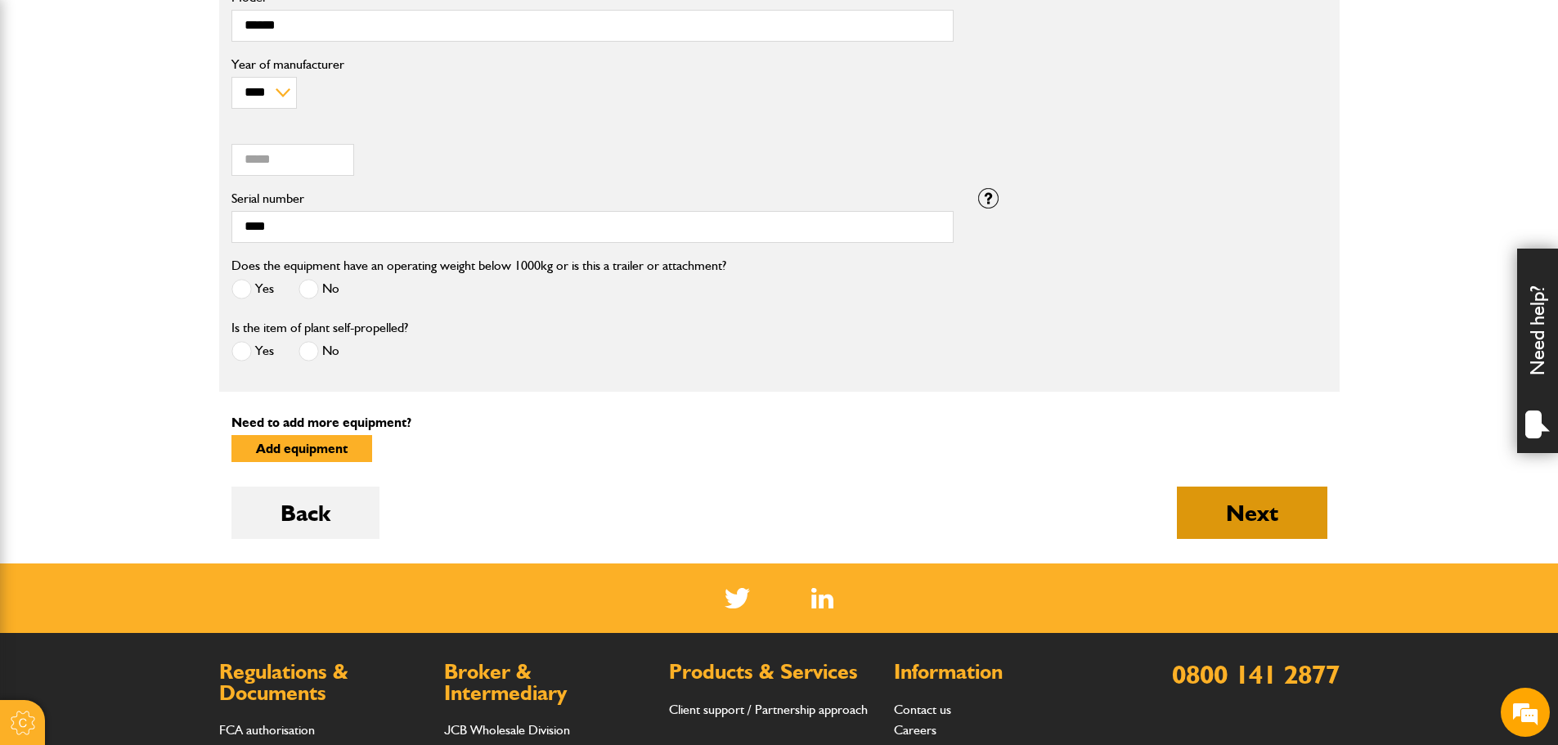
click at [1311, 530] on button "Next" at bounding box center [1252, 513] width 151 height 52
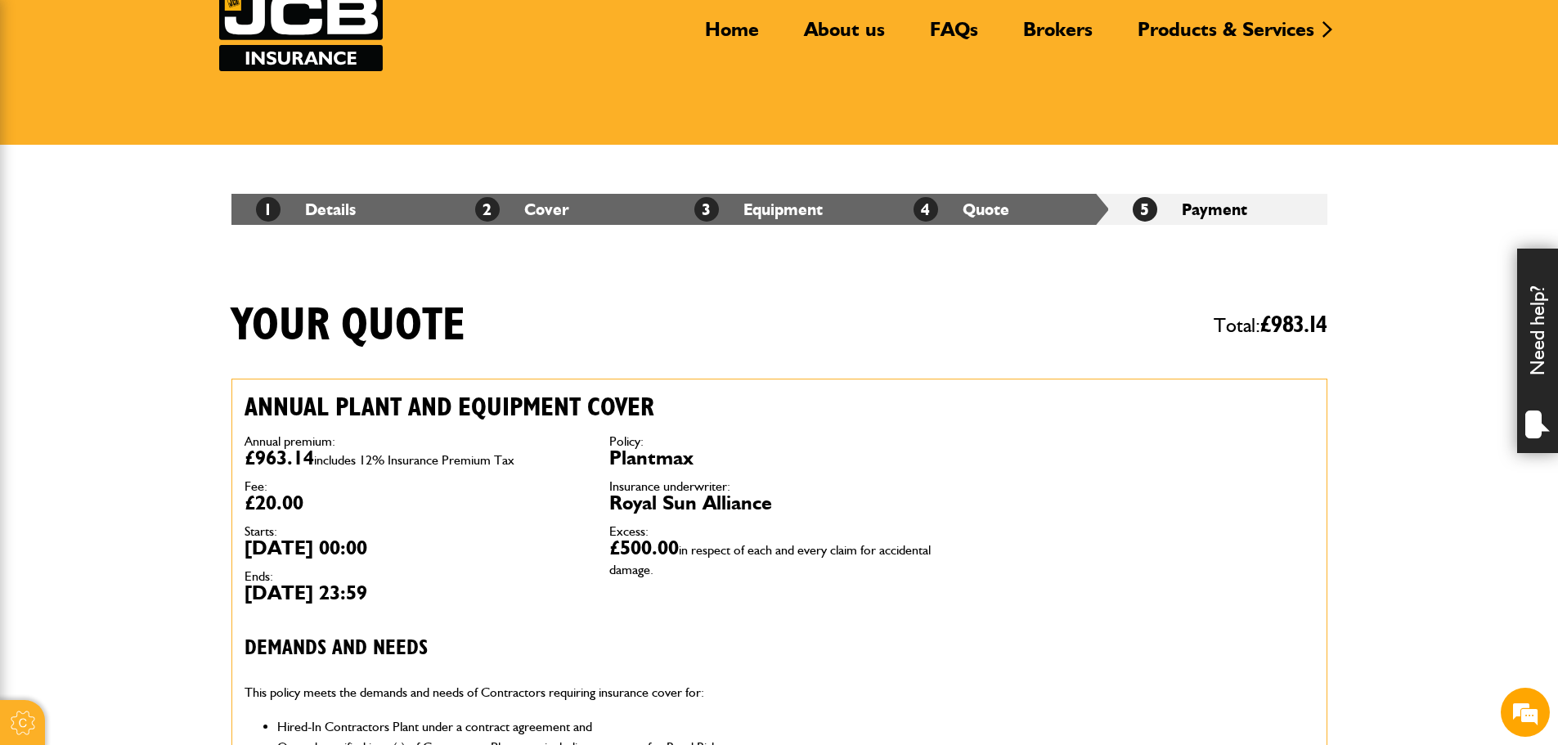
scroll to position [327, 0]
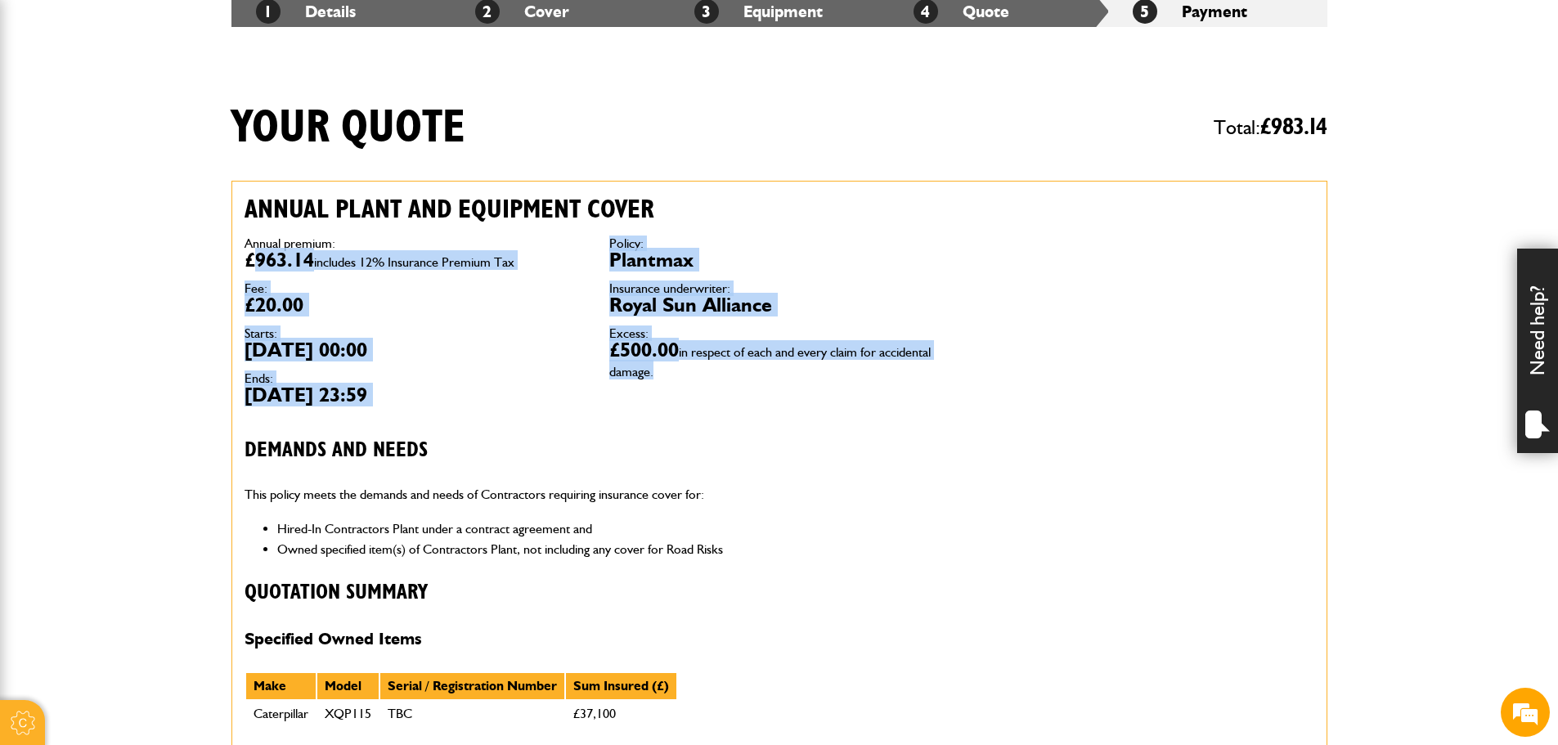
drag, startPoint x: 250, startPoint y: 263, endPoint x: 866, endPoint y: 438, distance: 639.9
click at [866, 437] on div "Annual plant and equipment cover Annual premium: £963.14 includes 12% Insurance…" at bounding box center [597, 479] width 730 height 594
click at [868, 454] on h3 "Demands and needs" at bounding box center [597, 450] width 705 height 25
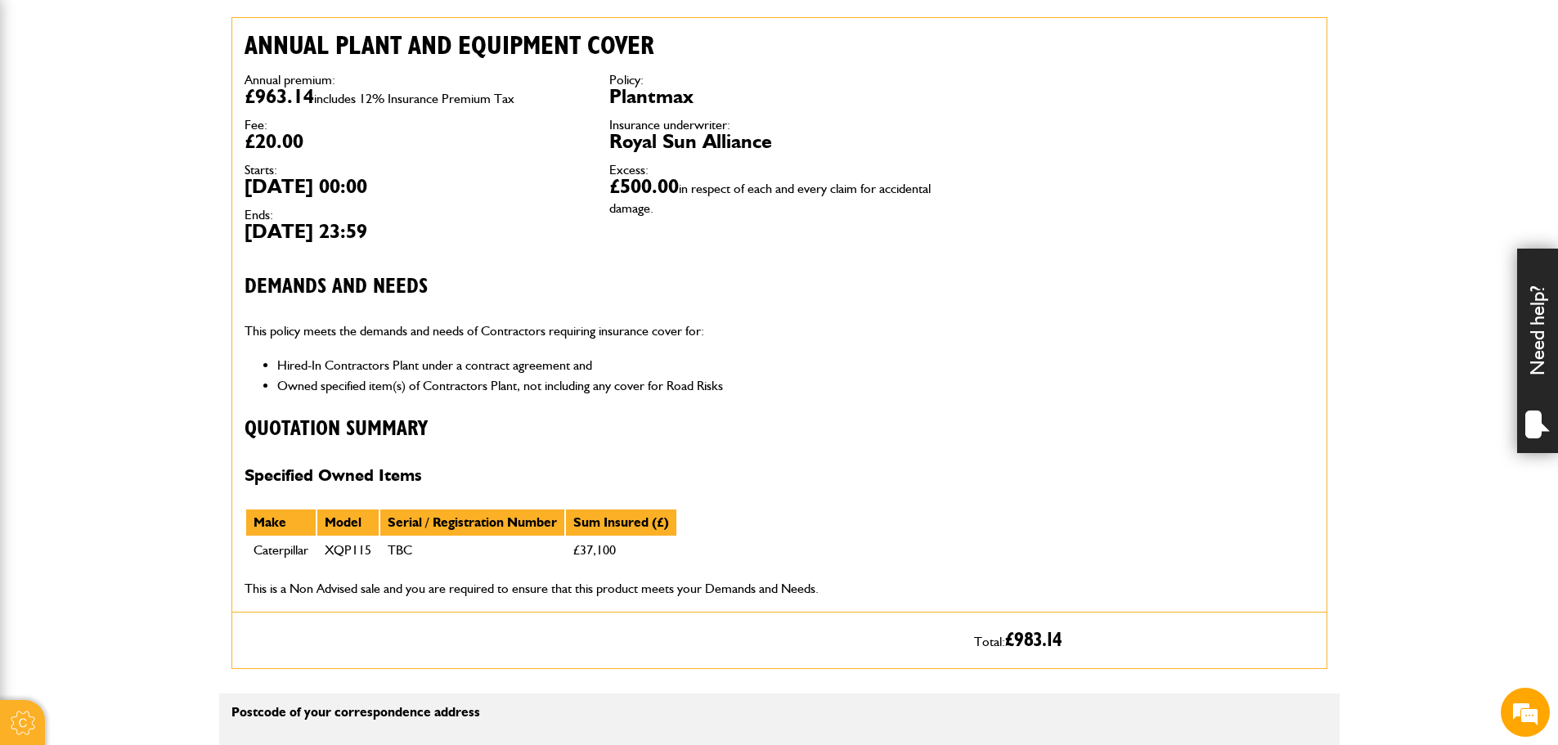
scroll to position [573, 0]
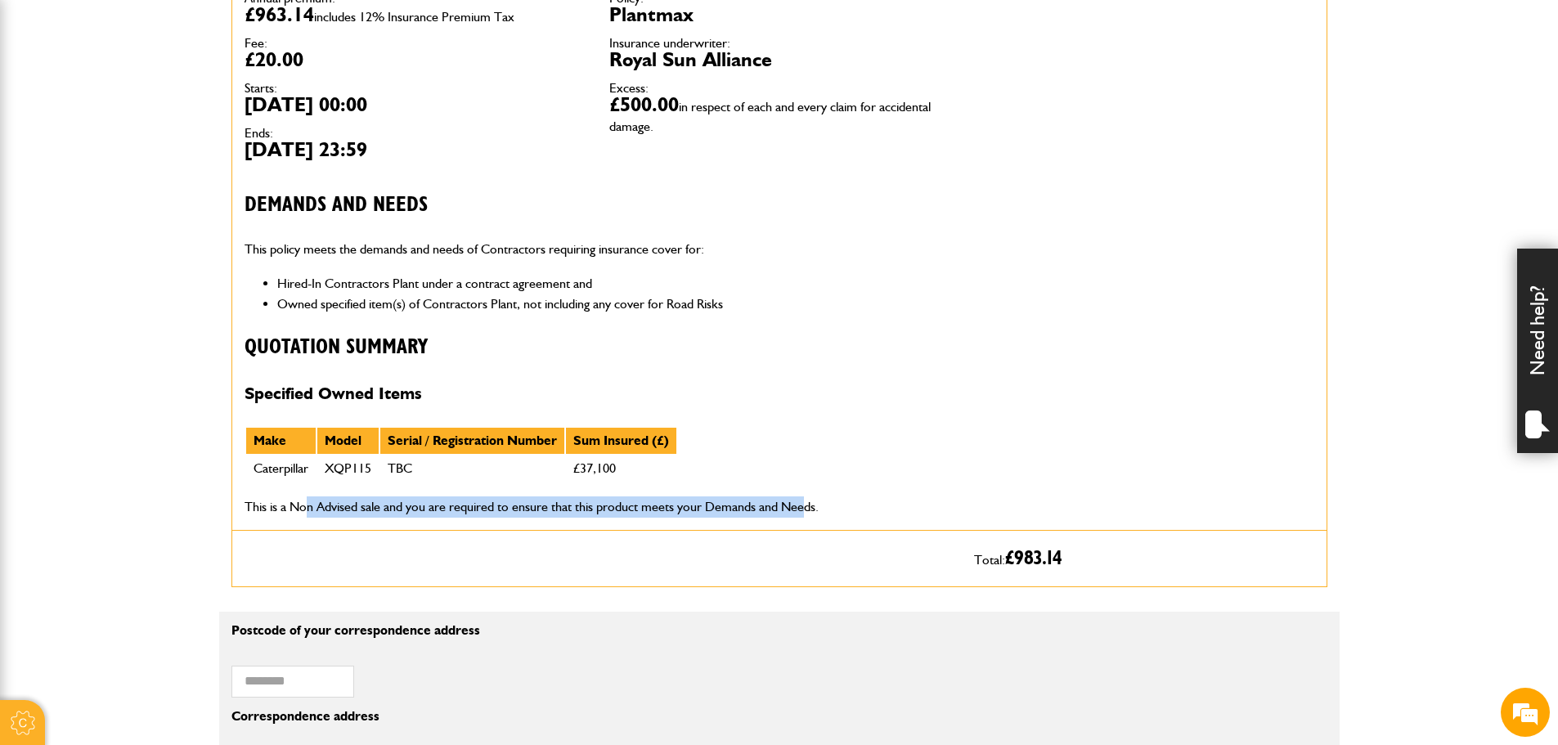
drag, startPoint x: 318, startPoint y: 509, endPoint x: 804, endPoint y: 506, distance: 485.9
click at [804, 506] on p "This is a Non Advised sale and you are required to ensure that this product mee…" at bounding box center [597, 507] width 705 height 21
click at [783, 510] on p "This is a Non Advised sale and you are required to ensure that this product mee…" at bounding box center [597, 507] width 705 height 21
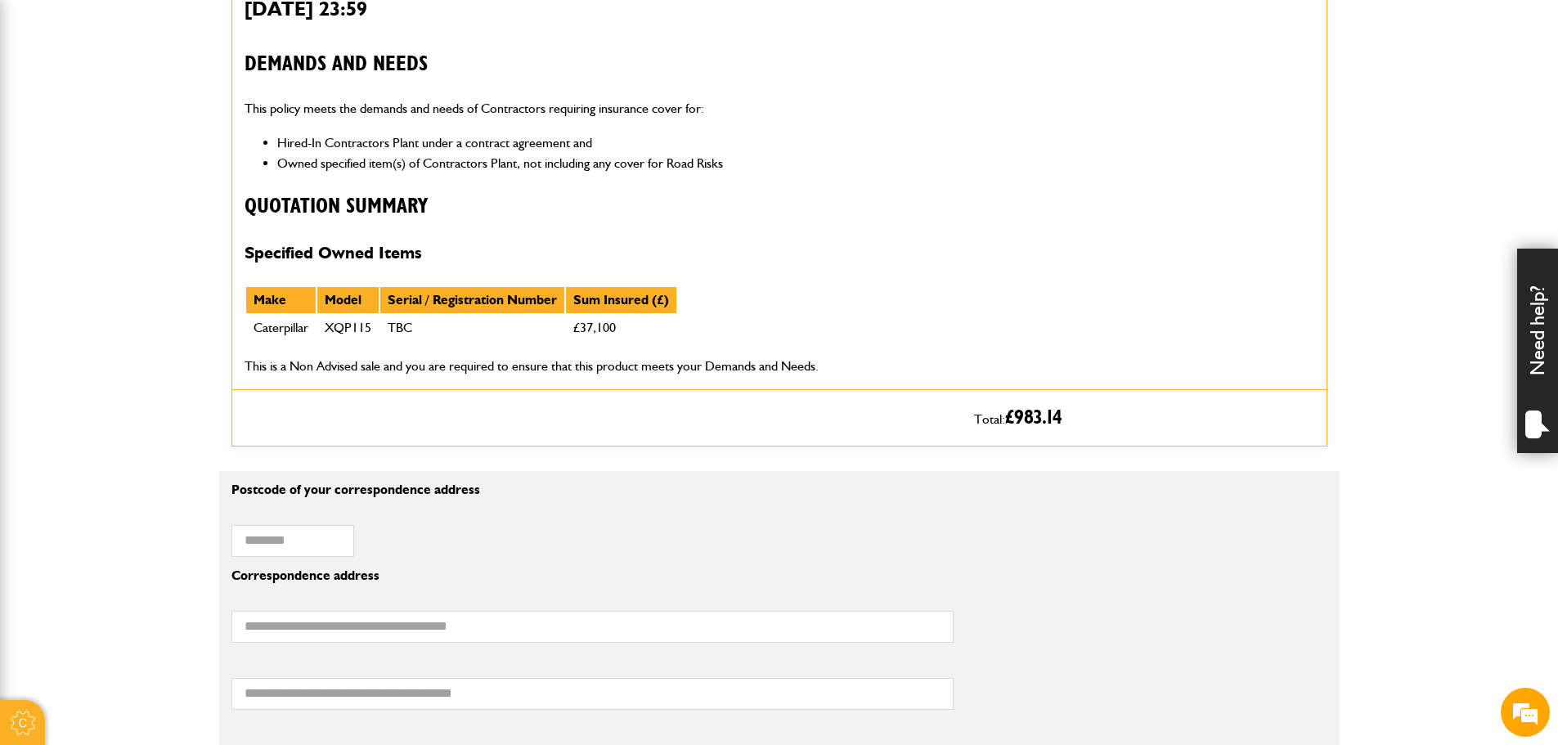
scroll to position [447, 0]
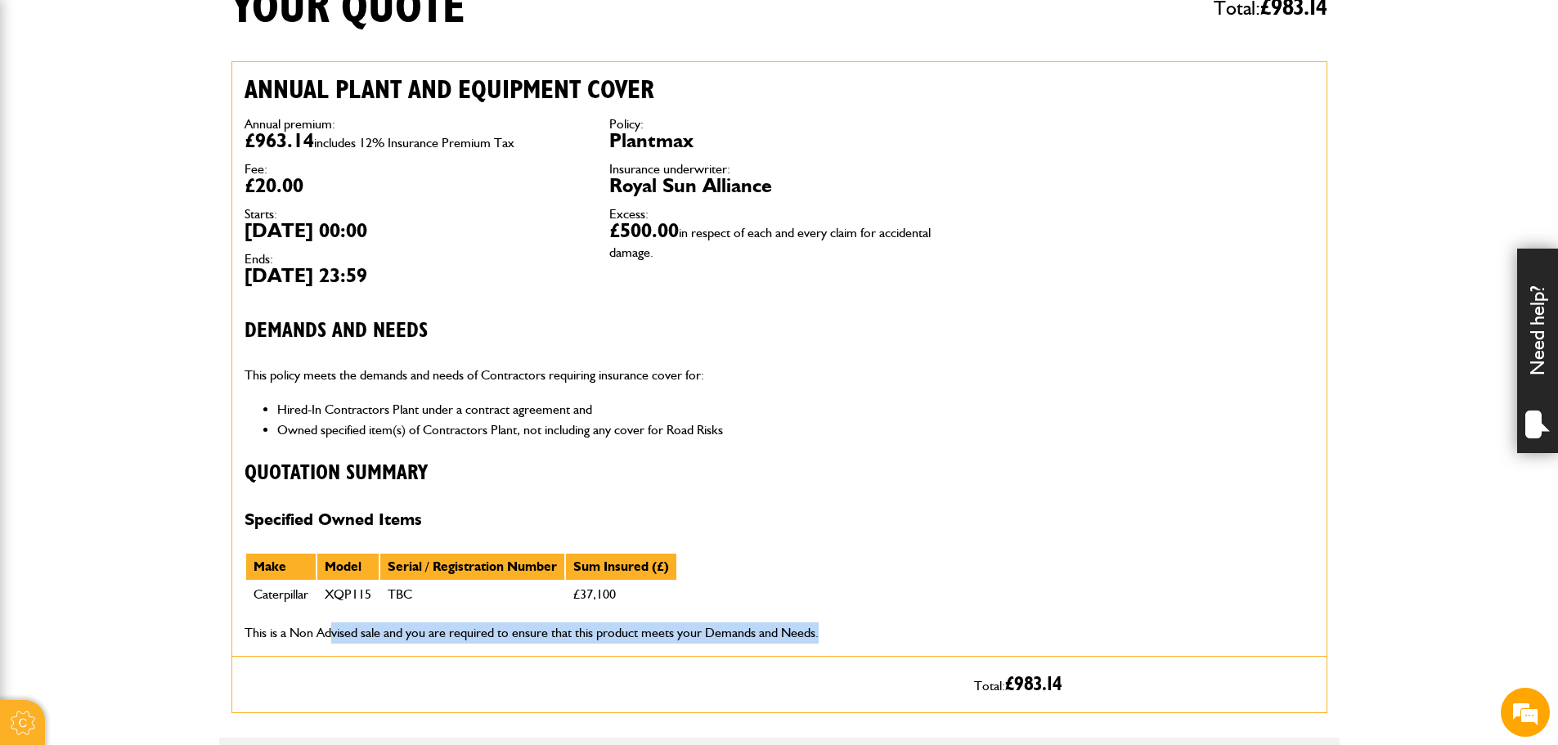
drag, startPoint x: 330, startPoint y: 627, endPoint x: 1113, endPoint y: 659, distance: 783.6
click at [1100, 631] on div "Annual plant and equipment cover Annual premium: £963.14 includes 12% Insurance…" at bounding box center [780, 359] width 1096 height 596
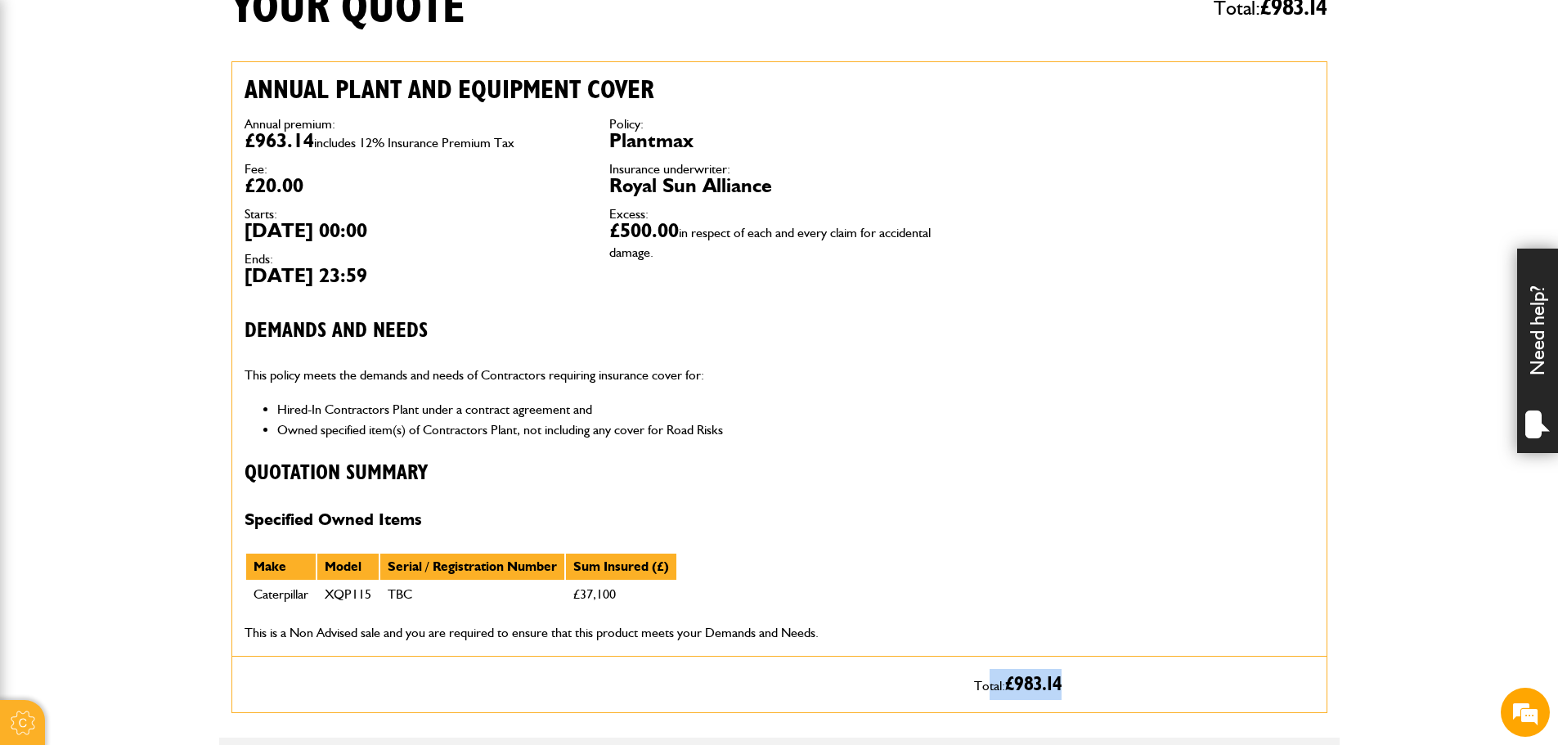
drag, startPoint x: 986, startPoint y: 680, endPoint x: 1125, endPoint y: 678, distance: 139.1
click at [1132, 679] on p "Total: £ 983.14" at bounding box center [1144, 684] width 340 height 31
click at [784, 528] on h4 "Specified Owned Items" at bounding box center [597, 520] width 705 height 20
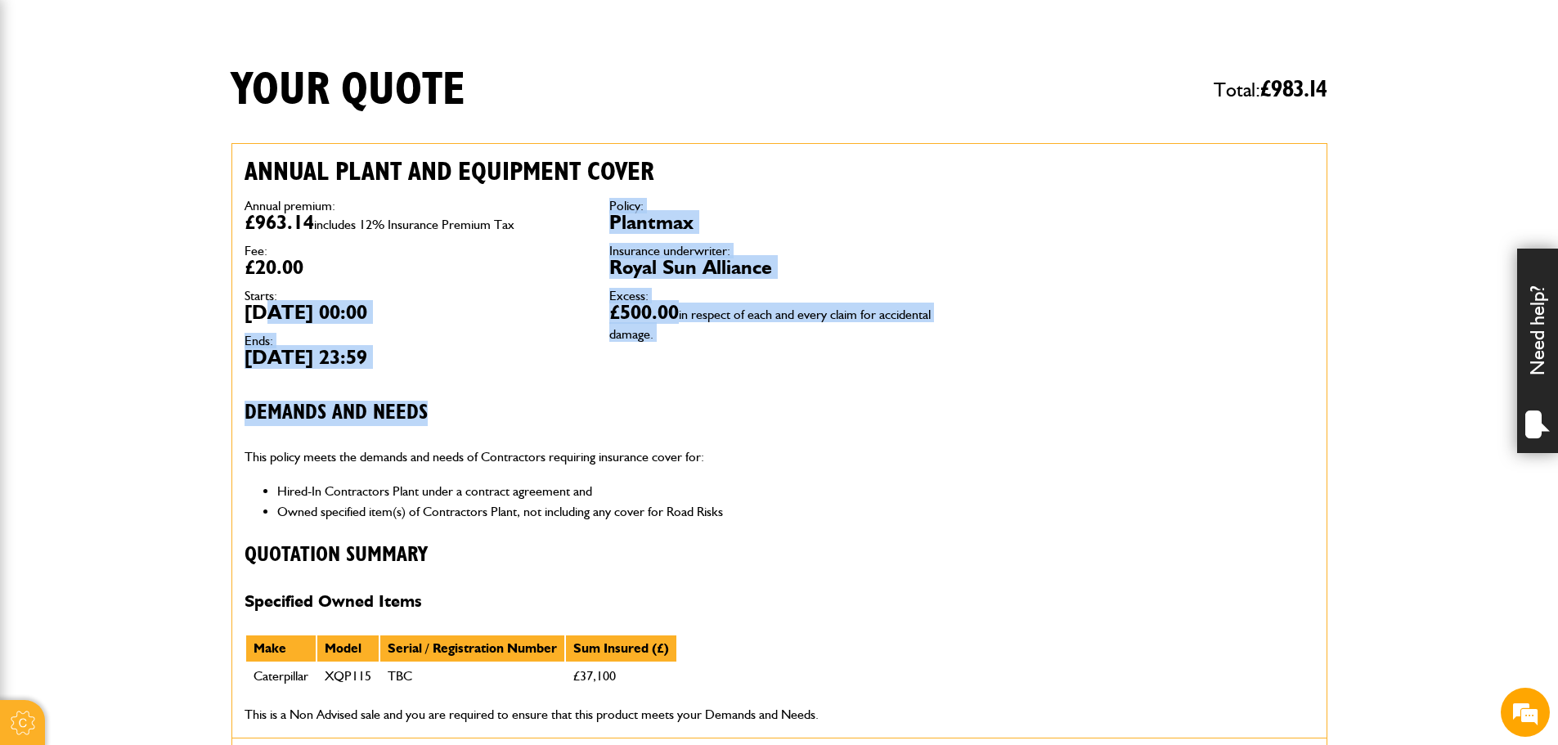
drag, startPoint x: 263, startPoint y: 312, endPoint x: 518, endPoint y: 396, distance: 268.8
click at [515, 396] on div "Annual plant and equipment cover Annual premium: £963.14 includes 12% Insurance…" at bounding box center [597, 441] width 730 height 594
click at [834, 397] on div "Annual plant and equipment cover Annual premium: £963.14 includes 12% Insurance…" at bounding box center [597, 441] width 730 height 594
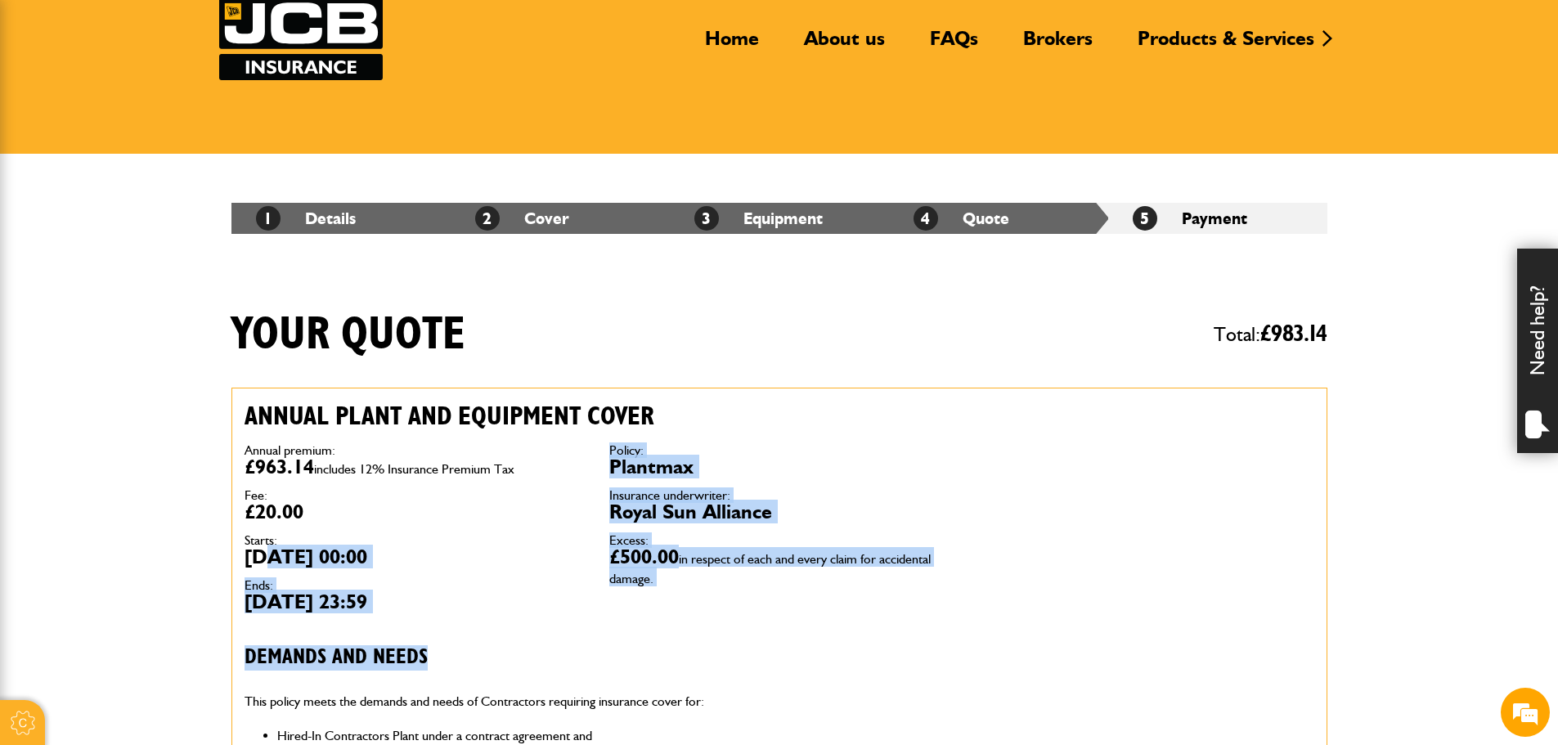
scroll to position [119, 0]
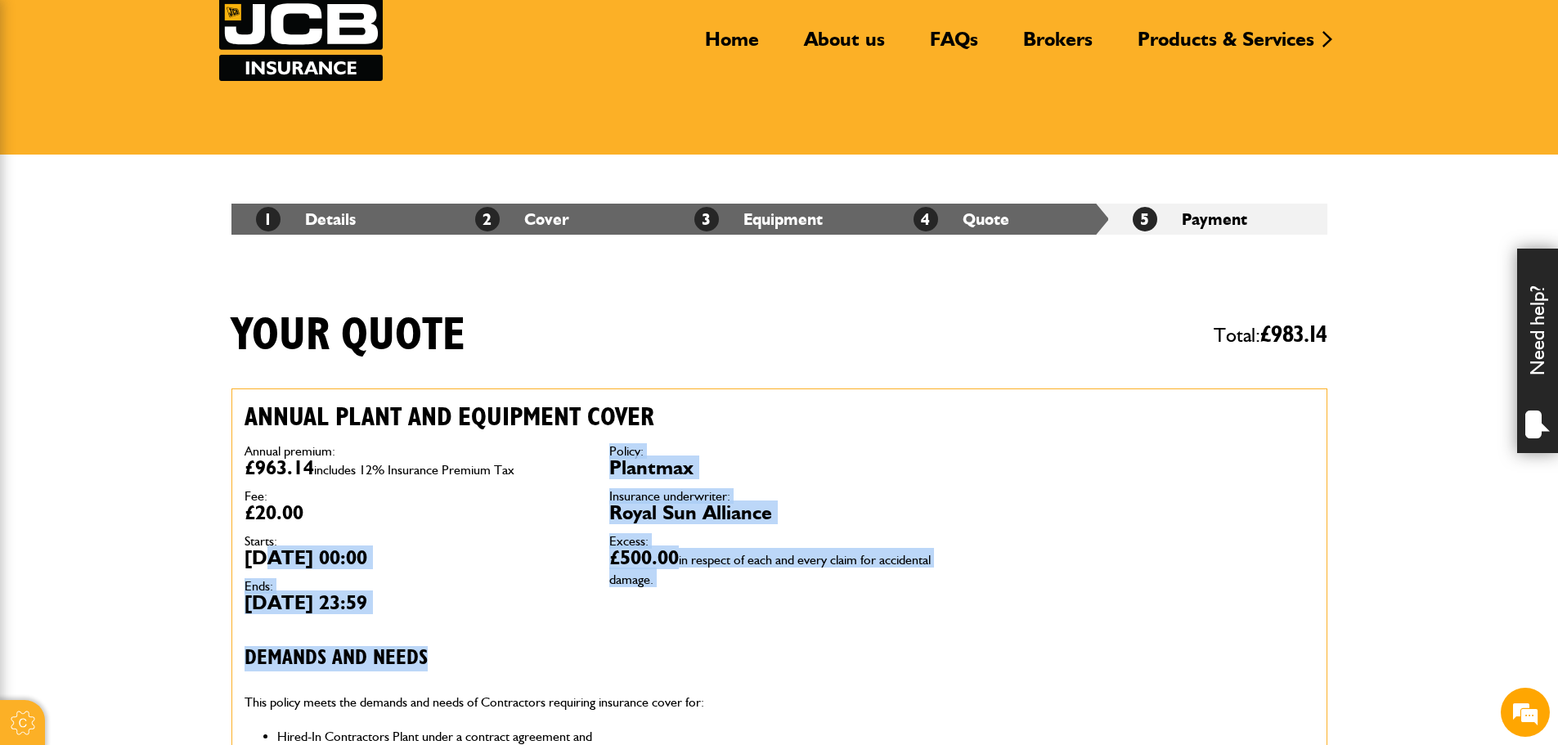
click at [714, 503] on dd "Royal Sun Alliance" at bounding box center [779, 513] width 340 height 20
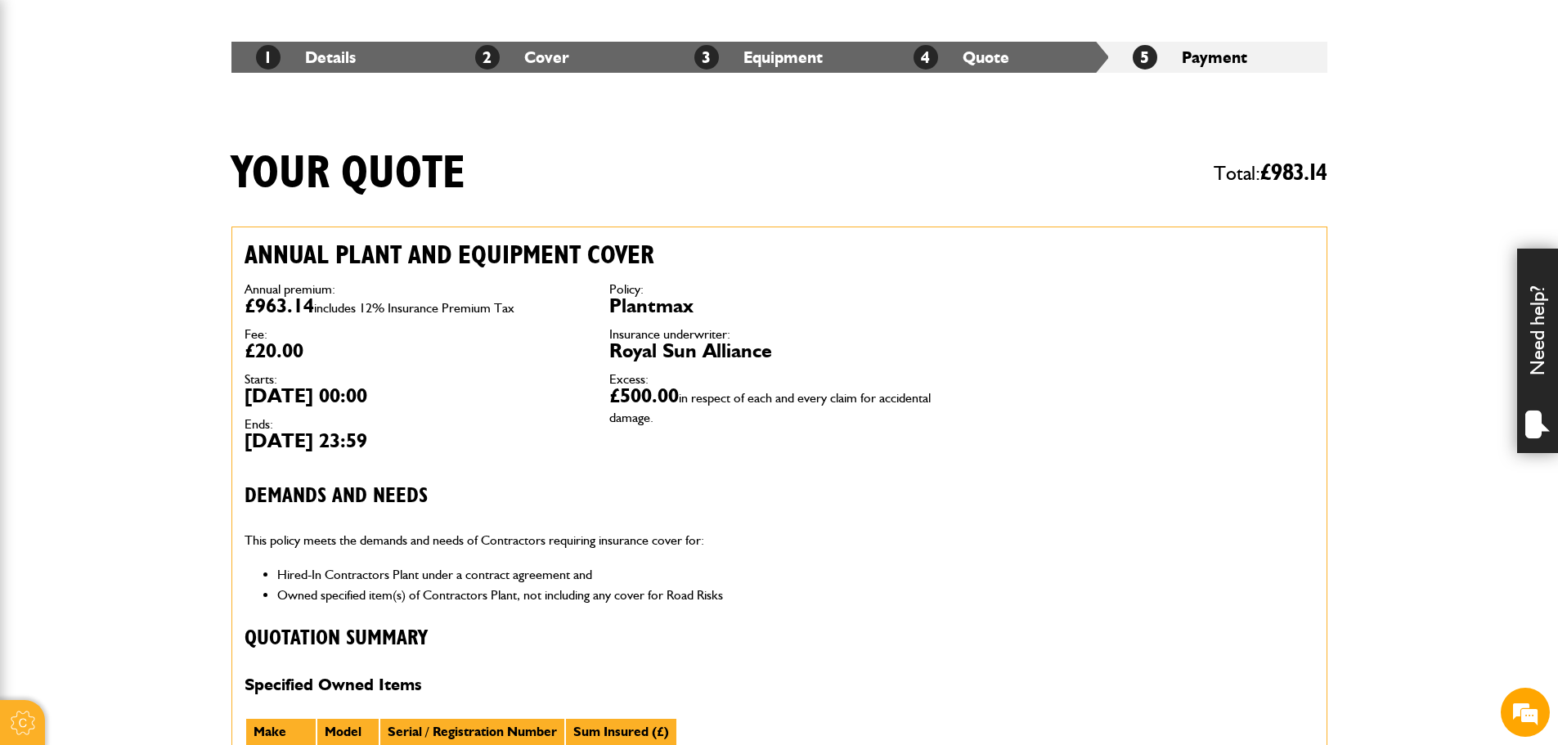
scroll to position [283, 0]
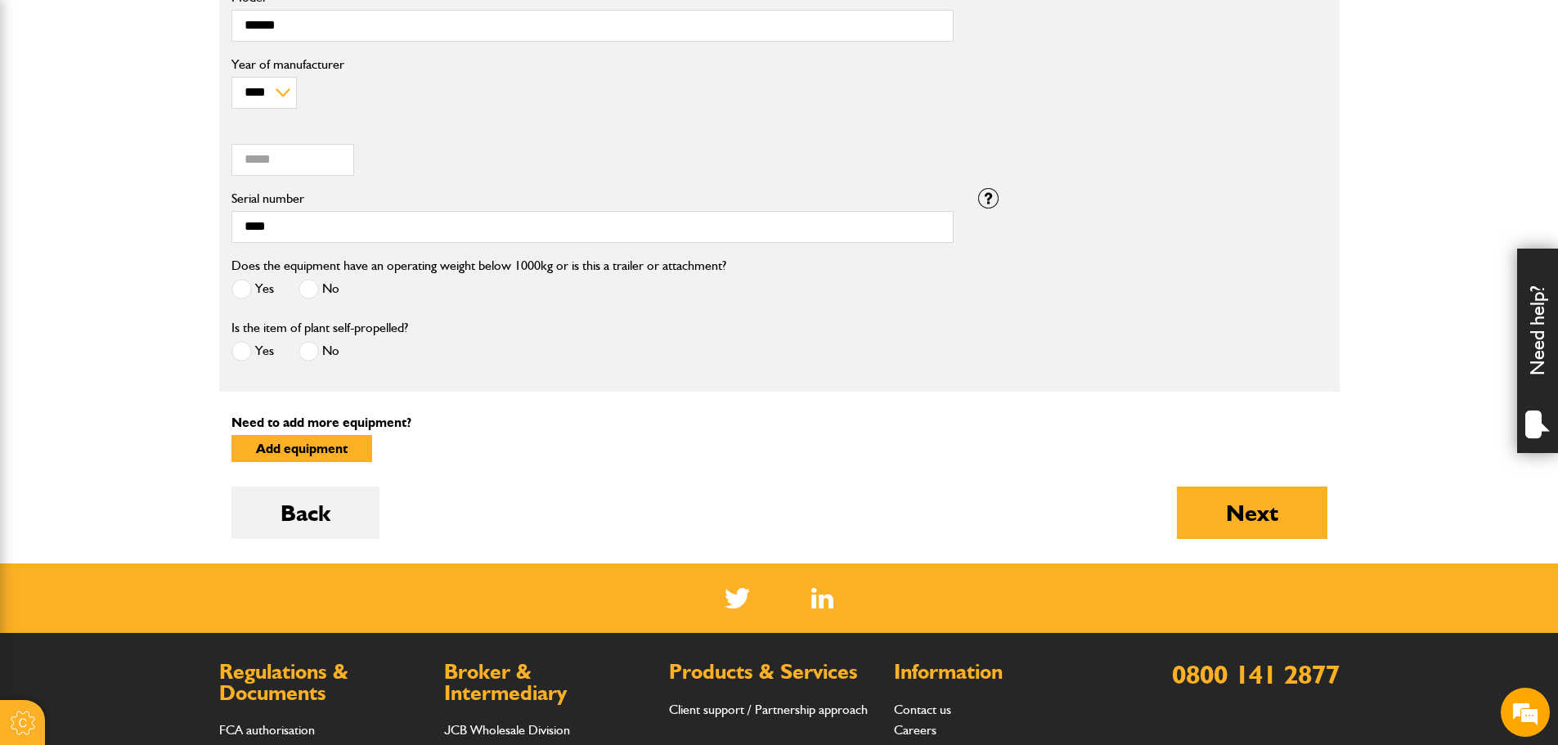
click at [495, 489] on div "Back Next" at bounding box center [780, 525] width 1096 height 77
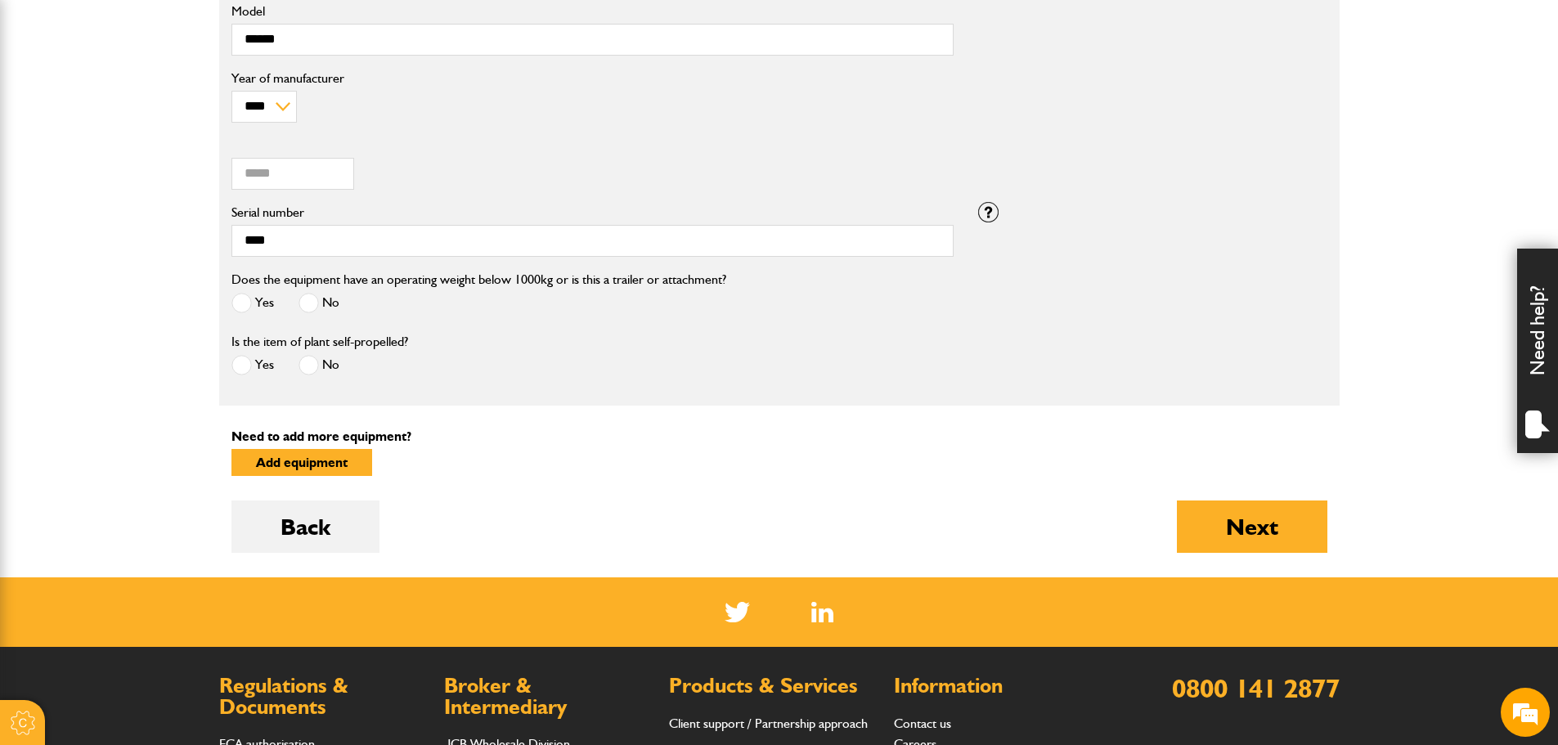
scroll to position [736, 0]
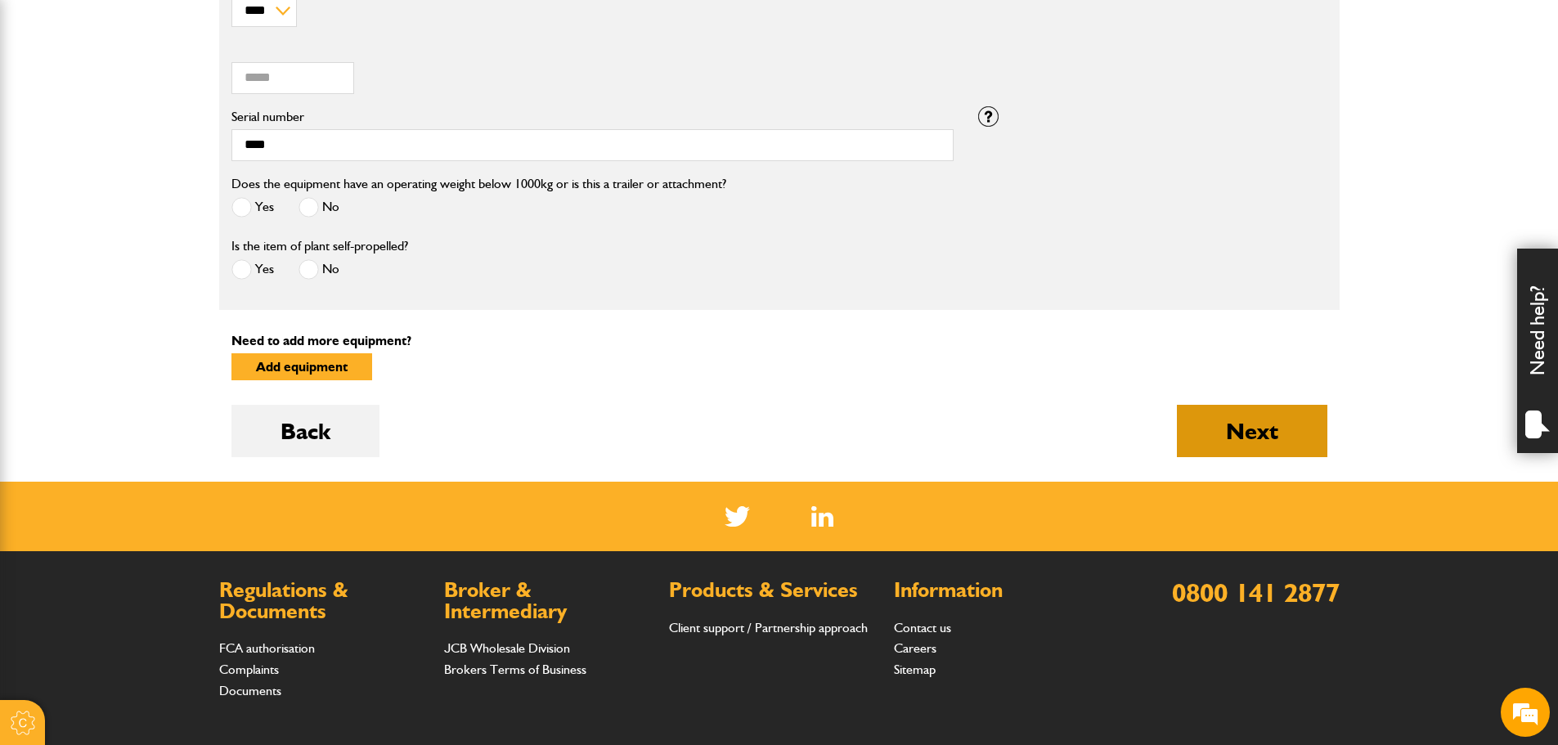
click at [1266, 439] on button "Next" at bounding box center [1252, 431] width 151 height 52
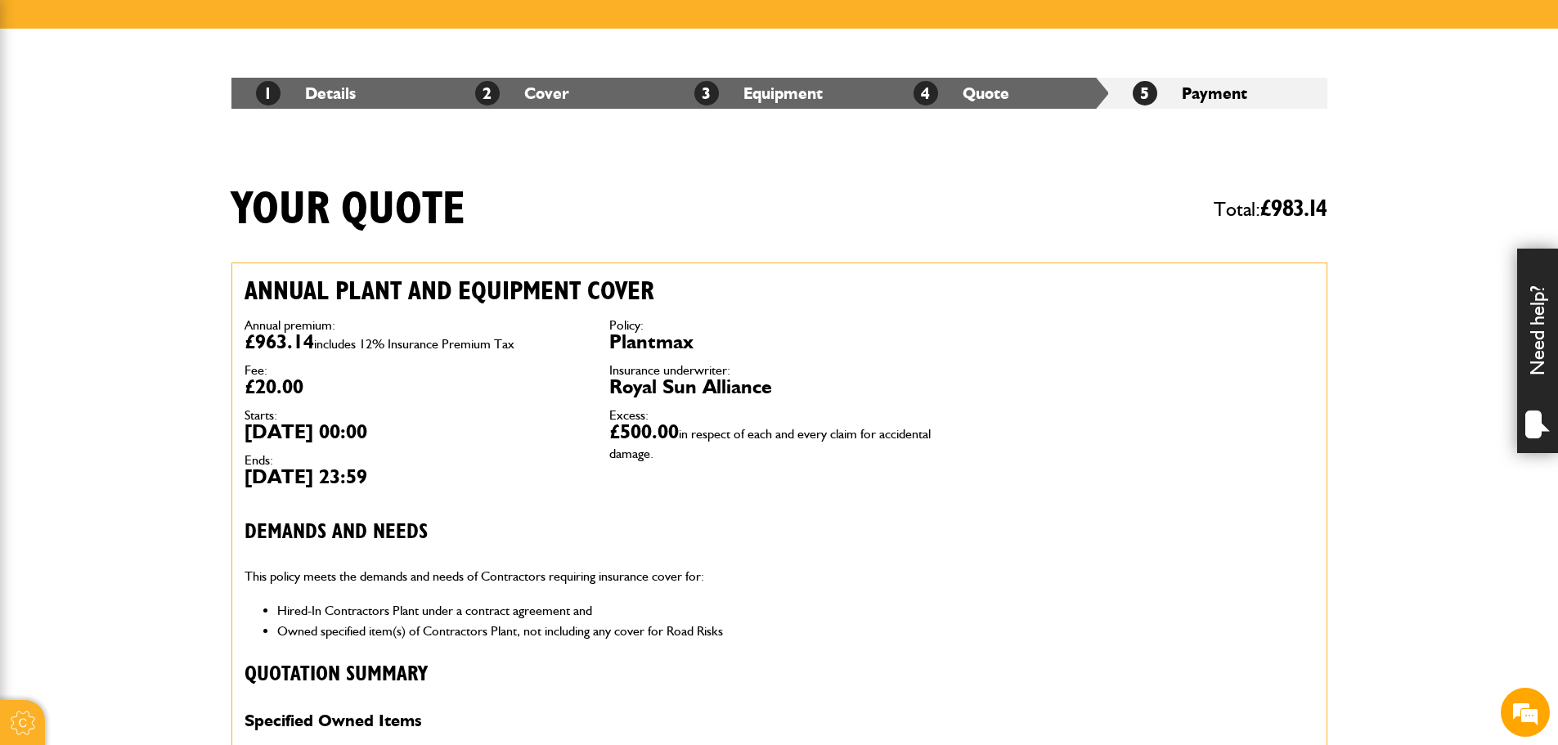
click at [659, 498] on div "Annual premium: £963.14 includes 12% Insurance Premium Tax Fee: £20.00 Starts: …" at bounding box center [597, 403] width 730 height 192
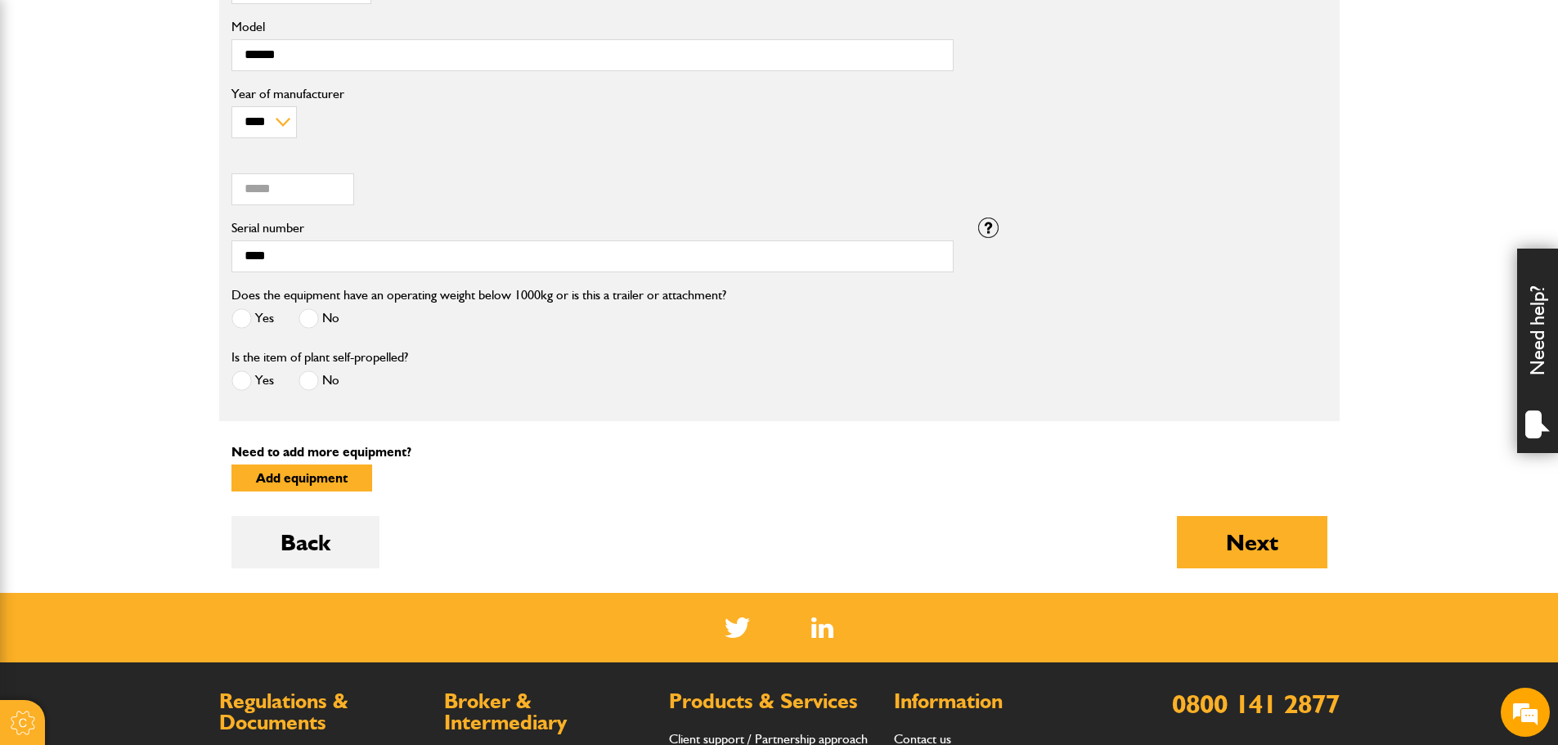
scroll to position [491, 0]
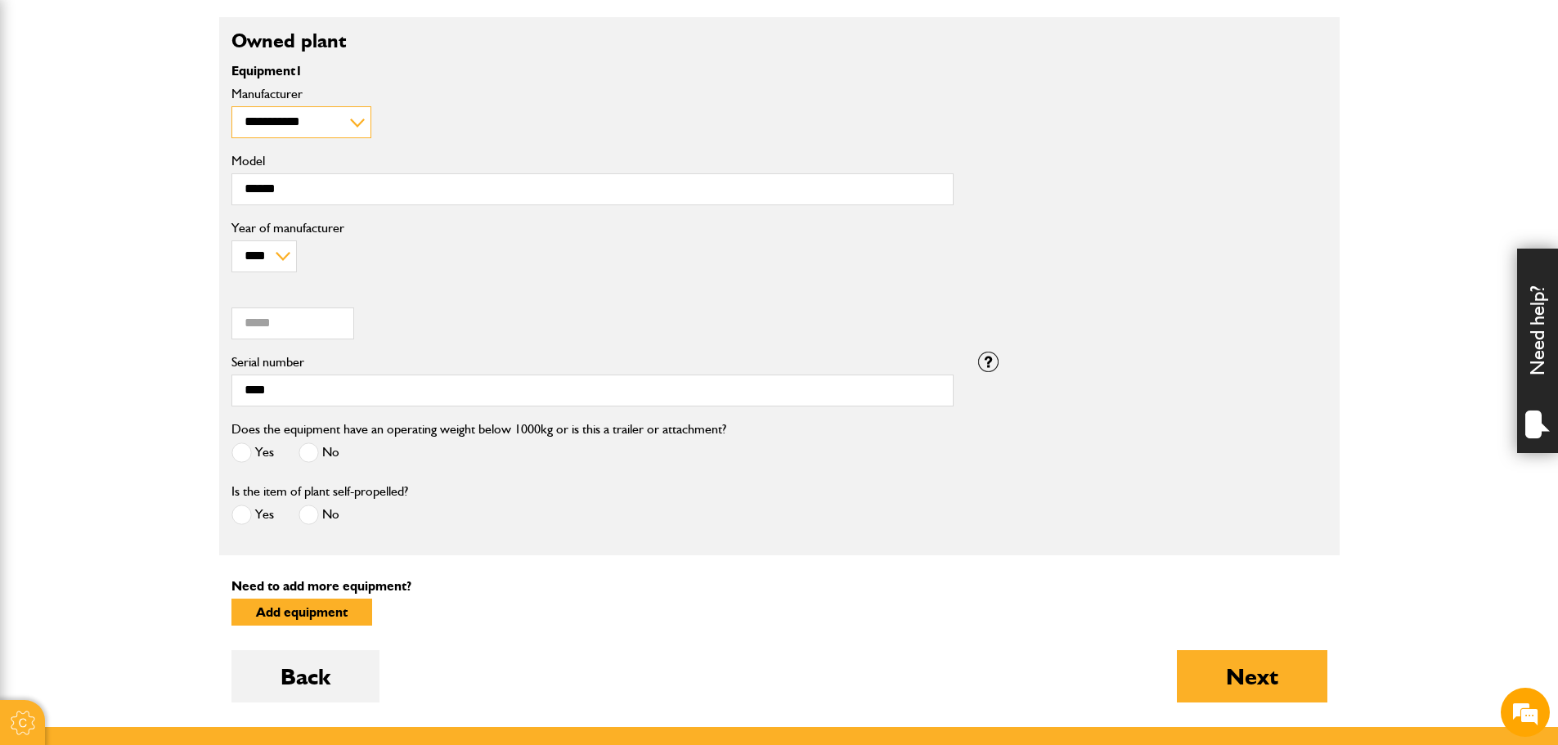
click at [318, 115] on select "**********" at bounding box center [302, 122] width 140 height 32
drag, startPoint x: 1027, startPoint y: 555, endPoint x: 1019, endPoint y: 579, distance: 24.8
click at [1027, 555] on fieldset "**********" at bounding box center [779, 286] width 1121 height 539
click at [301, 128] on select "**********" at bounding box center [302, 122] width 140 height 32
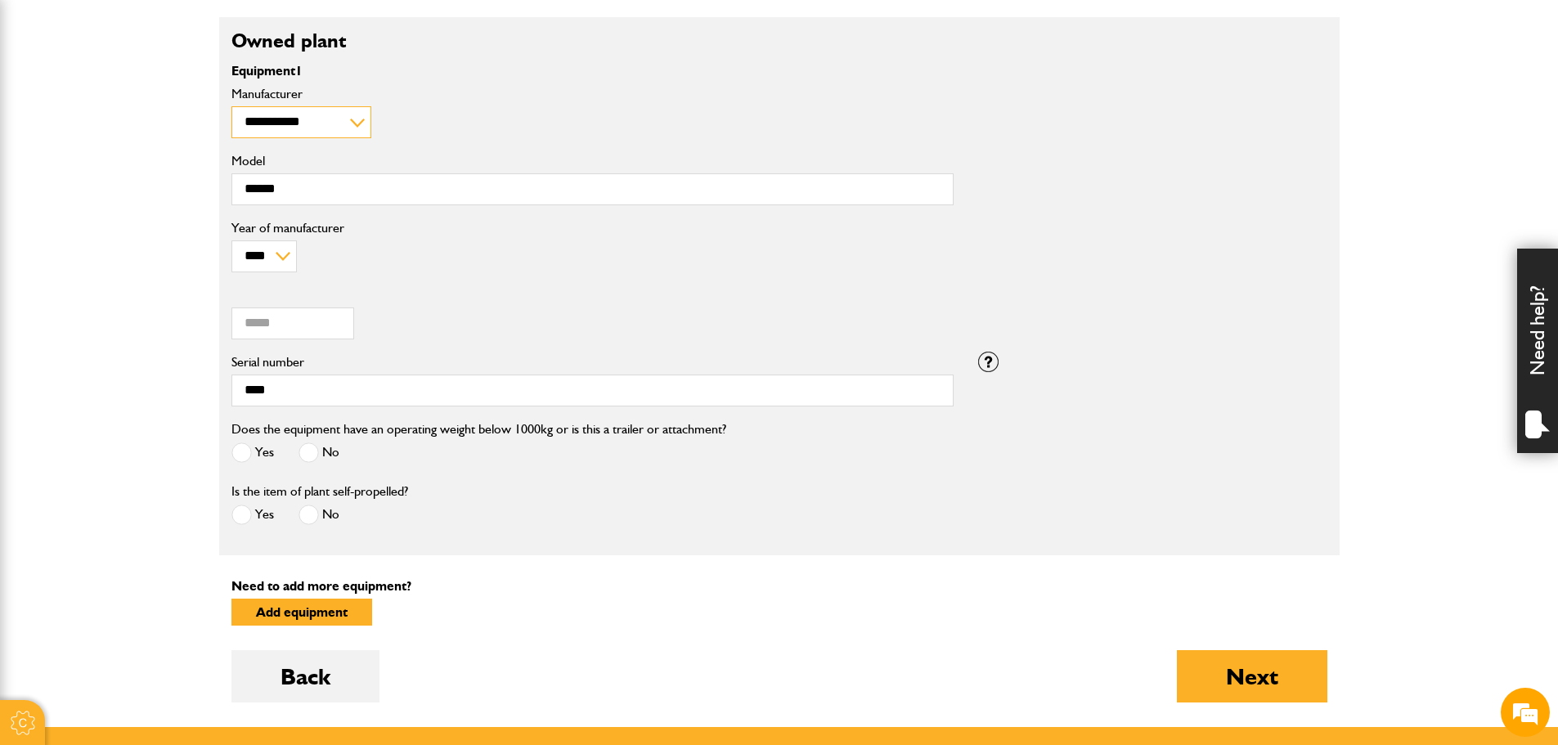
click at [322, 110] on select "**********" at bounding box center [302, 122] width 140 height 32
select select "**"
click at [232, 106] on select "**********" at bounding box center [302, 122] width 140 height 32
drag, startPoint x: 326, startPoint y: 184, endPoint x: 29, endPoint y: 166, distance: 298.3
click at [29, 166] on body "Cookie Options You can control which cookies we use with the form below. Please…" at bounding box center [779, 351] width 1558 height 1684
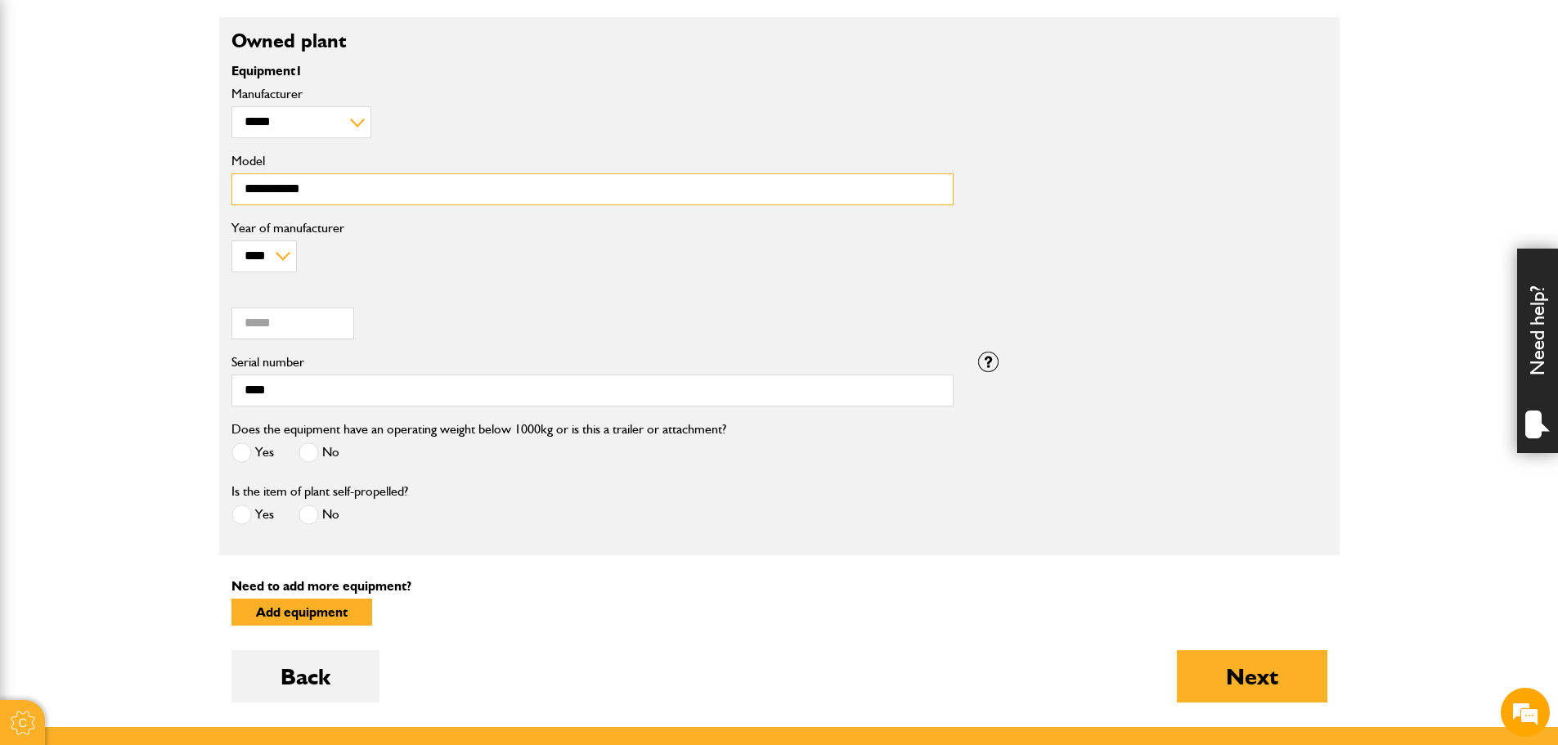
click at [264, 195] on input "**********" at bounding box center [593, 189] width 722 height 32
type input "**********"
drag, startPoint x: 111, startPoint y: 288, endPoint x: -204, endPoint y: 239, distance: 318.8
click at [0, 239] on html "Cookie Options You can control which cookies we use with the form below. Please…" at bounding box center [779, 351] width 1558 height 1684
type input "*****"
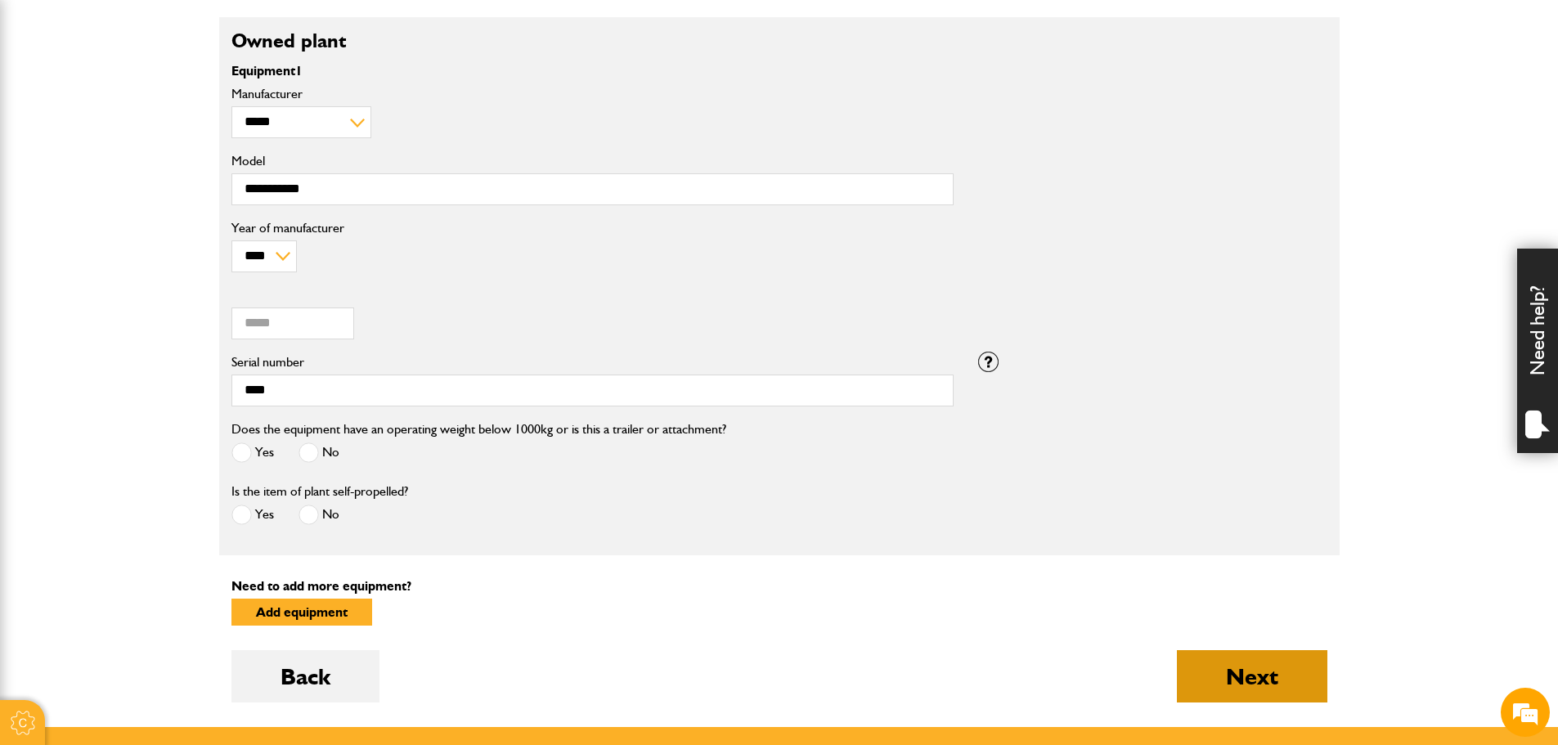
click at [1270, 674] on button "Next" at bounding box center [1252, 676] width 151 height 52
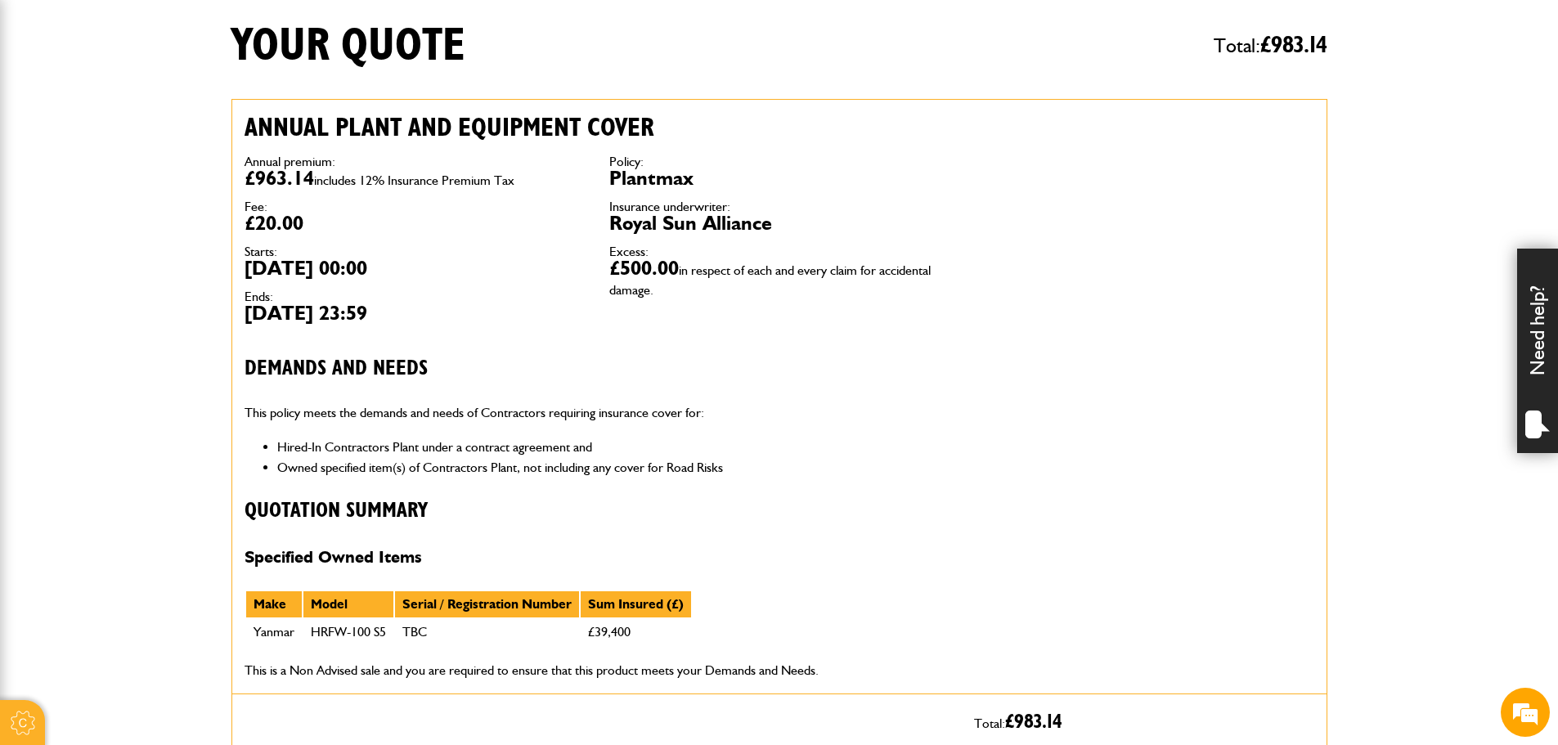
click at [996, 449] on div "Annual plant and equipment cover Annual premium: £963.14 includes 12% Insurance…" at bounding box center [780, 397] width 1096 height 596
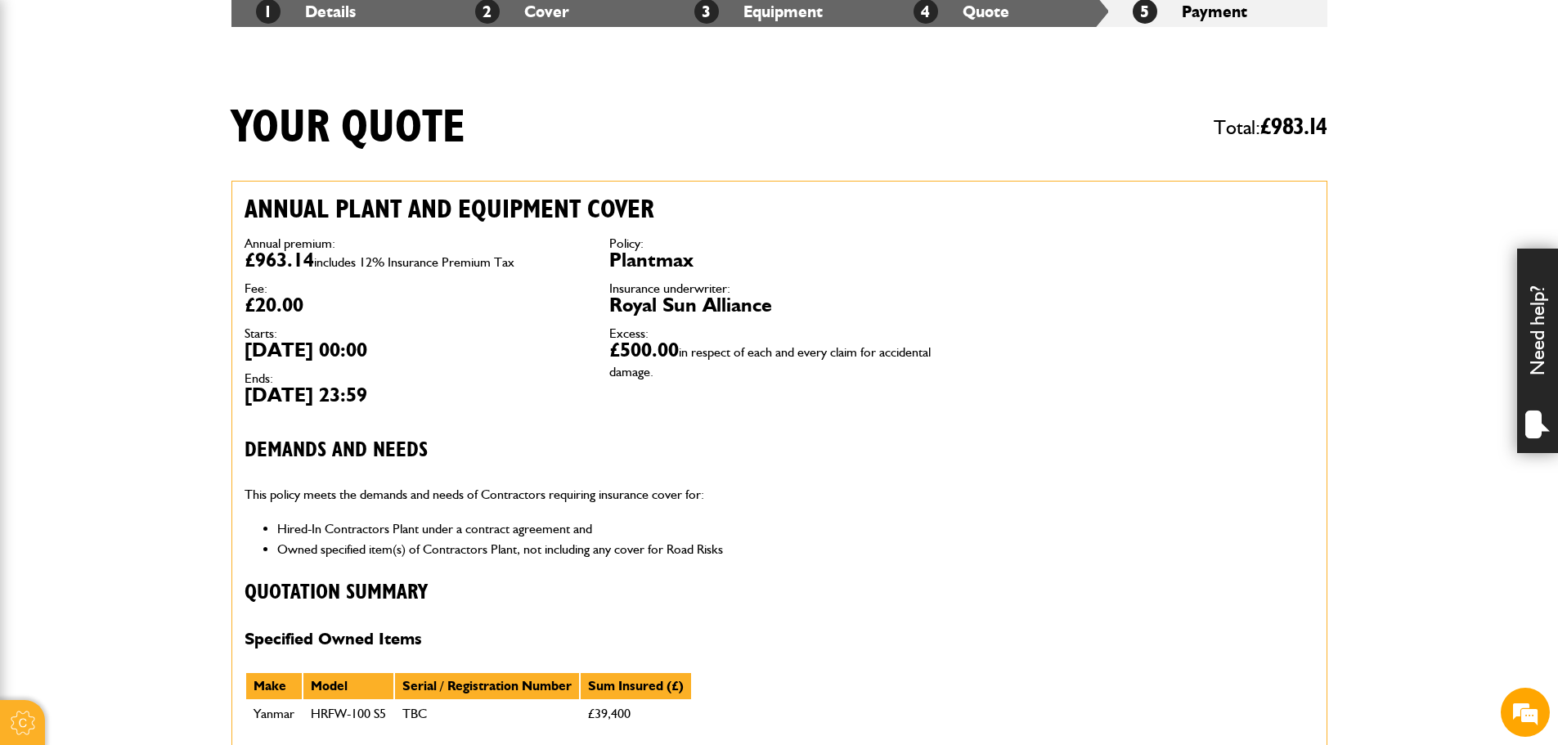
click at [635, 604] on h3 "Quotation Summary" at bounding box center [597, 593] width 705 height 25
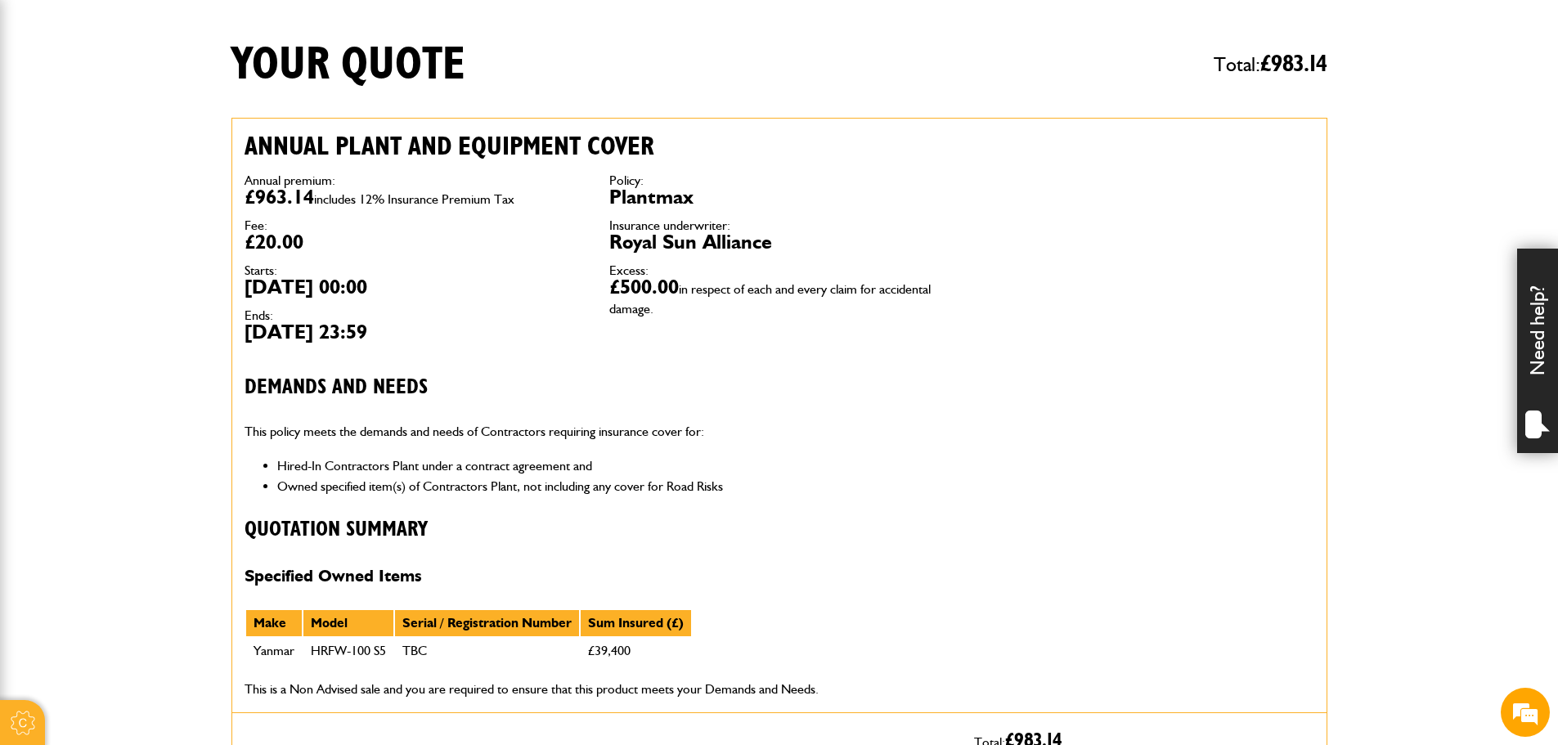
scroll to position [491, 0]
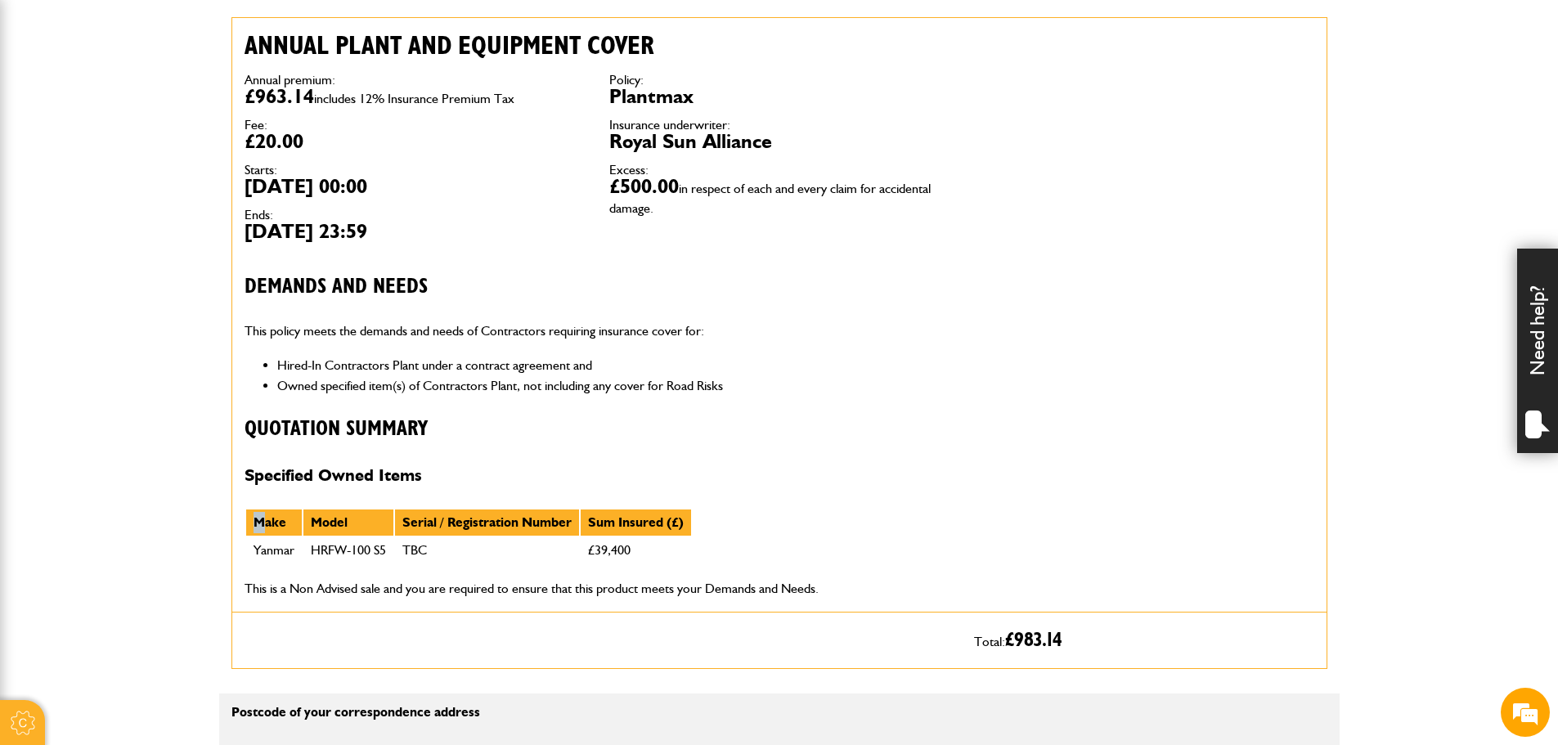
drag, startPoint x: 259, startPoint y: 525, endPoint x: 754, endPoint y: 531, distance: 495.0
click at [754, 531] on div "Annual plant and equipment cover Annual premium: £963.14 includes 12% Insurance…" at bounding box center [597, 315] width 730 height 594
click at [776, 533] on div "Annual plant and equipment cover Annual premium: £963.14 includes 12% Insurance…" at bounding box center [597, 315] width 730 height 594
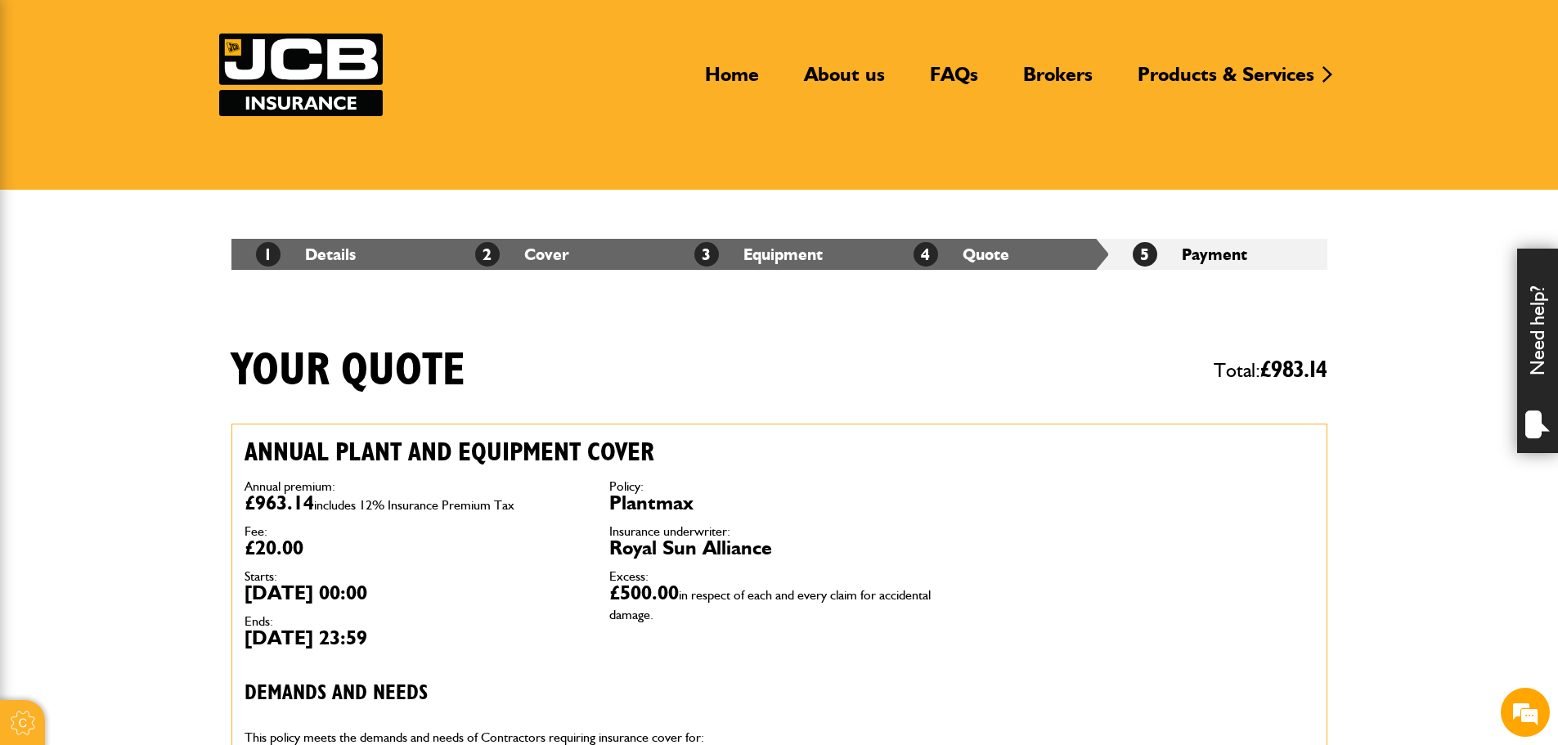
scroll to position [82, 0]
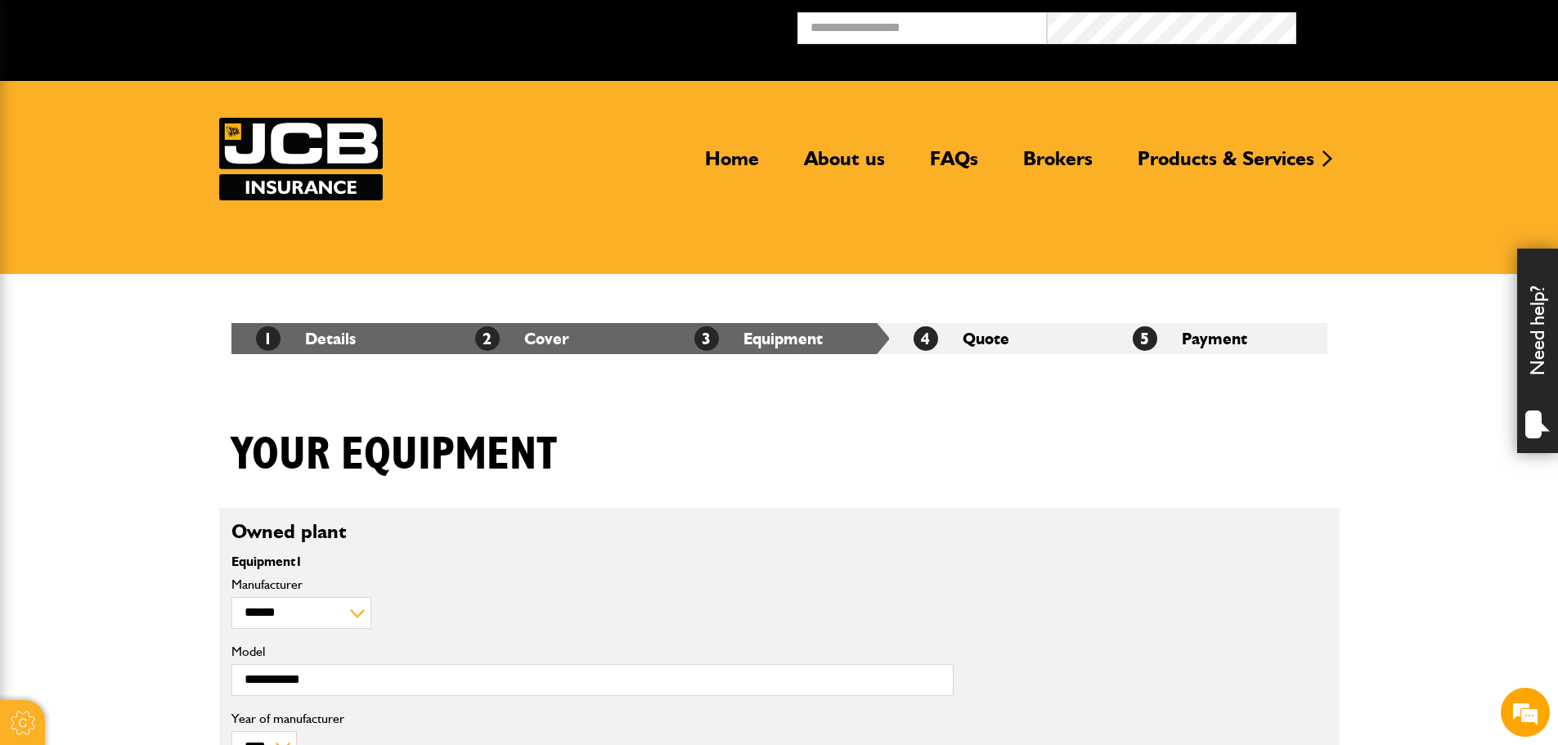
scroll to position [491, 0]
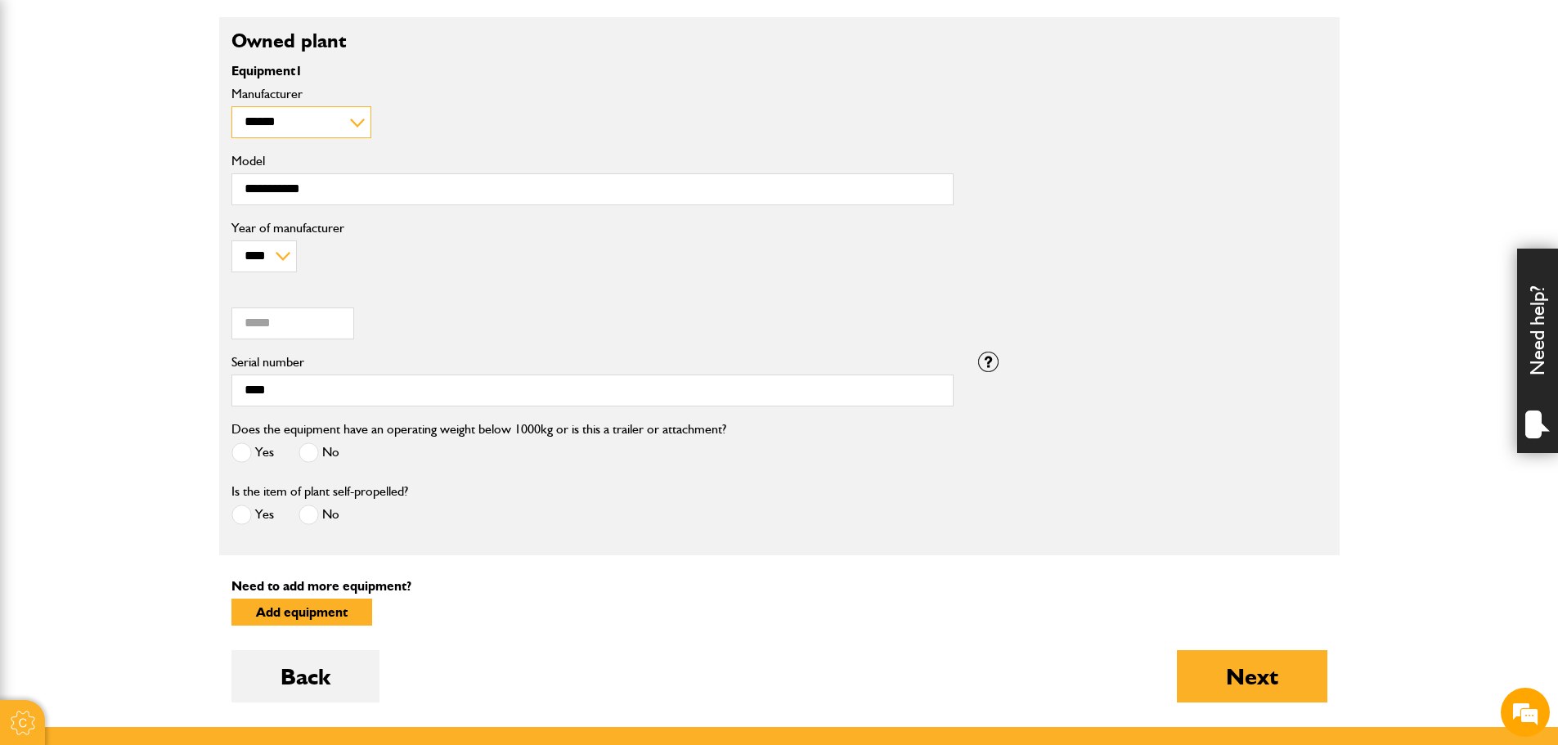
click at [277, 123] on select "**********" at bounding box center [302, 122] width 140 height 32
click at [741, 570] on form "**********" at bounding box center [780, 372] width 1096 height 711
